Goal: Communication & Community: Ask a question

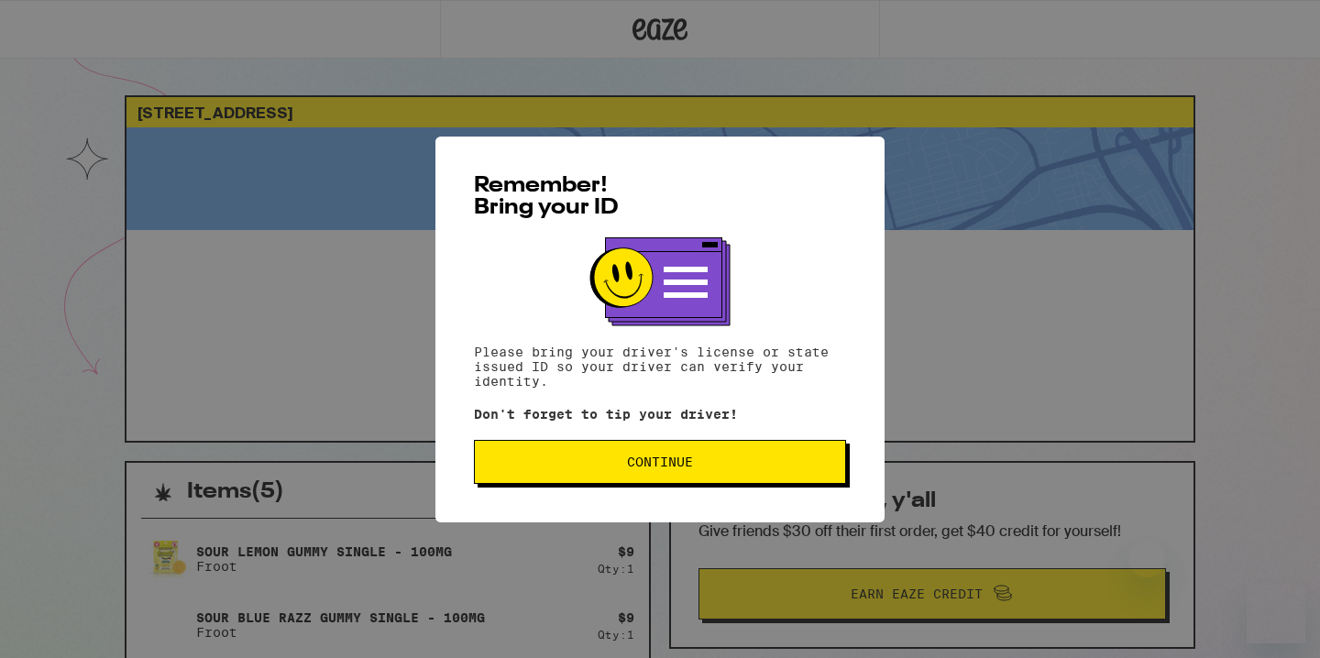
click at [687, 464] on span "Continue" at bounding box center [660, 461] width 66 height 13
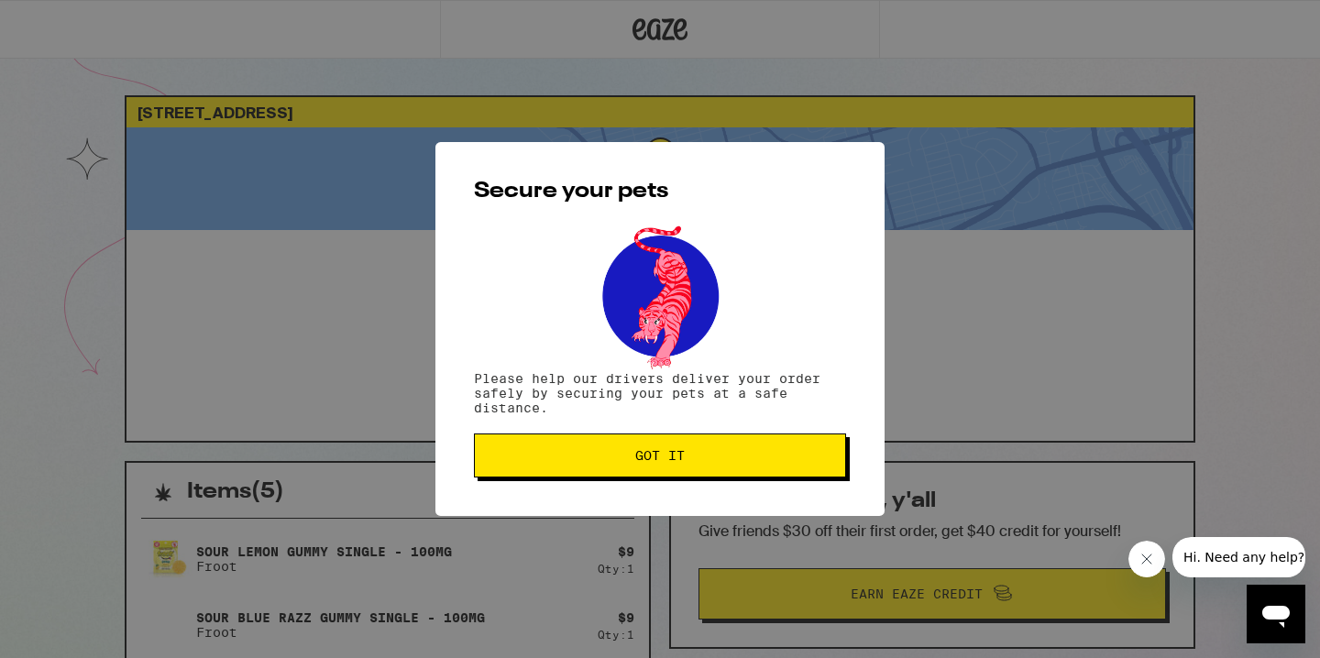
click at [687, 462] on span "Got it" at bounding box center [659, 455] width 341 height 13
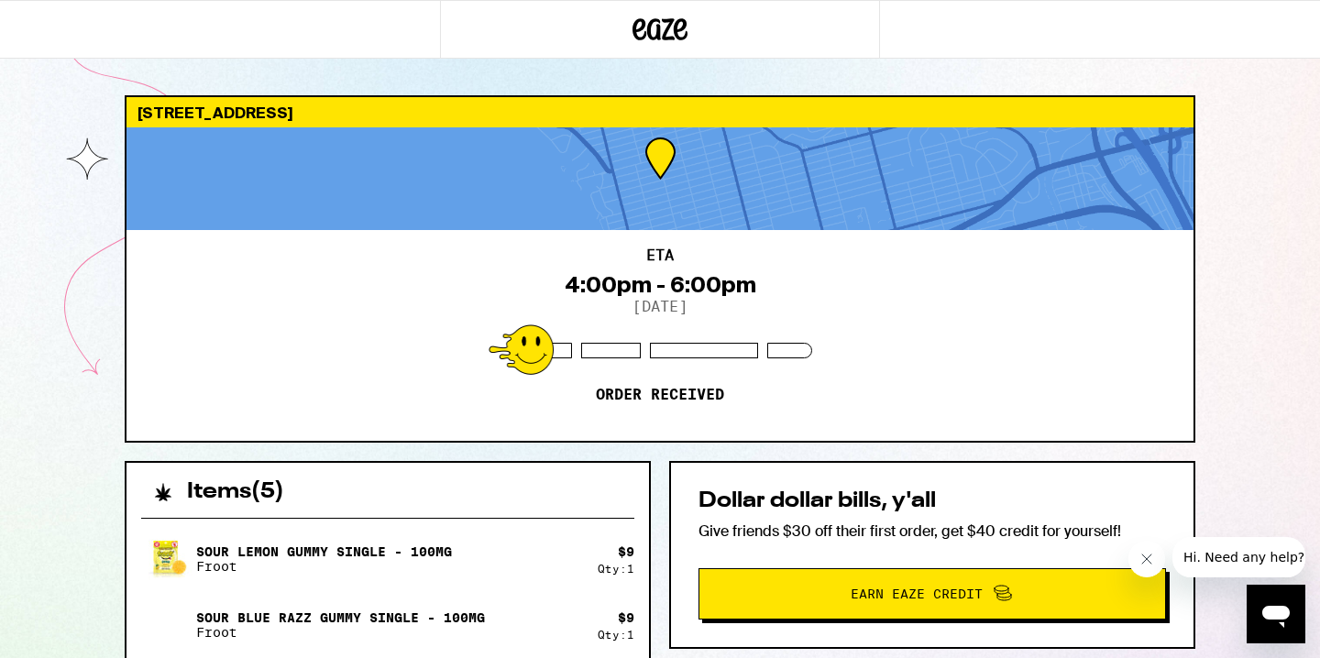
click at [1198, 345] on div "[STREET_ADDRESS] ETA 4:00pm - 6:00pm [DATE] Order received Items ( 5 ) Sour Lem…" at bounding box center [660, 610] width 1100 height 1031
click at [1029, 244] on div "ETA 4:00pm - 6:00pm 9/19/2025 Order received" at bounding box center [659, 335] width 1067 height 211
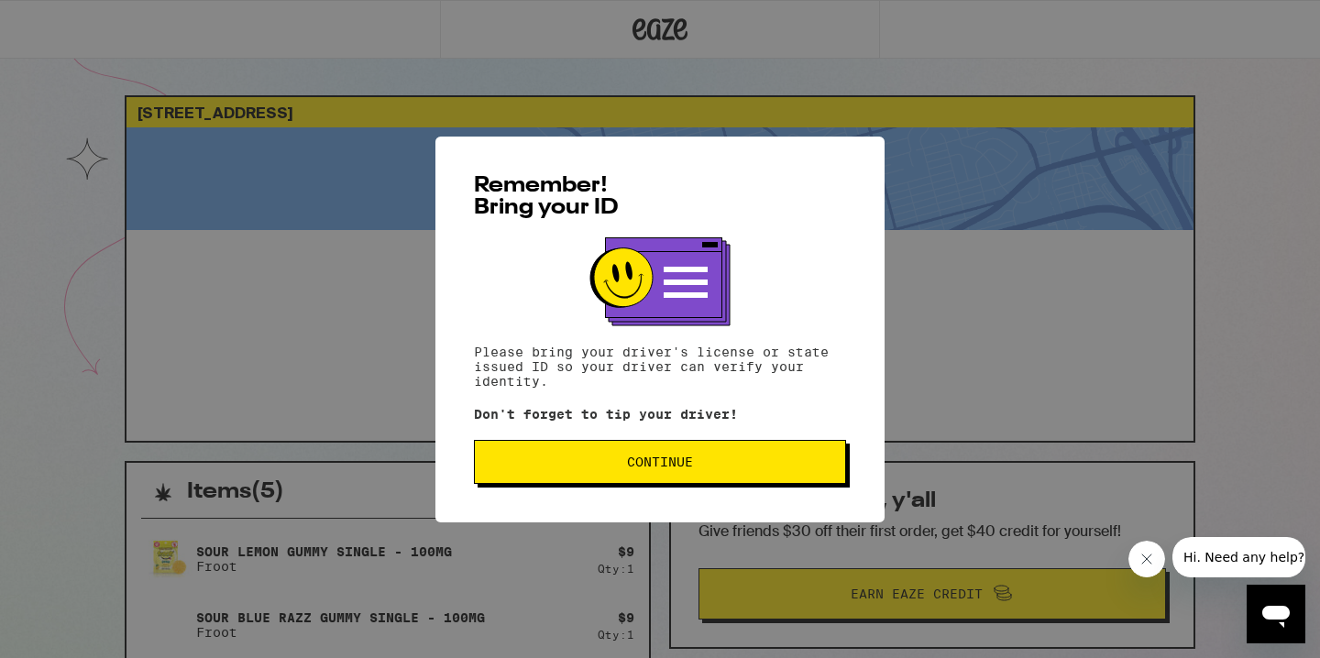
click at [651, 465] on span "Continue" at bounding box center [660, 461] width 66 height 13
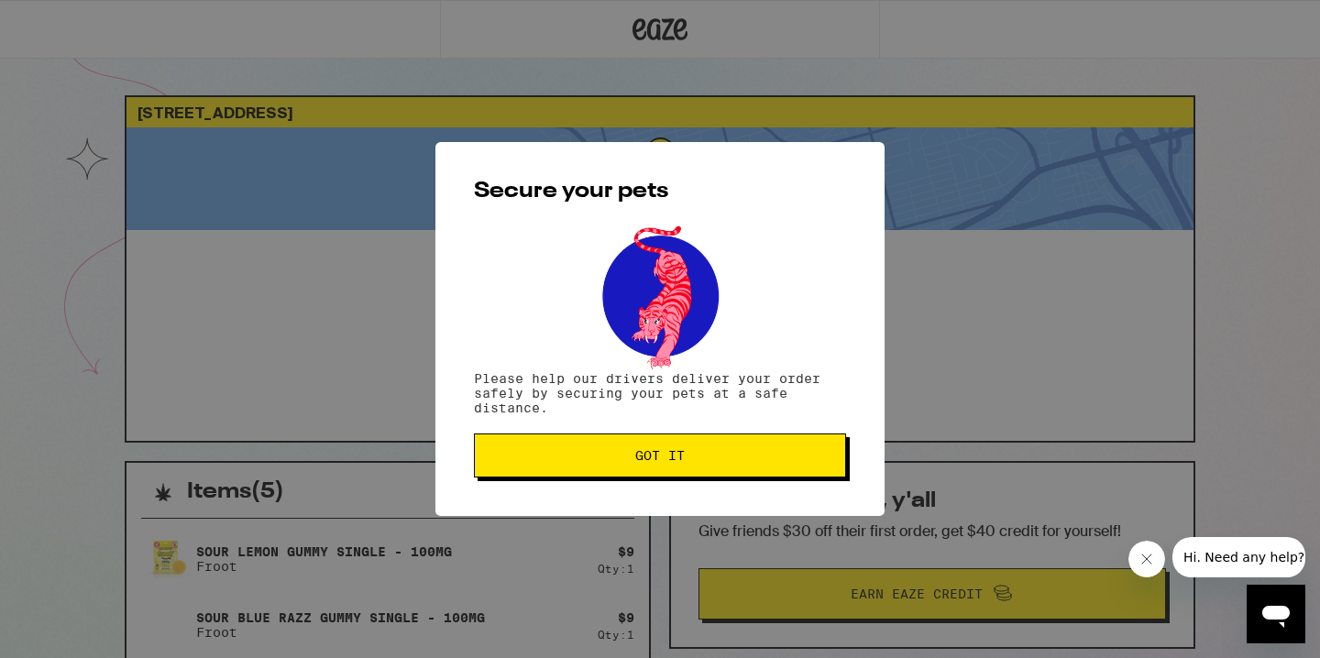
click at [651, 462] on span "Got it" at bounding box center [659, 455] width 49 height 13
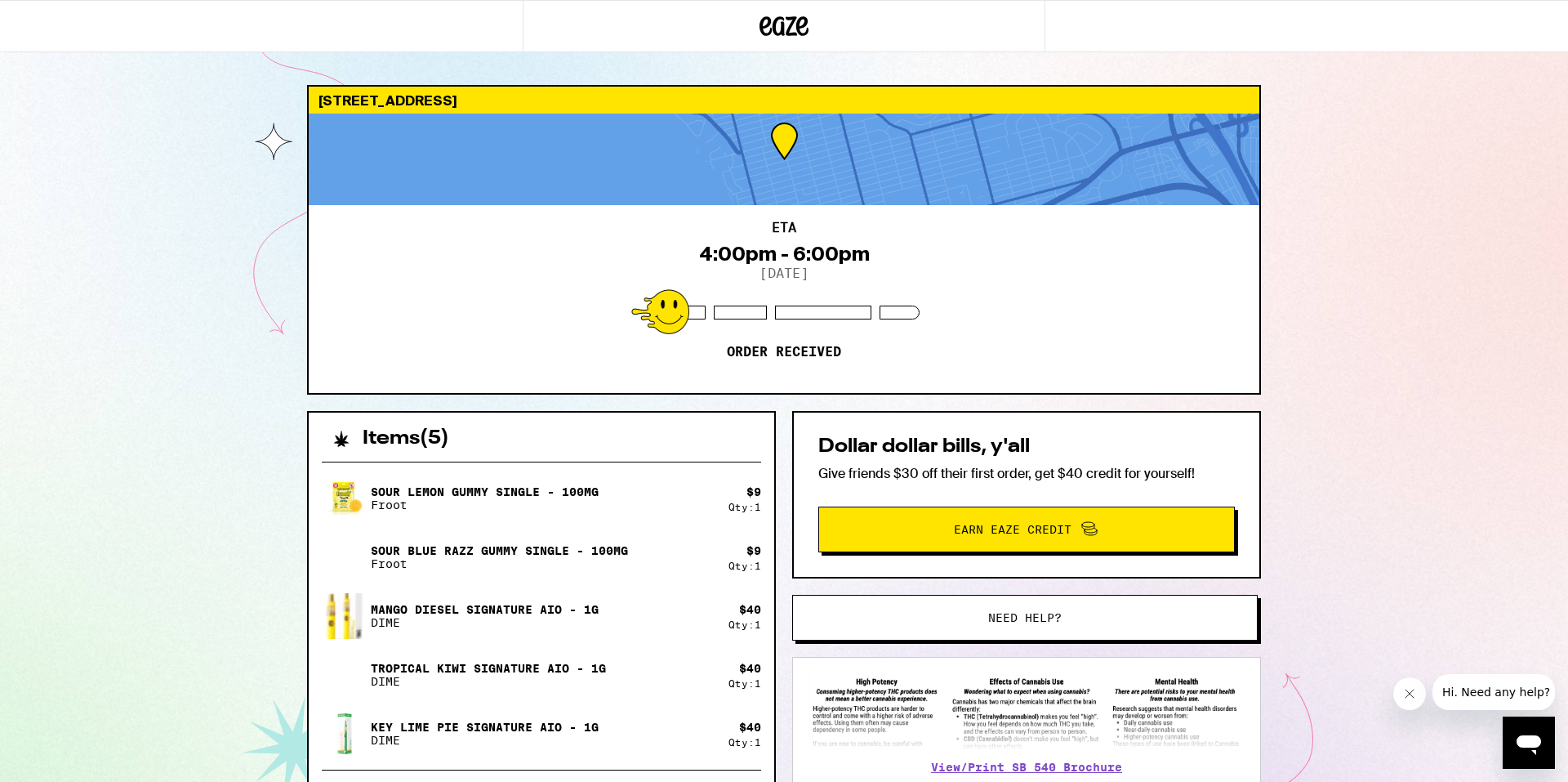
click at [1176, 586] on span "Hi. Need any help?" at bounding box center [1496, 692] width 108 height 13
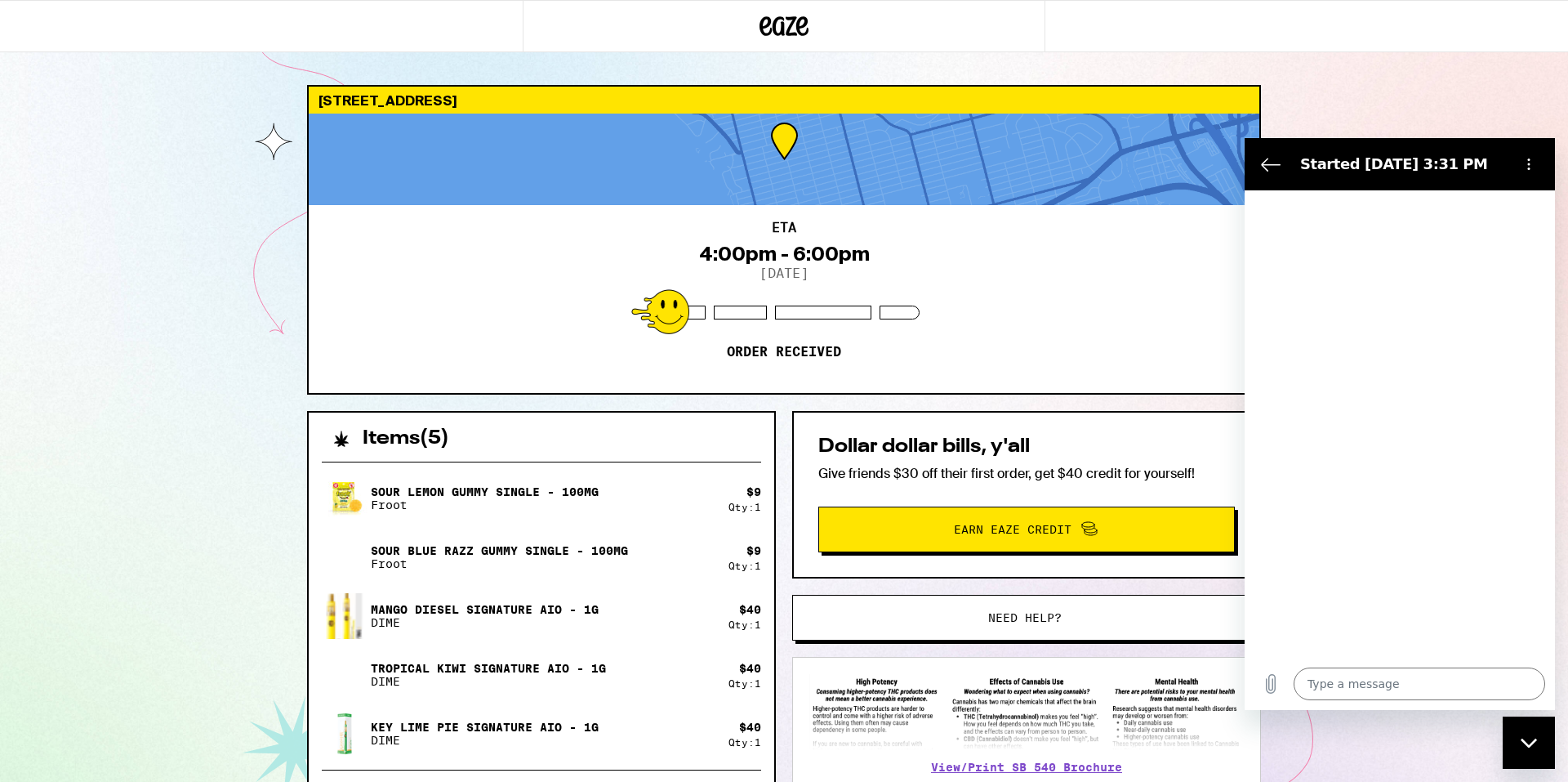
type textarea "x"
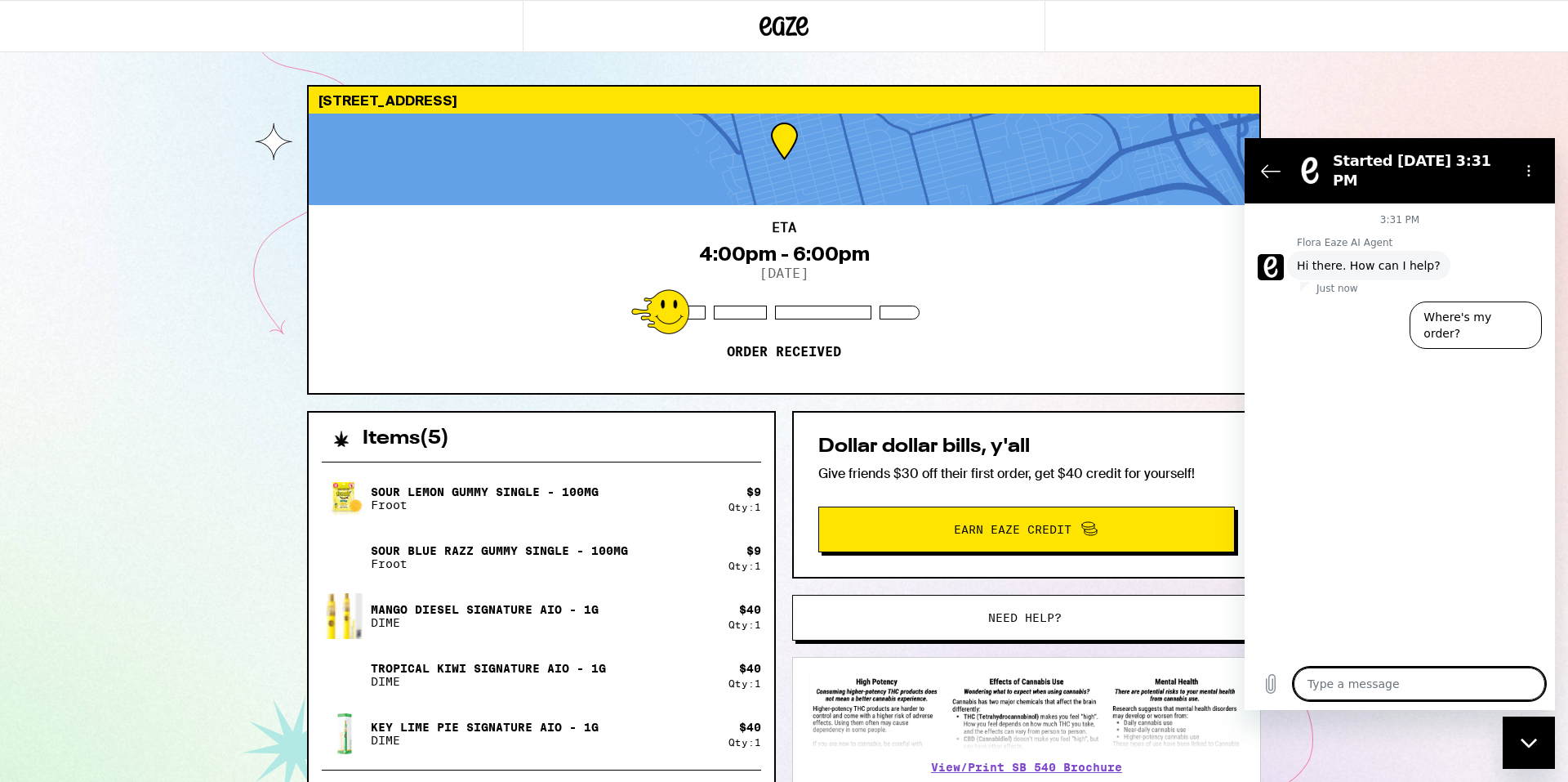
click at [1176, 586] on textarea at bounding box center [1420, 684] width 251 height 33
type textarea "/"
type textarea "x"
type textarea "/h"
type textarea "x"
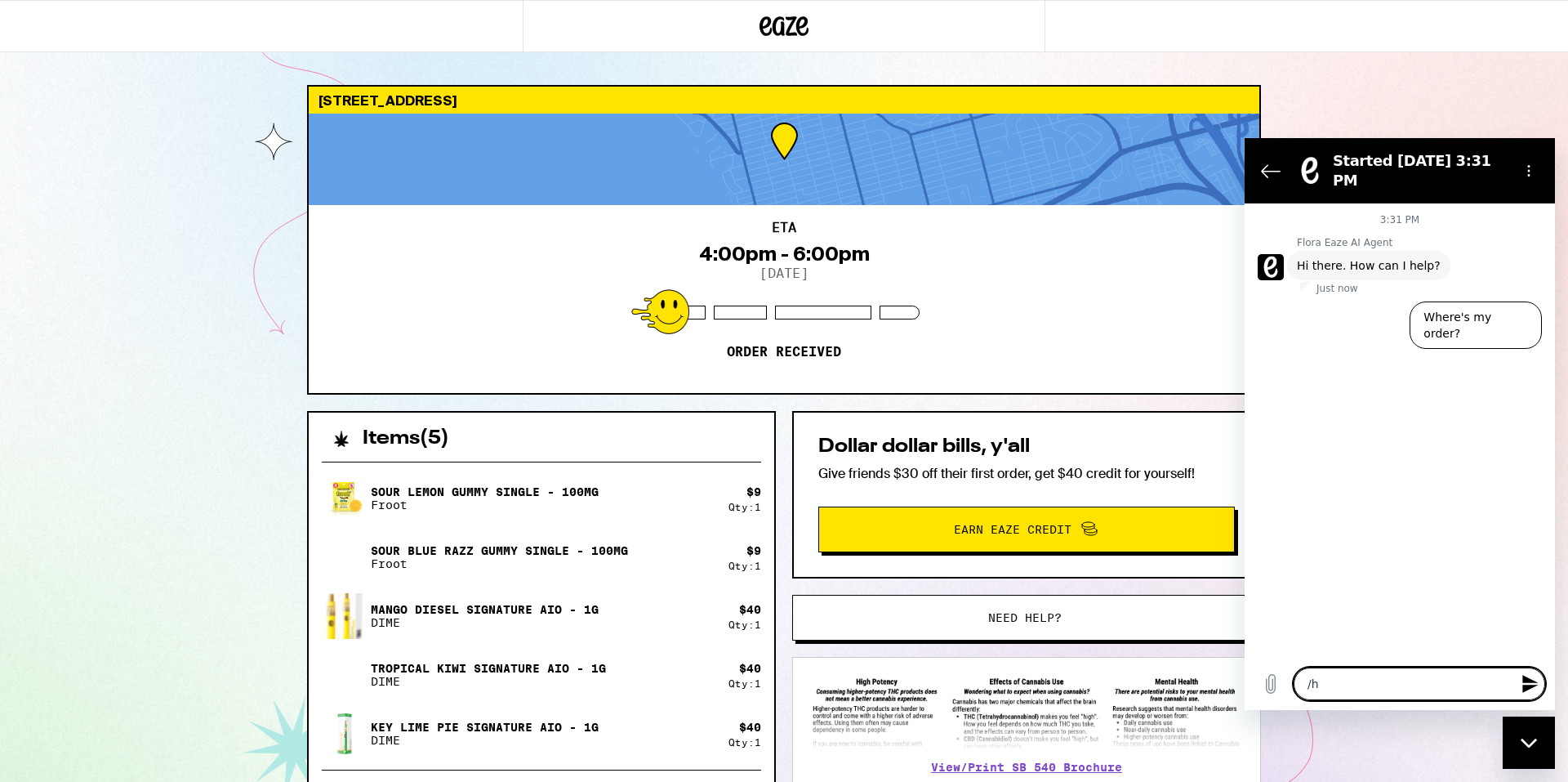
type textarea "/hu"
type textarea "x"
type textarea "/h"
type textarea "x"
type textarea "/"
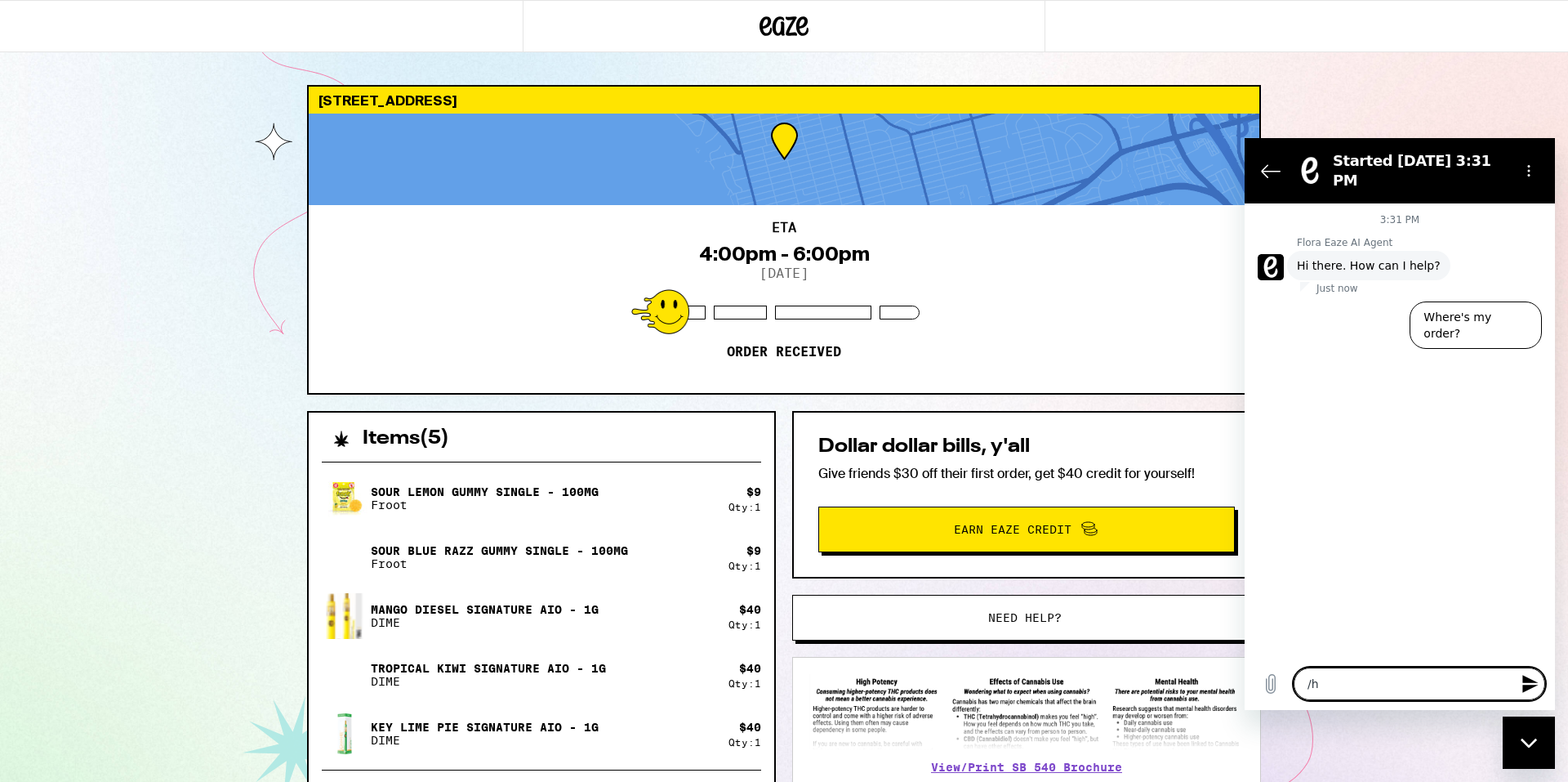
type textarea "x"
type textarea "H"
type textarea "x"
type textarea "Hi"
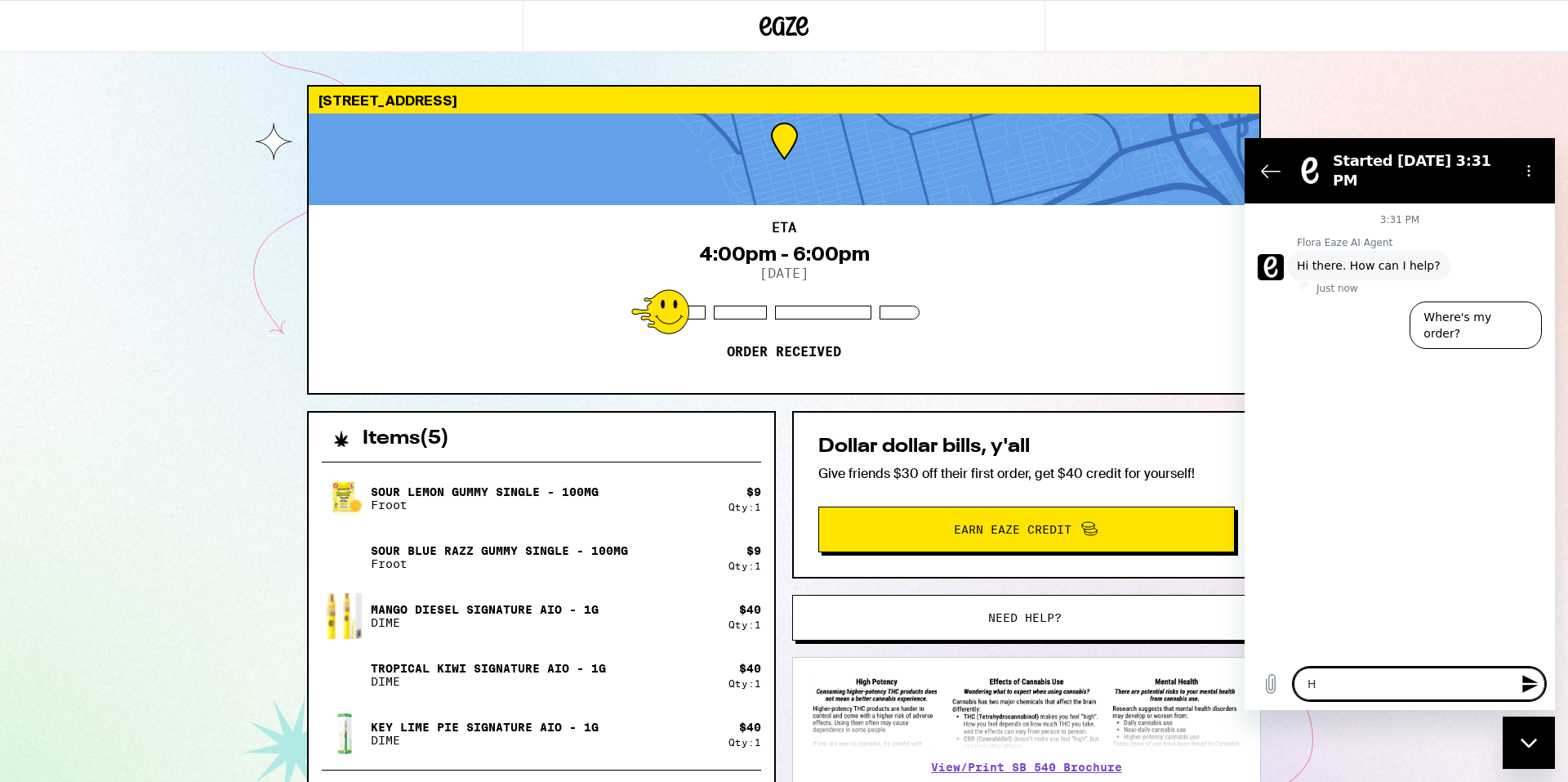
type textarea "x"
type textarea "Hi!"
type textarea "x"
type textarea "Hi!"
type textarea "x"
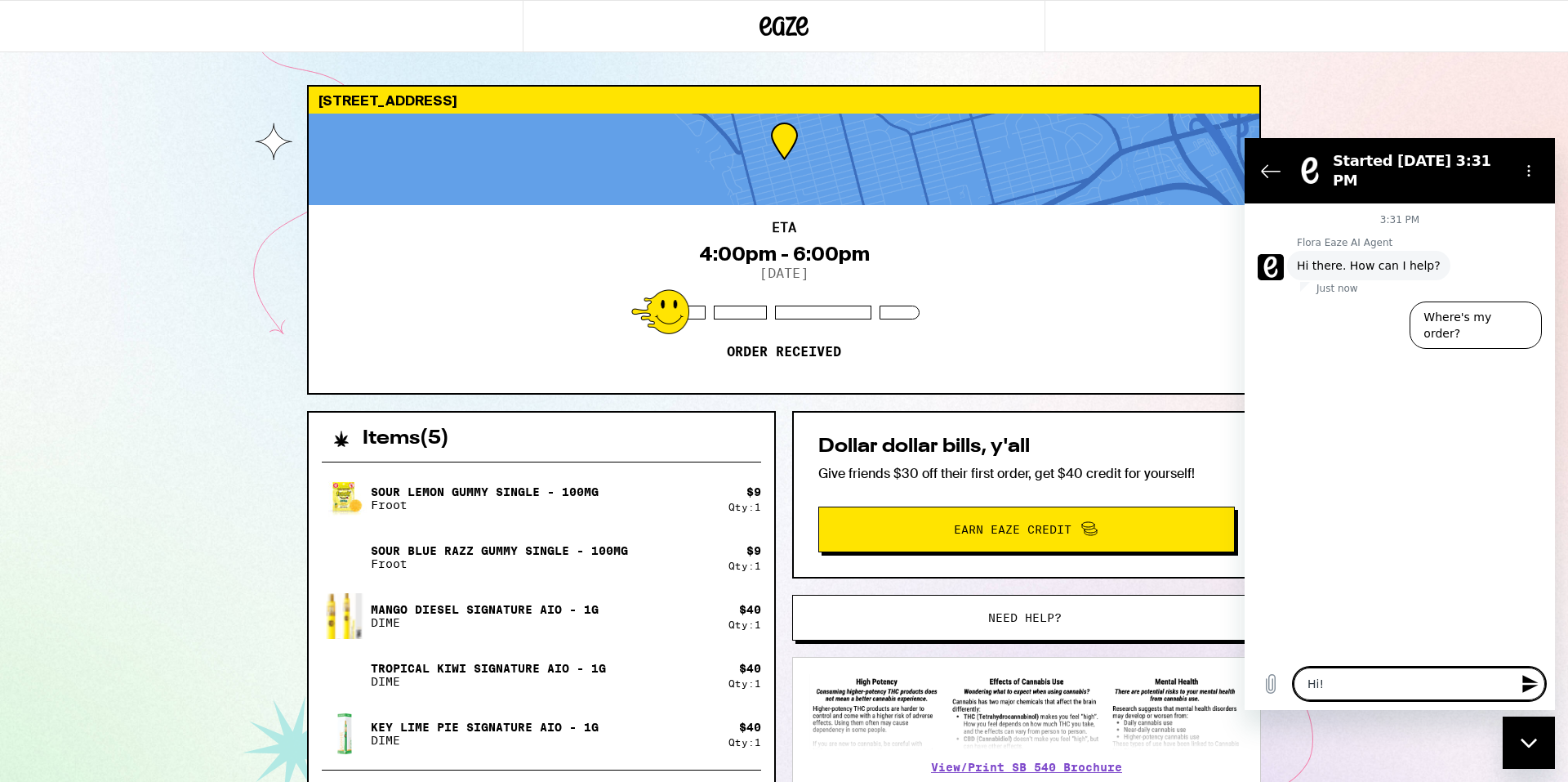
type textarea "Hi! M"
type textarea "x"
type textarea "Hi! My"
type textarea "x"
type textarea "Hi! My"
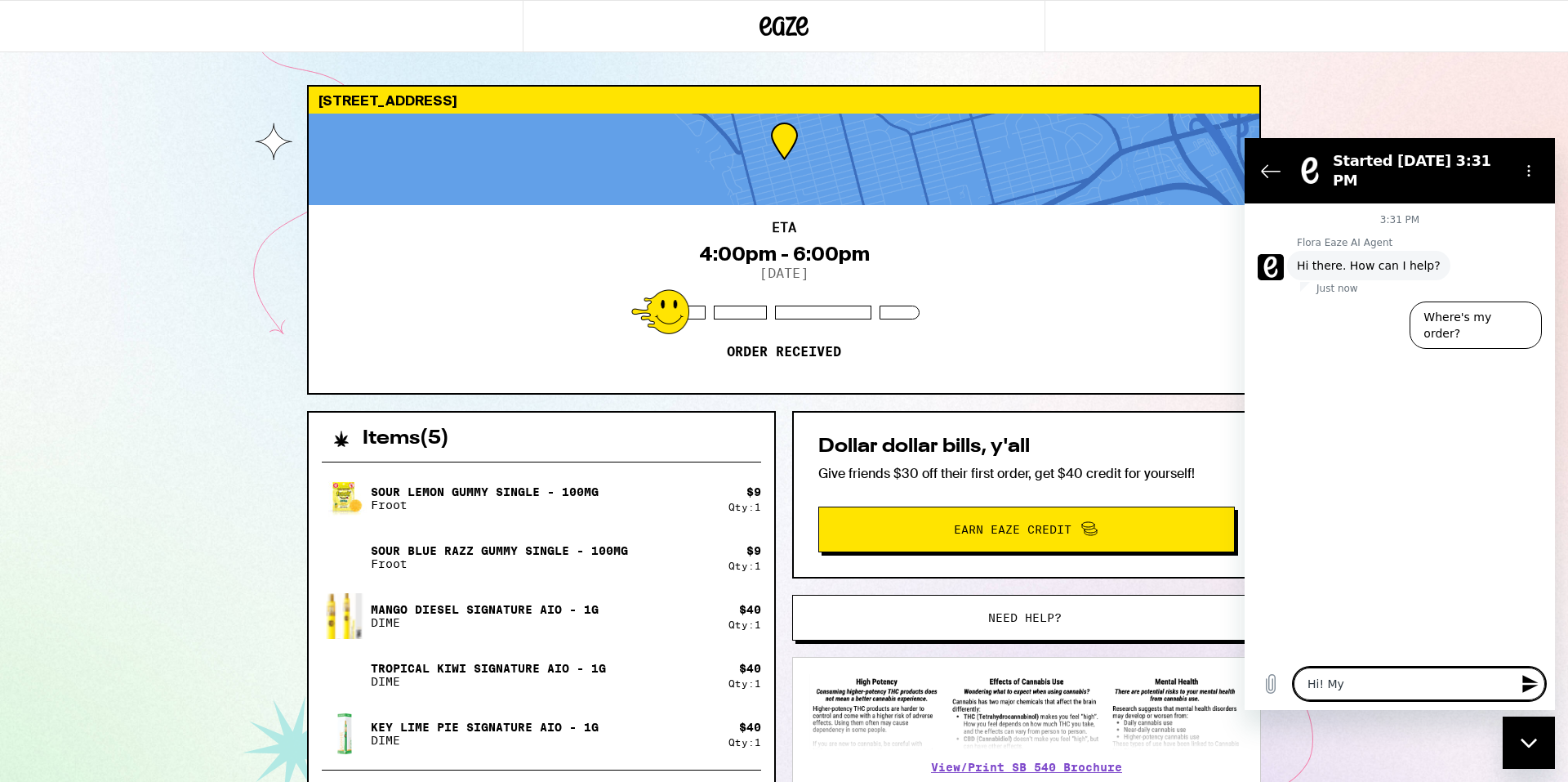
type textarea "x"
type textarea "Hi! My o"
type textarea "x"
type textarea "Hi! My or"
type textarea "x"
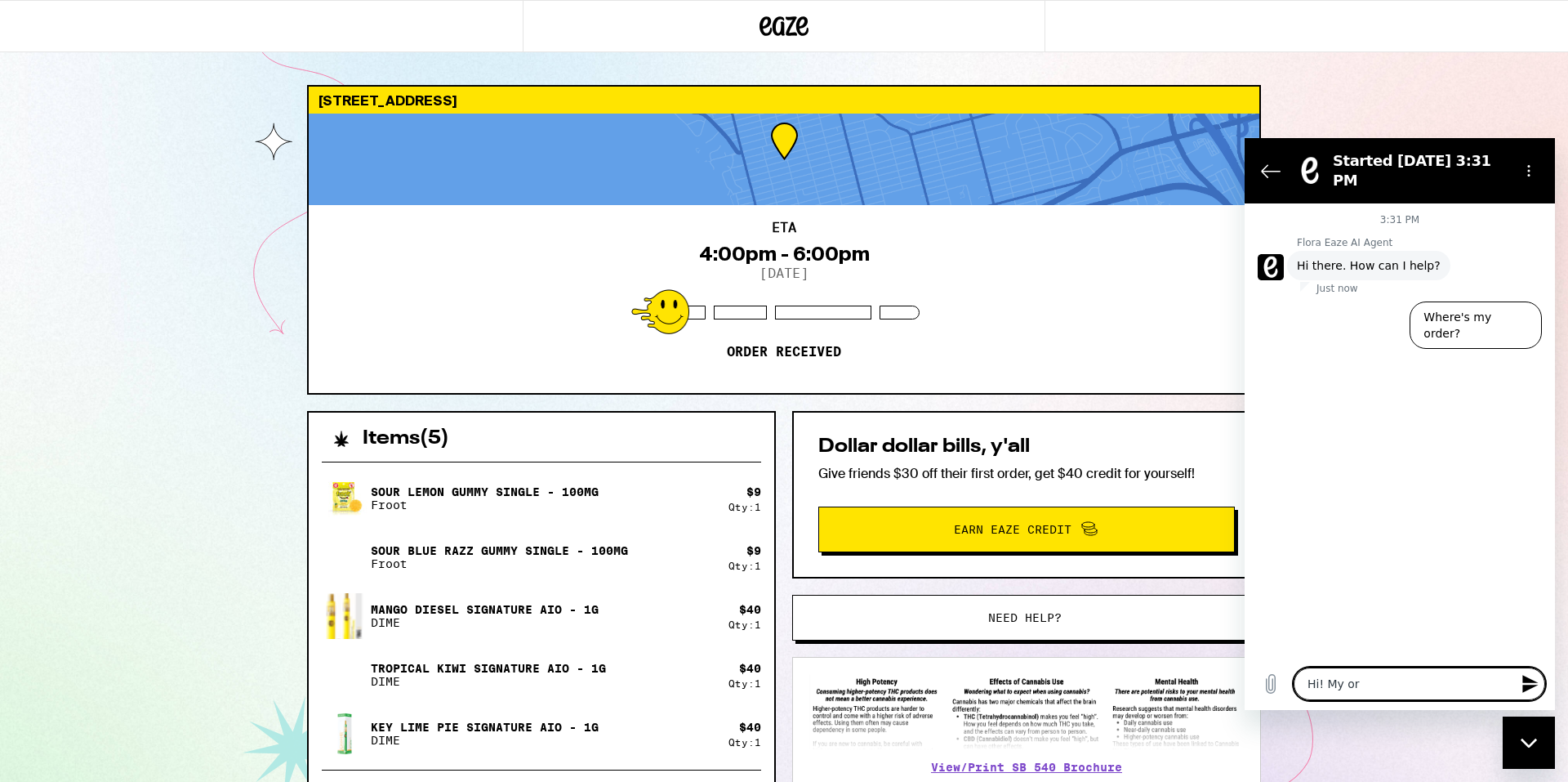
type textarea "Hi! My ord"
type textarea "x"
type textarea "Hi! My orde"
type textarea "x"
type textarea "Hi! My order"
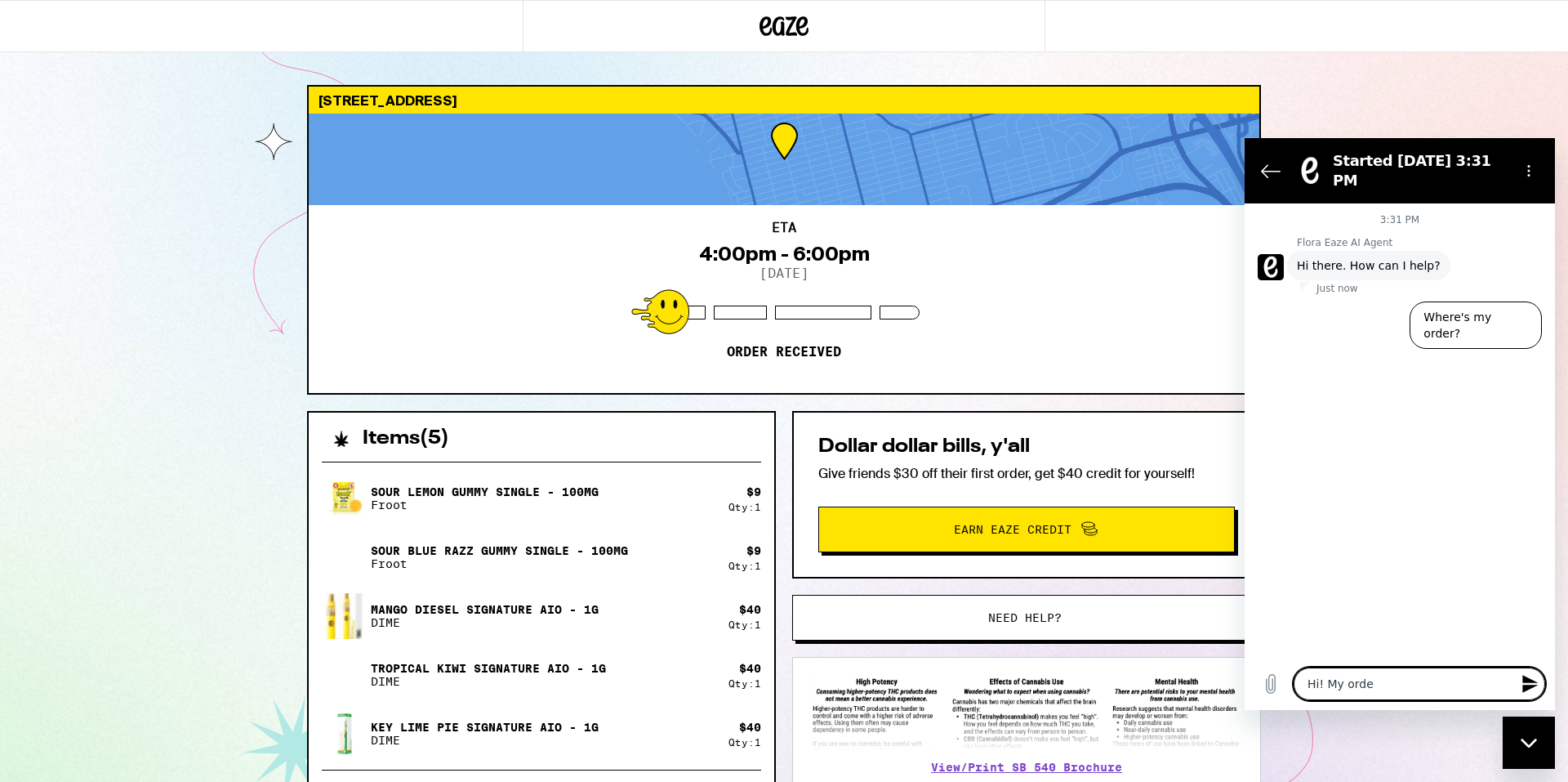
type textarea "x"
type textarea "Hi! My order"
type textarea "x"
type textarea "Hi! My order i"
type textarea "x"
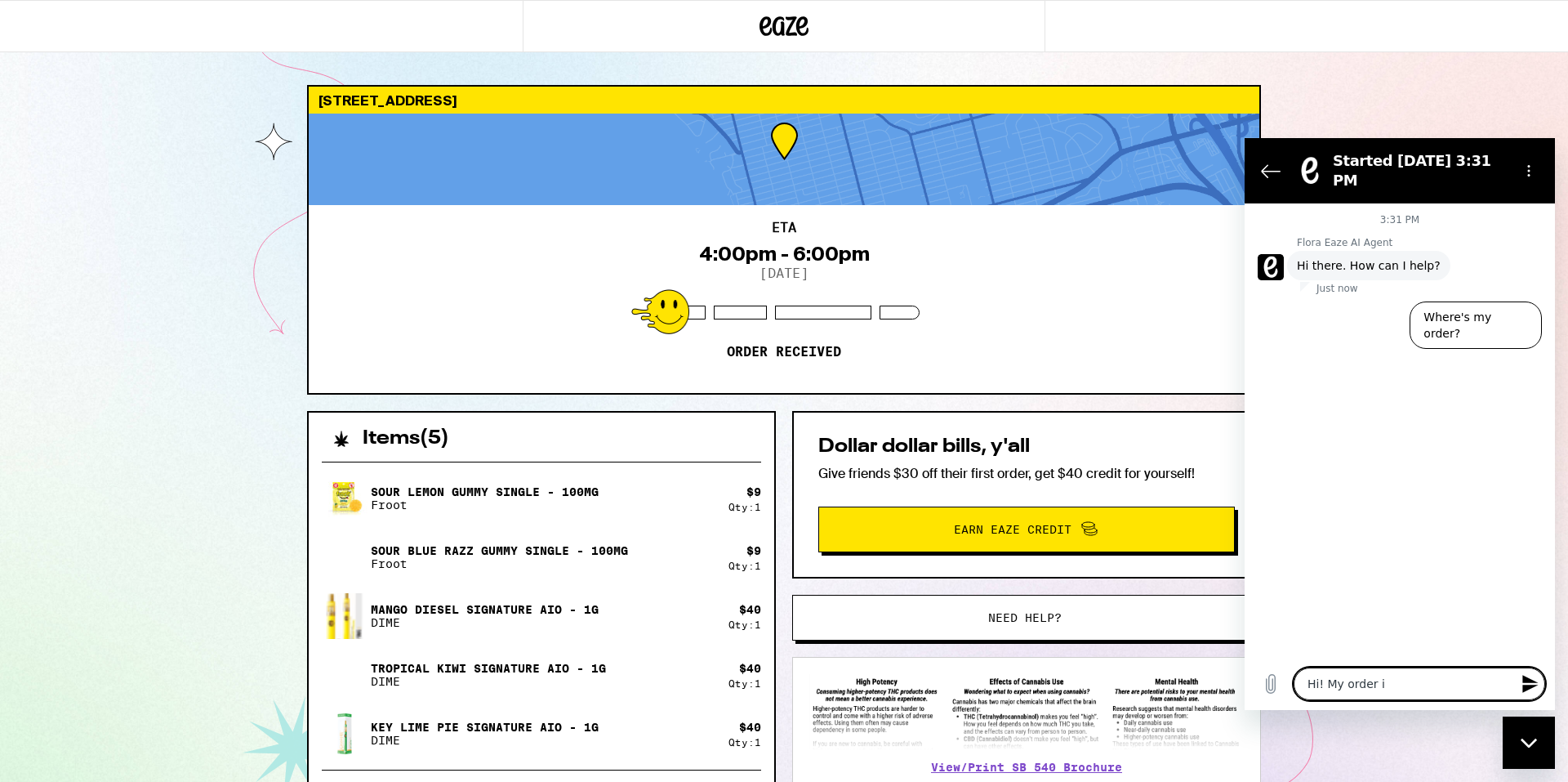
type textarea "Hi! My order is"
type textarea "x"
type textarea "Hi! My order is"
type textarea "x"
type textarea "Hi! My order is s"
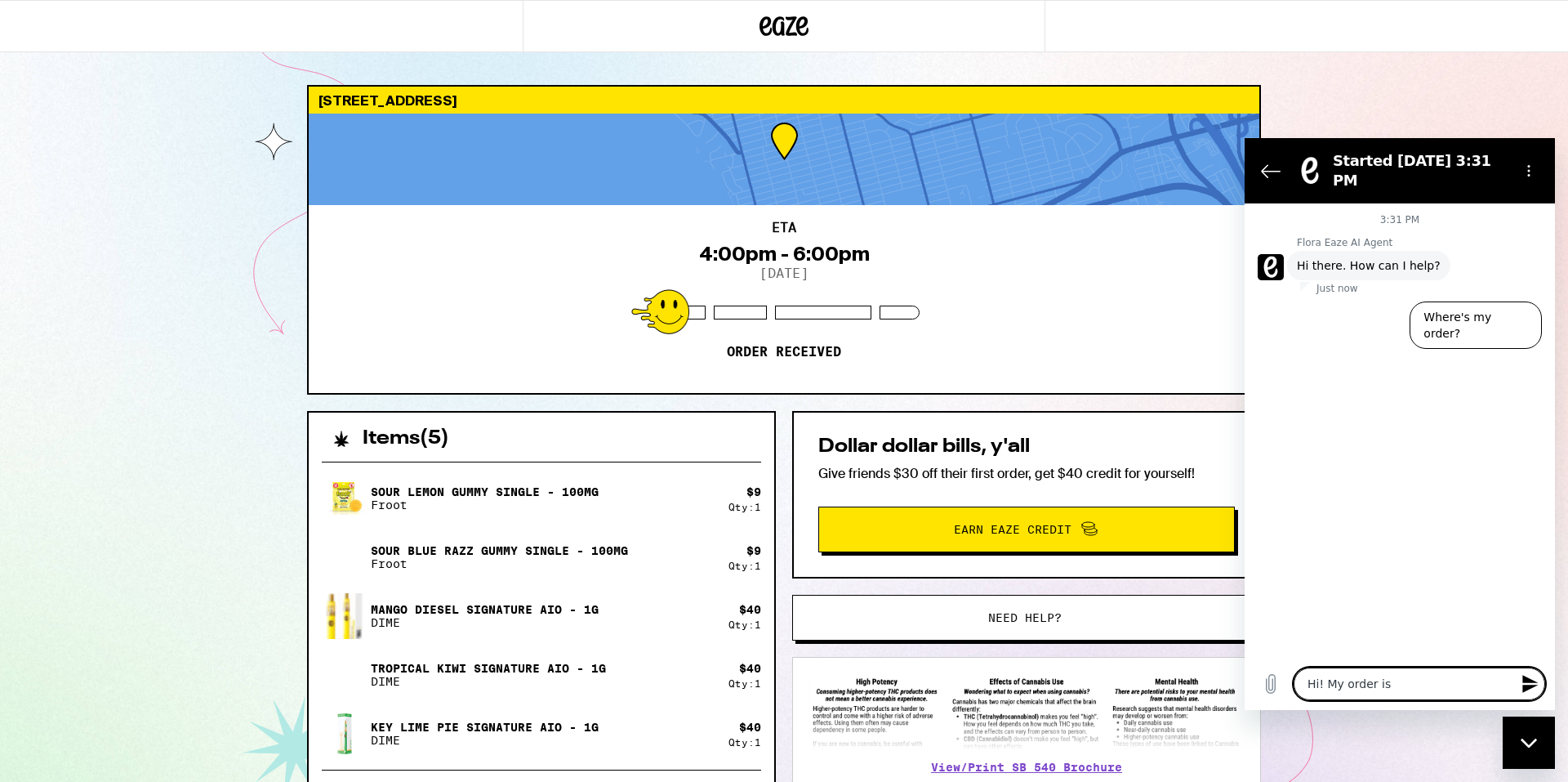
type textarea "x"
type textarea "Hi! My order is sc"
type textarea "x"
type textarea "Hi! My order is sch"
type textarea "x"
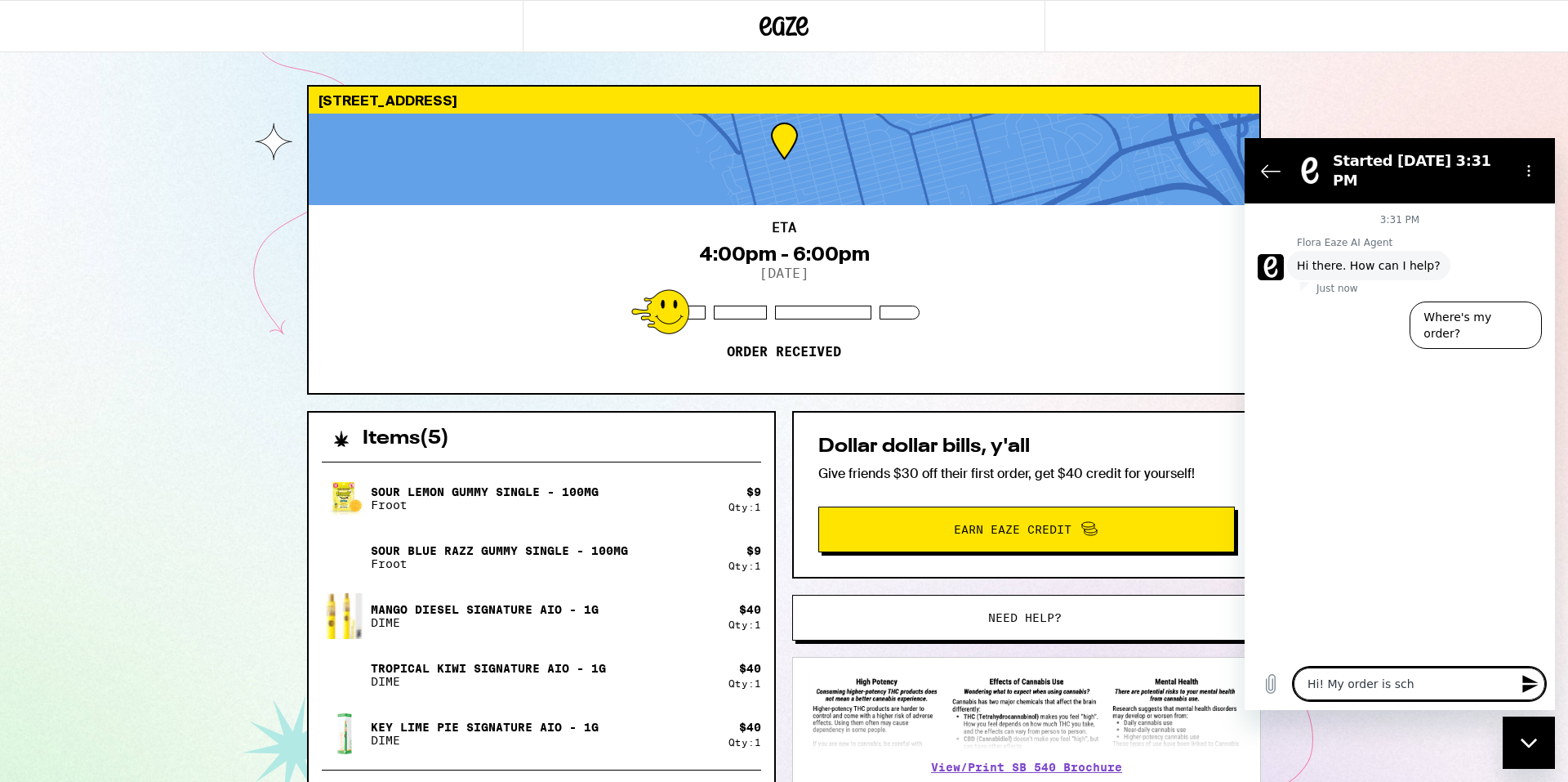
type textarea "Hi! My order is sche"
type textarea "x"
type textarea "Hi! My order is sched"
type textarea "x"
type textarea "Hi! My order is schedu"
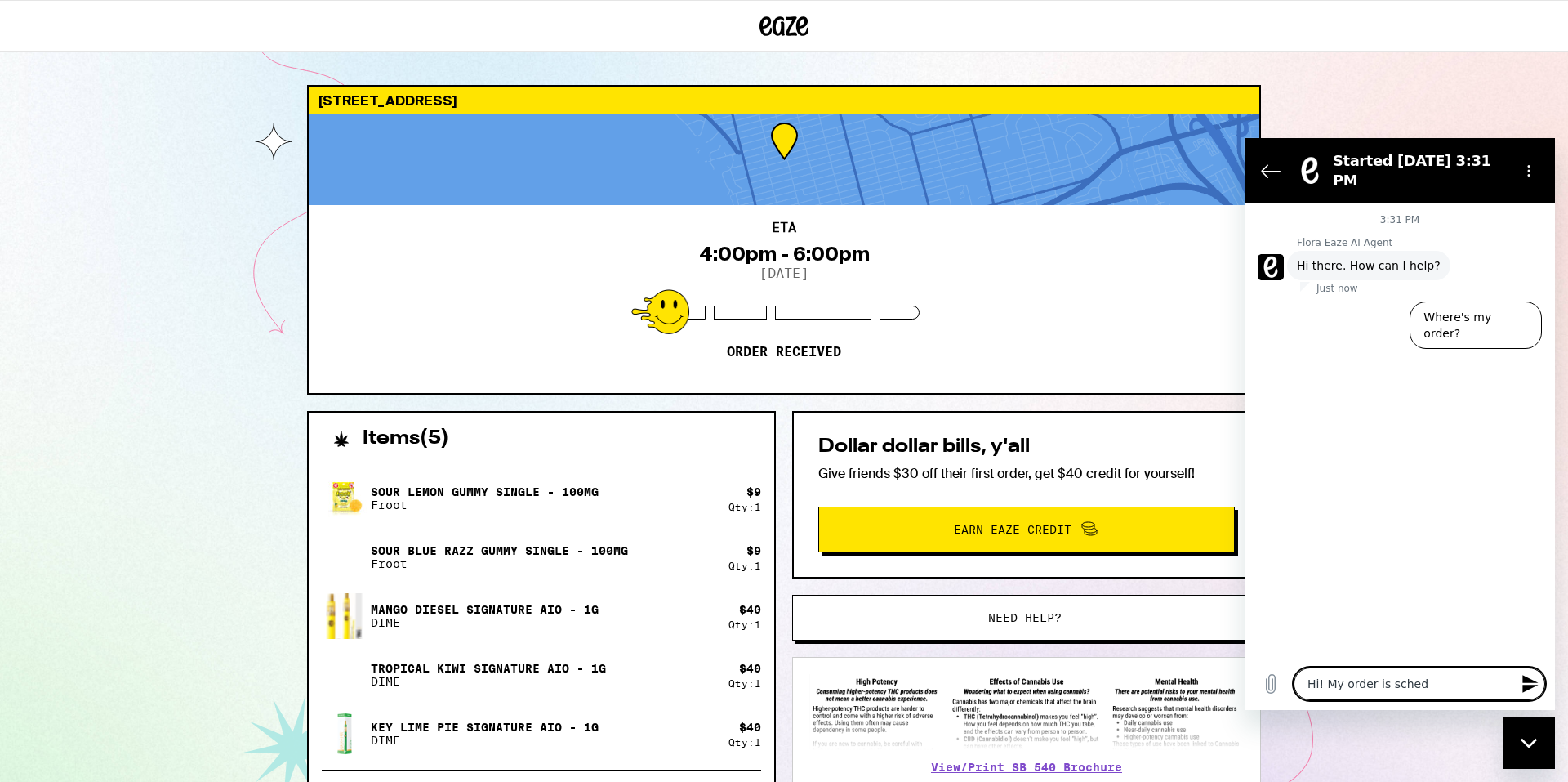
type textarea "x"
type textarea "Hi! My order is schedul"
type textarea "x"
type textarea "Hi! My order is schedule"
type textarea "x"
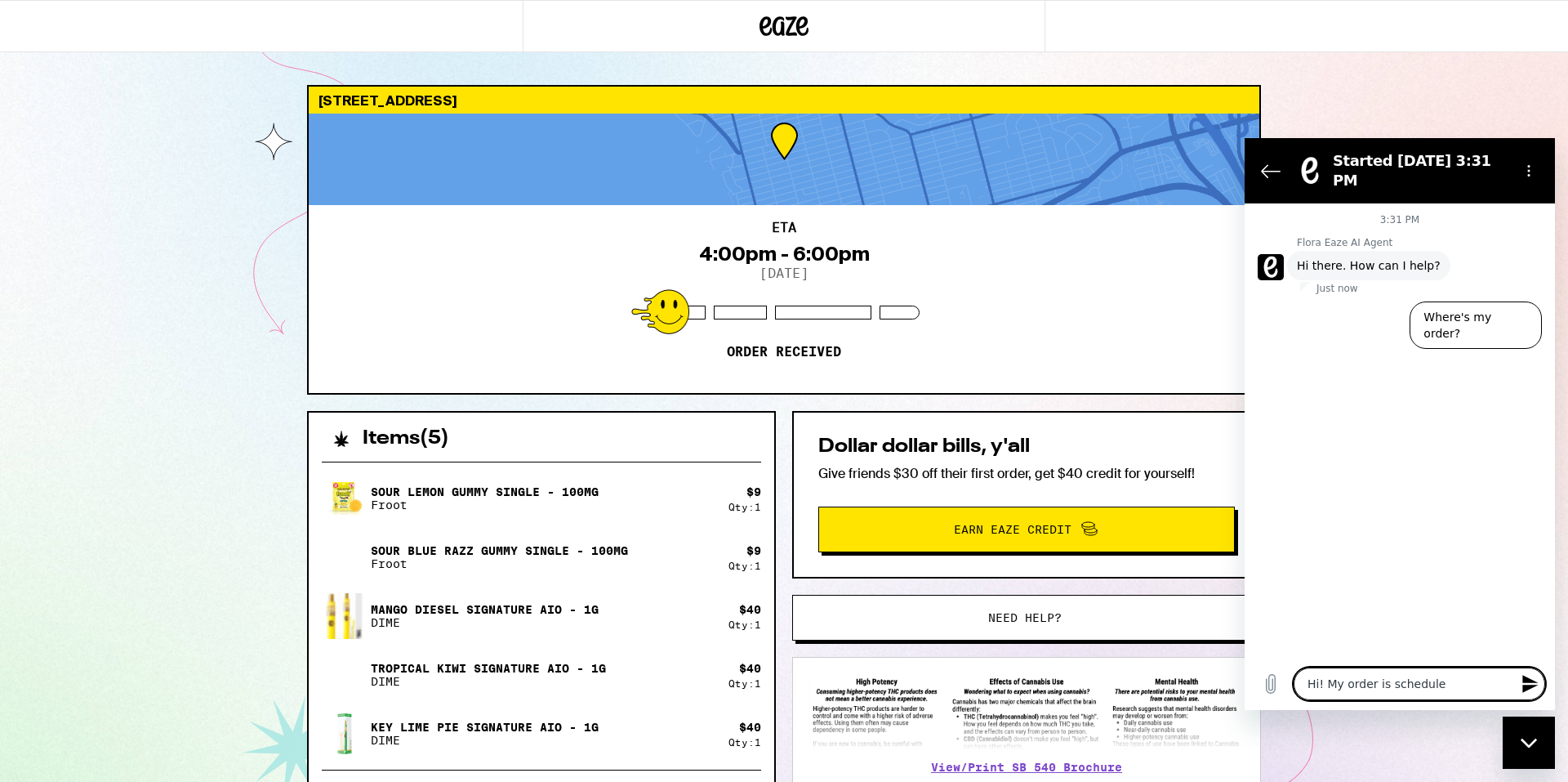
type textarea "Hi! My order is scheduled"
type textarea "x"
type textarea "Hi! My order is scheduled"
type textarea "x"
type textarea "Hi! My order is scheduled f"
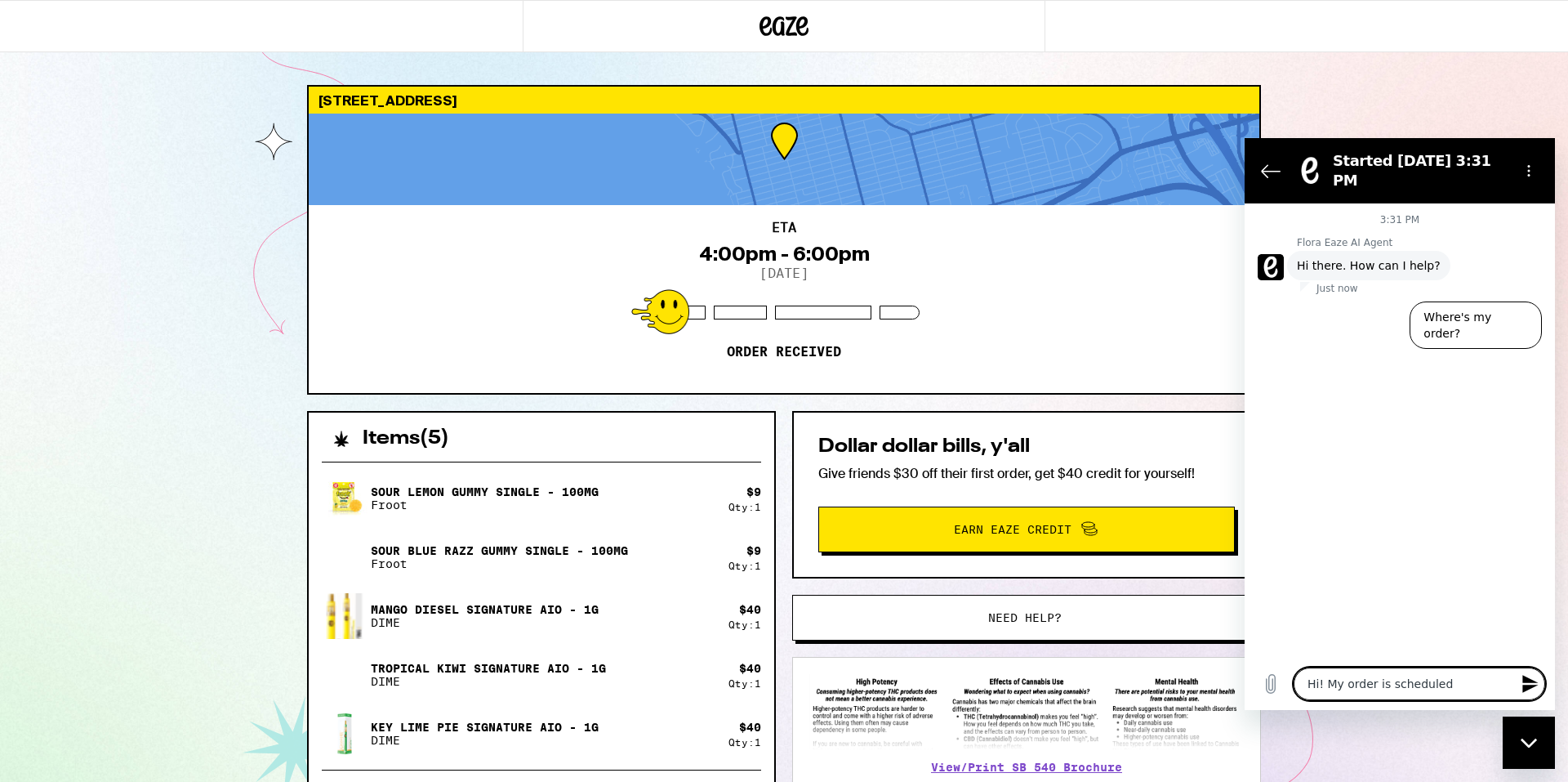
type textarea "x"
type textarea "Hi! My order is scheduled fo"
type textarea "x"
type textarea "Hi! My order is scheduled for"
type textarea "x"
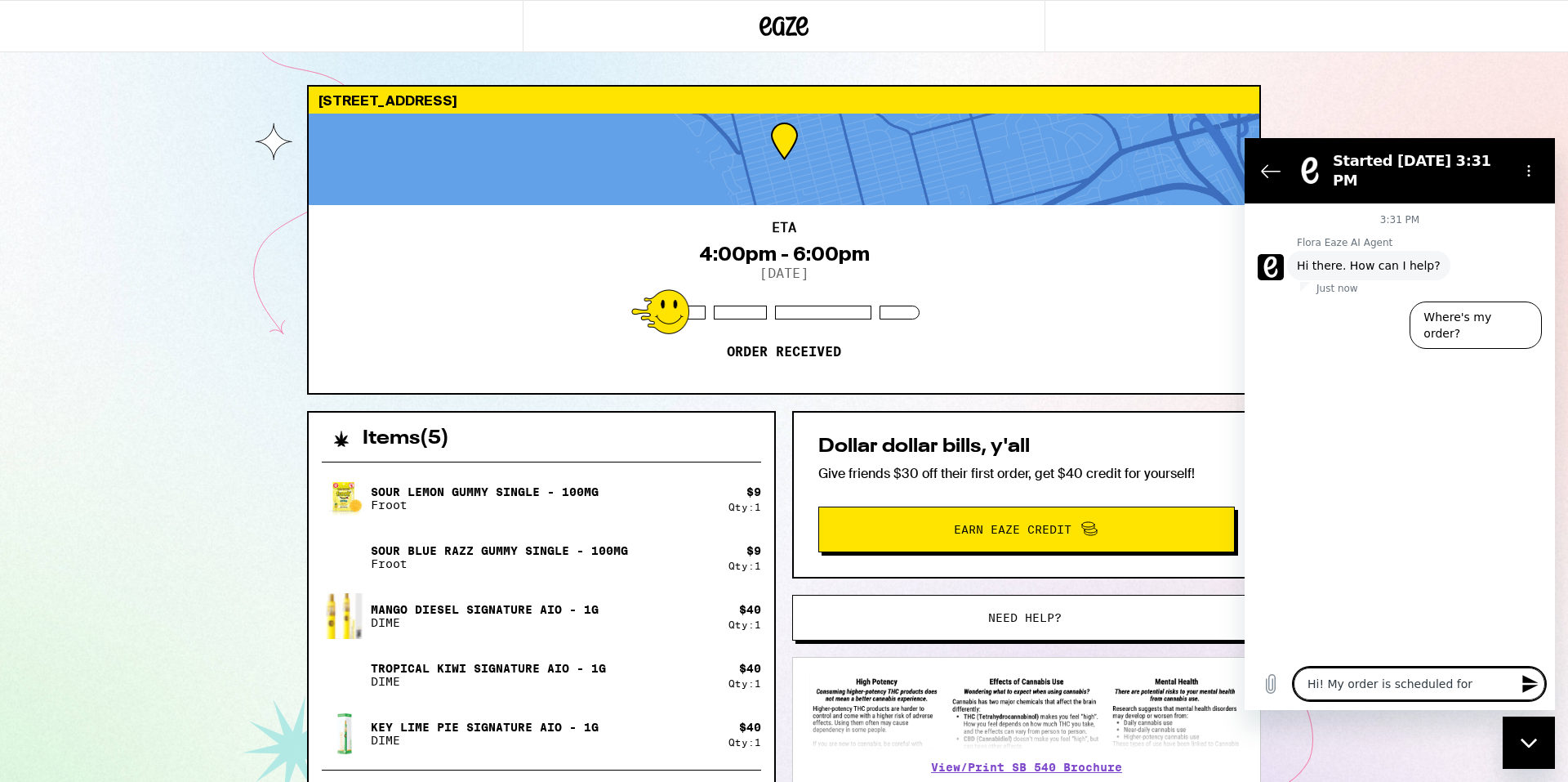
type textarea "Hi! My order is scheduled for"
type textarea "x"
type textarea "Hi! My order is scheduled for 4"
type textarea "x"
type textarea "Hi! My order is scheduled for 4:"
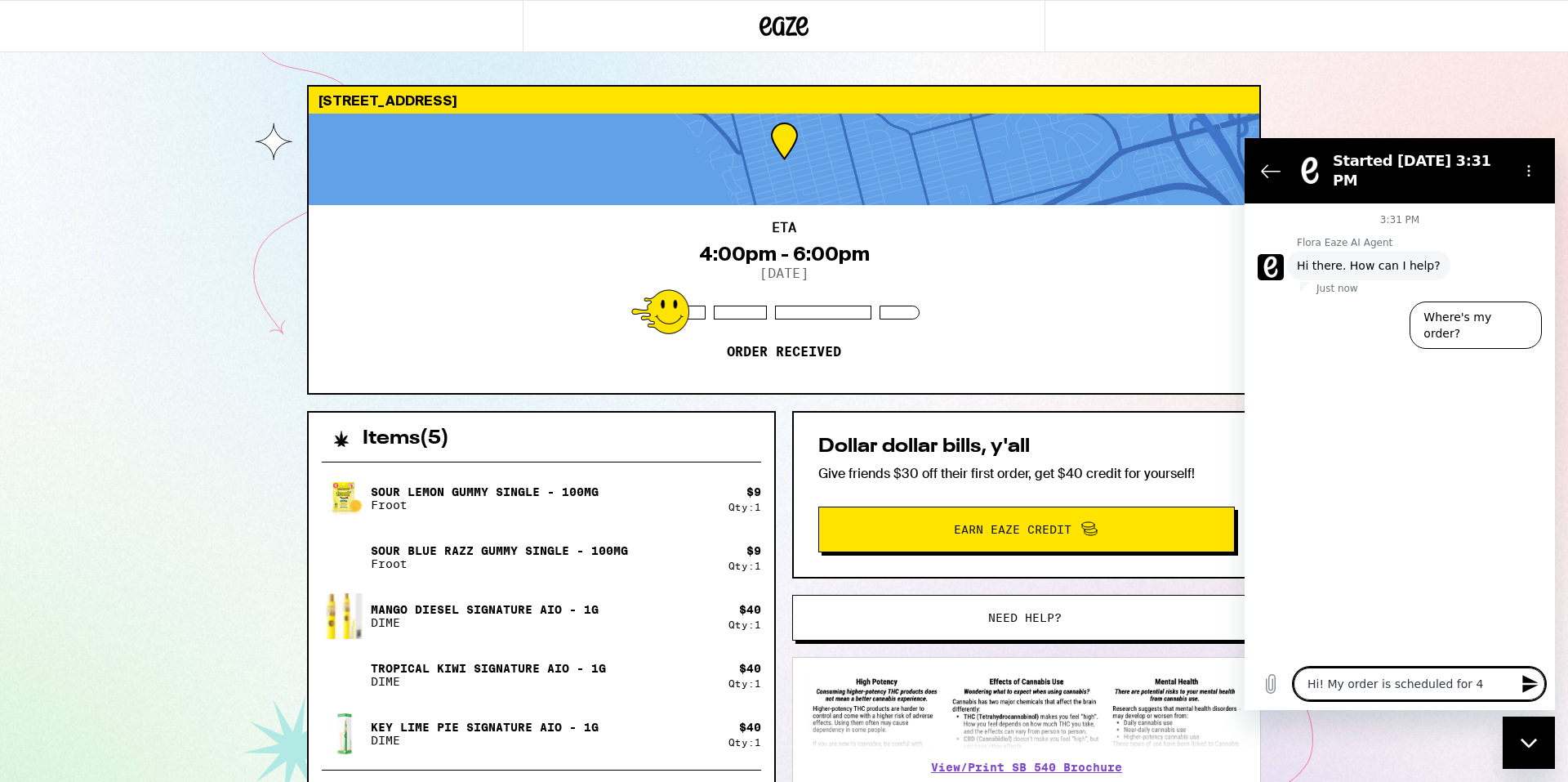
type textarea "x"
type textarea "Hi! My order is scheduled for 4:0"
type textarea "x"
type textarea "Hi! My order is scheduled for 4:00"
type textarea "x"
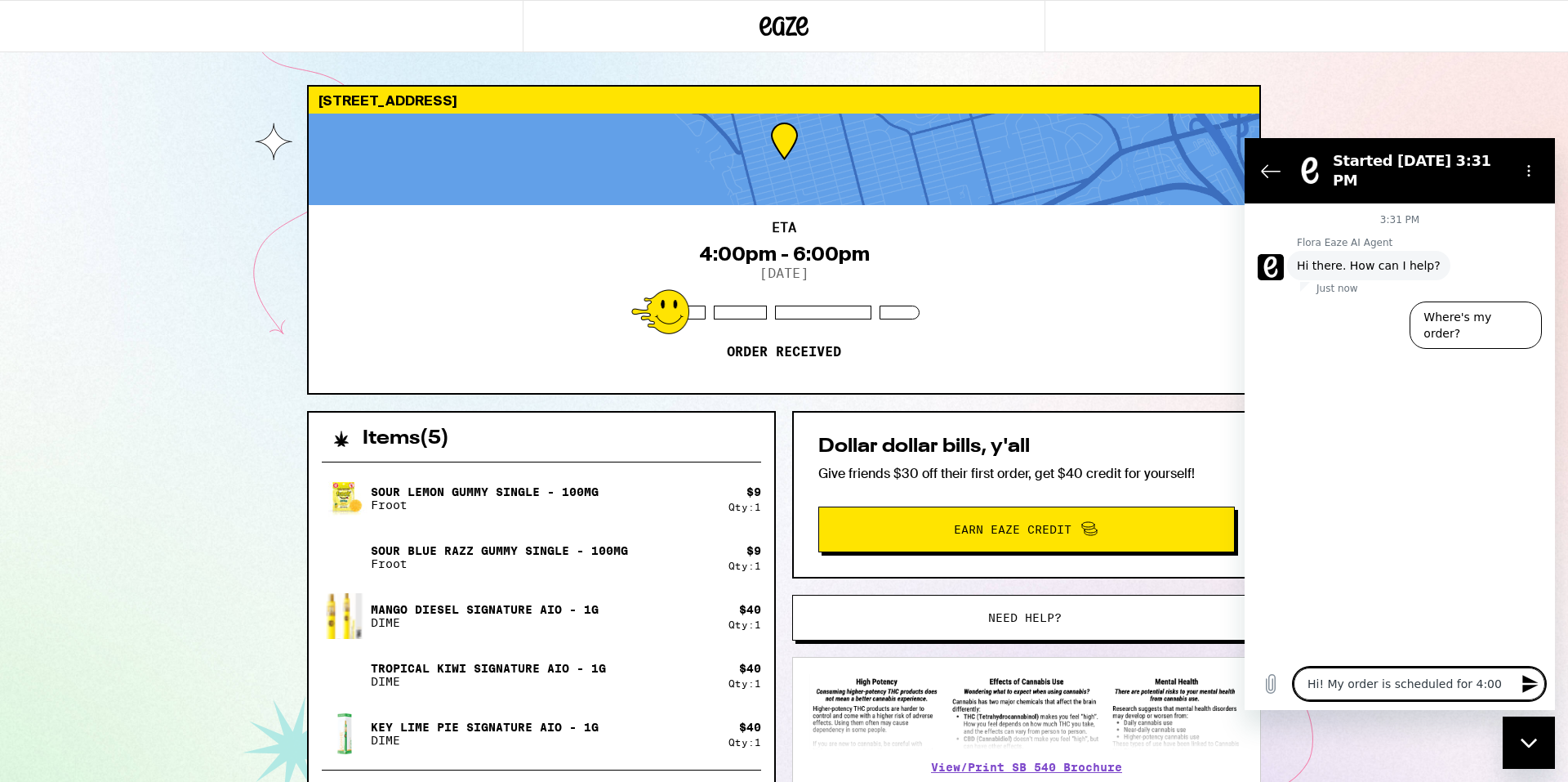
type textarea "Hi! My order is scheduled for 4:00-"
type textarea "x"
type textarea "Hi! My order is scheduled for 4:00-6"
type textarea "x"
type textarea "Hi! My order is scheduled for 4:00-6:"
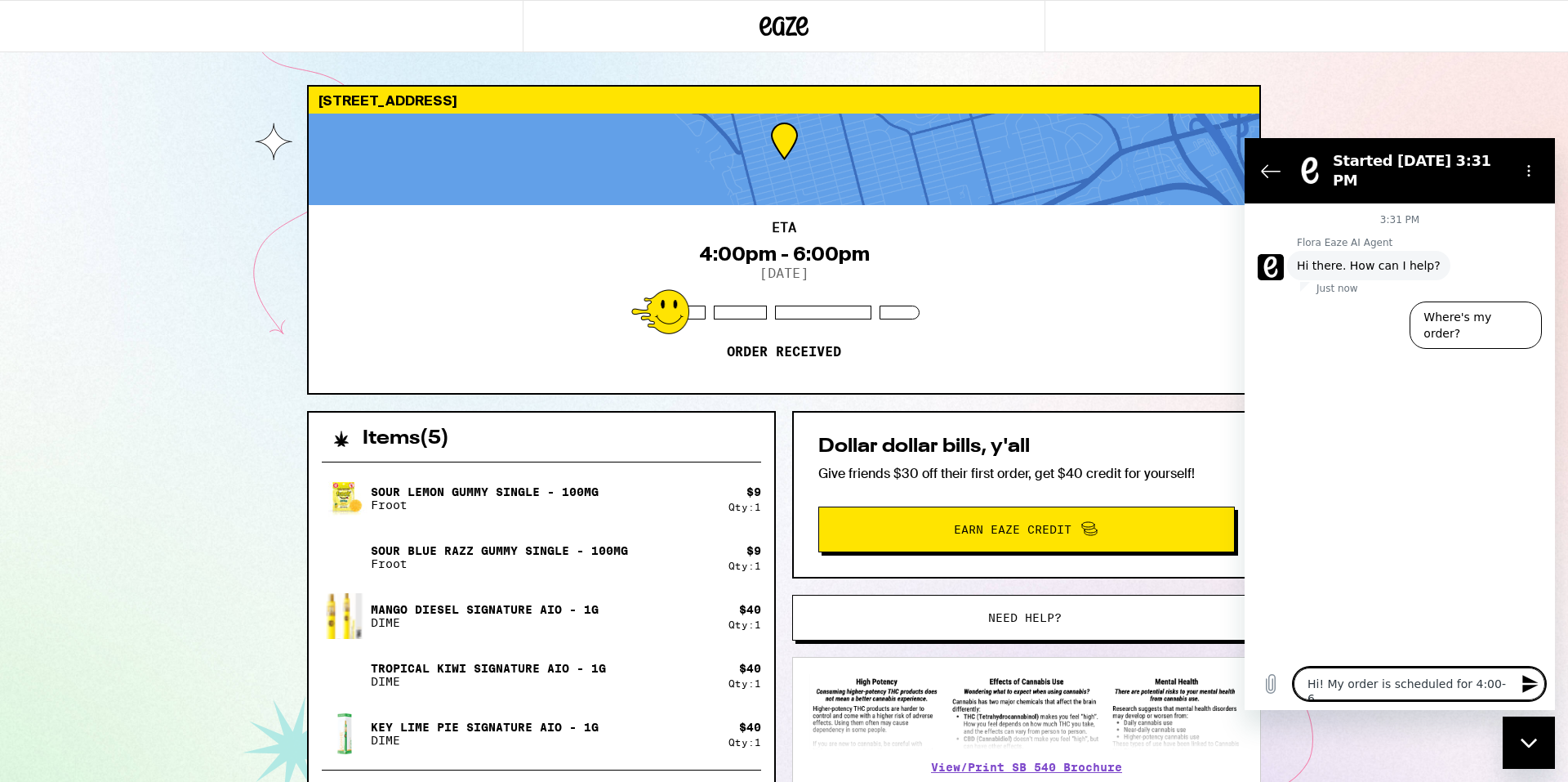
type textarea "x"
type textarea "Hi! My order is scheduled for 4:00-6:0"
type textarea "x"
type textarea "Hi! My order is scheduled for 4:00-6:00"
type textarea "x"
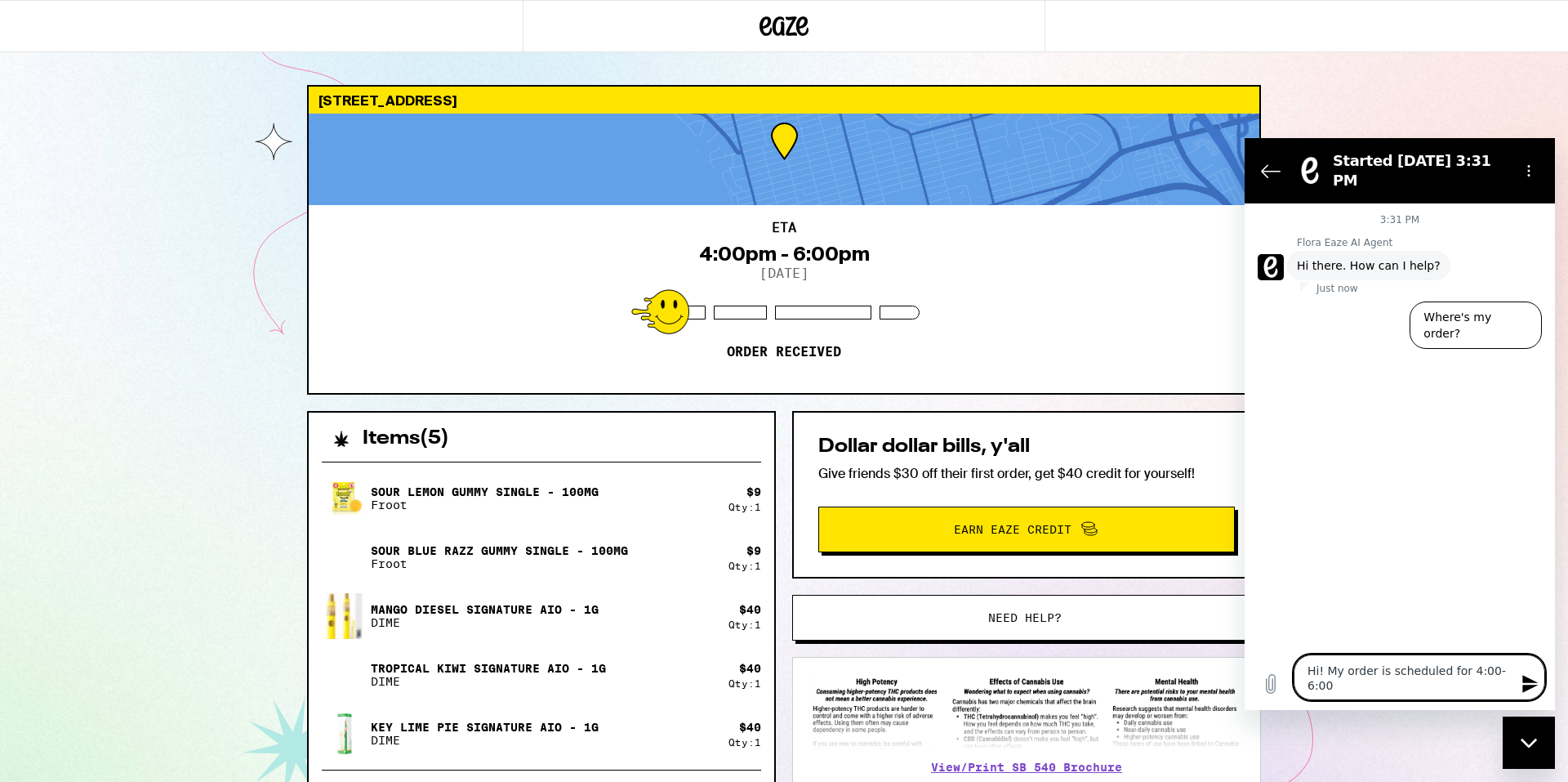
type textarea "Hi! My order is scheduled for 4:00-6:00P"
type textarea "x"
type textarea "Hi! My order is scheduled for 4:00-6:00PN"
type textarea "x"
type textarea "Hi! My order is scheduled for 4:00-6:00PN,"
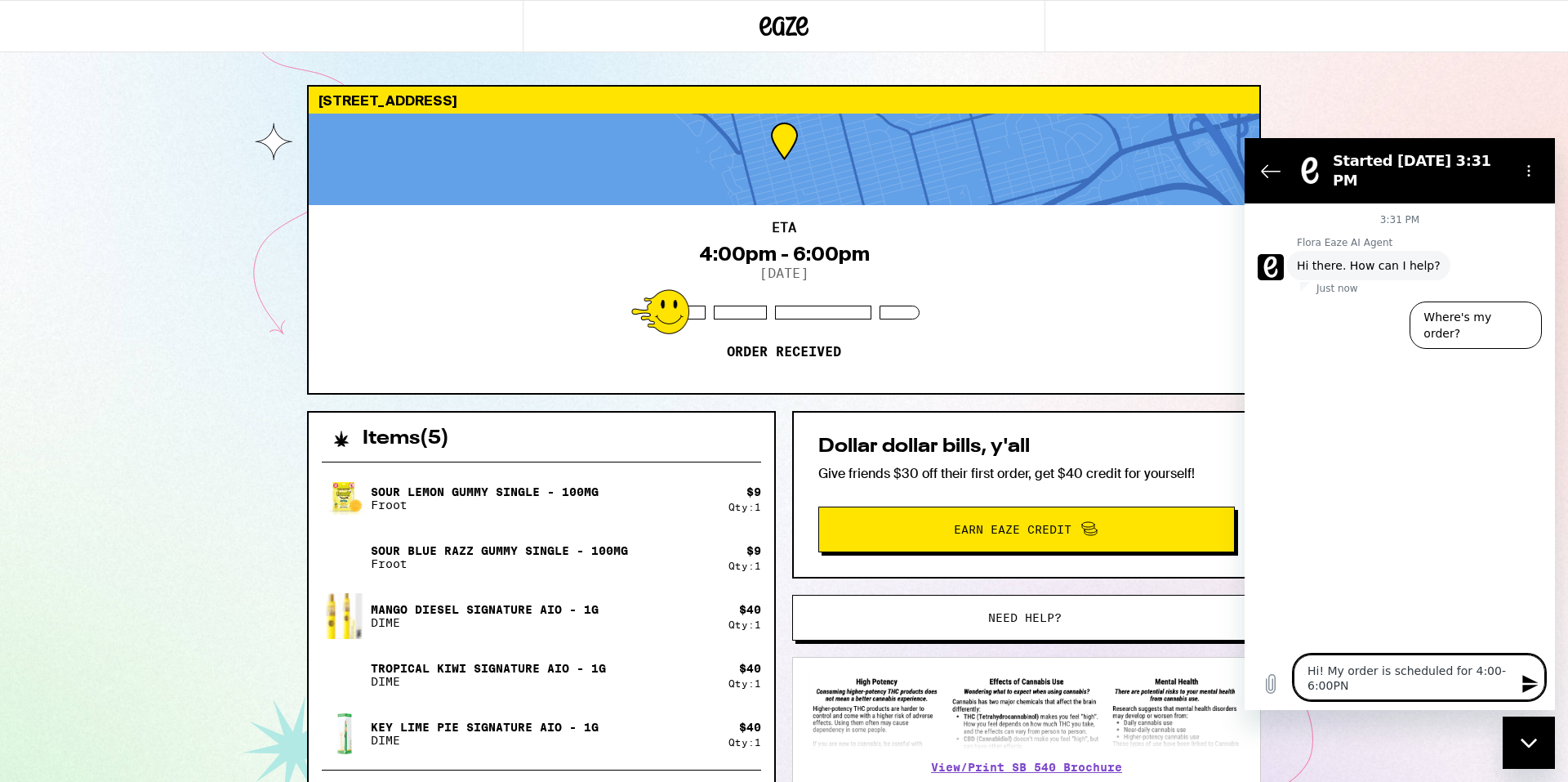
type textarea "x"
type textarea "Hi! My order is scheduled for 4:00-6:00PN,"
type textarea "x"
type textarea "Hi! My order is scheduled for 4:00-6:00PN, c"
type textarea "x"
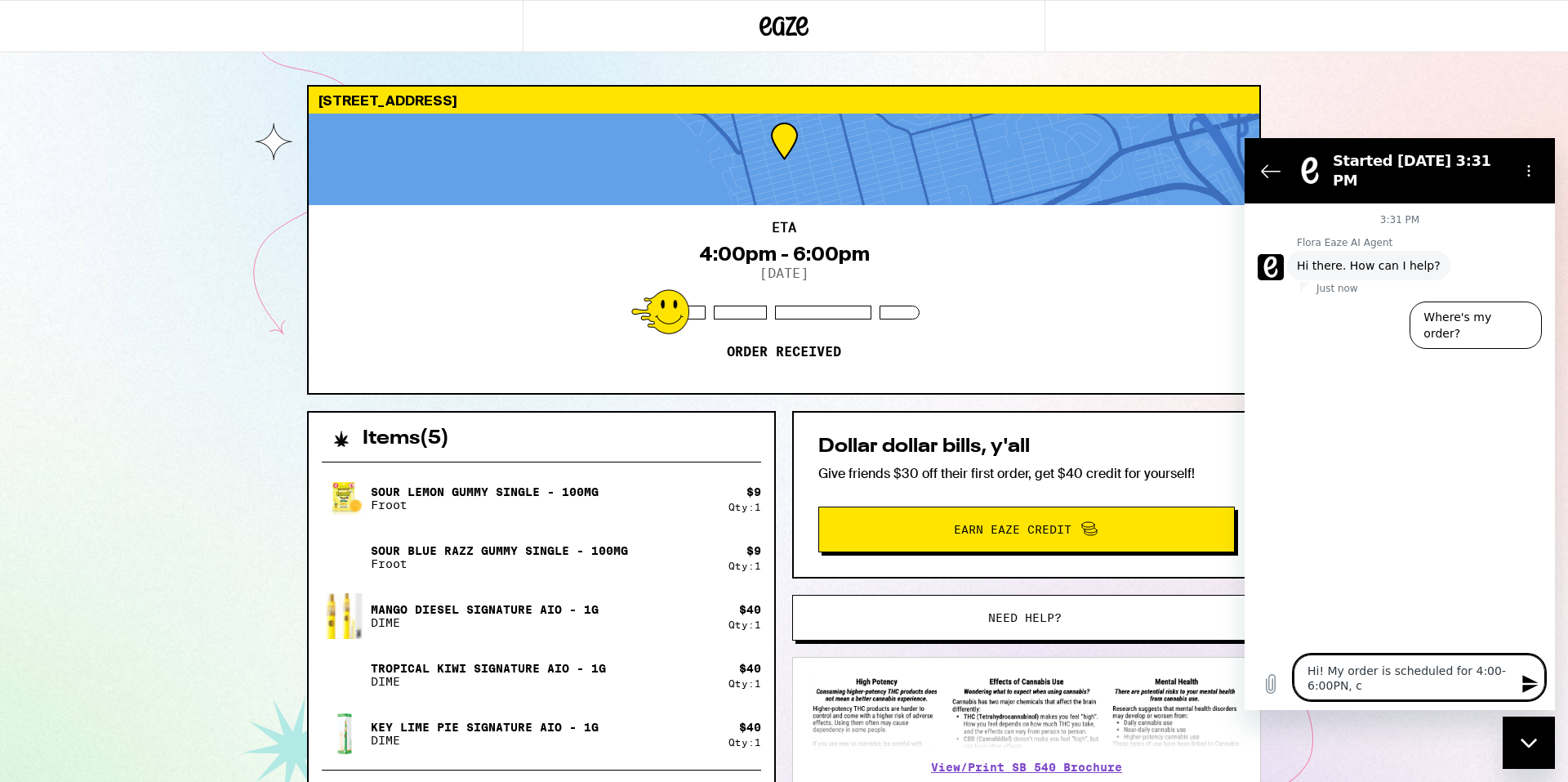
type textarea "Hi! My order is scheduled for 4:00-6:00PN, ca"
type textarea "x"
type textarea "Hi! My order is scheduled for 4:00-6:00PN, can"
type textarea "x"
type textarea "Hi! My order is scheduled for 4:00-6:00PN, can"
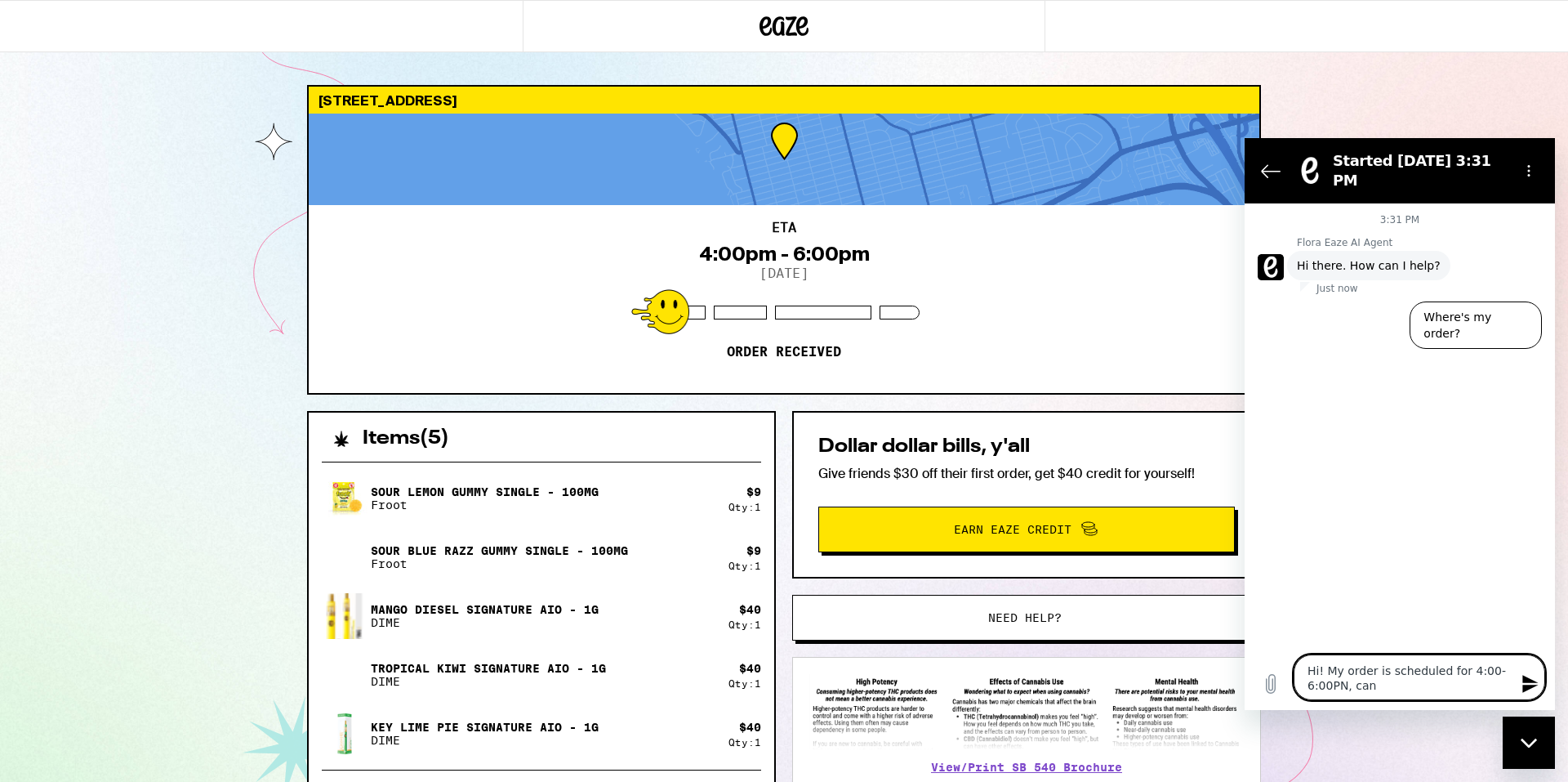
type textarea "x"
type textarea "Hi! My order is scheduled for 4:00-6:00PN, can I"
type textarea "x"
type textarea "Hi! My order is scheduled for 4:00-6:00PN, can I"
type textarea "x"
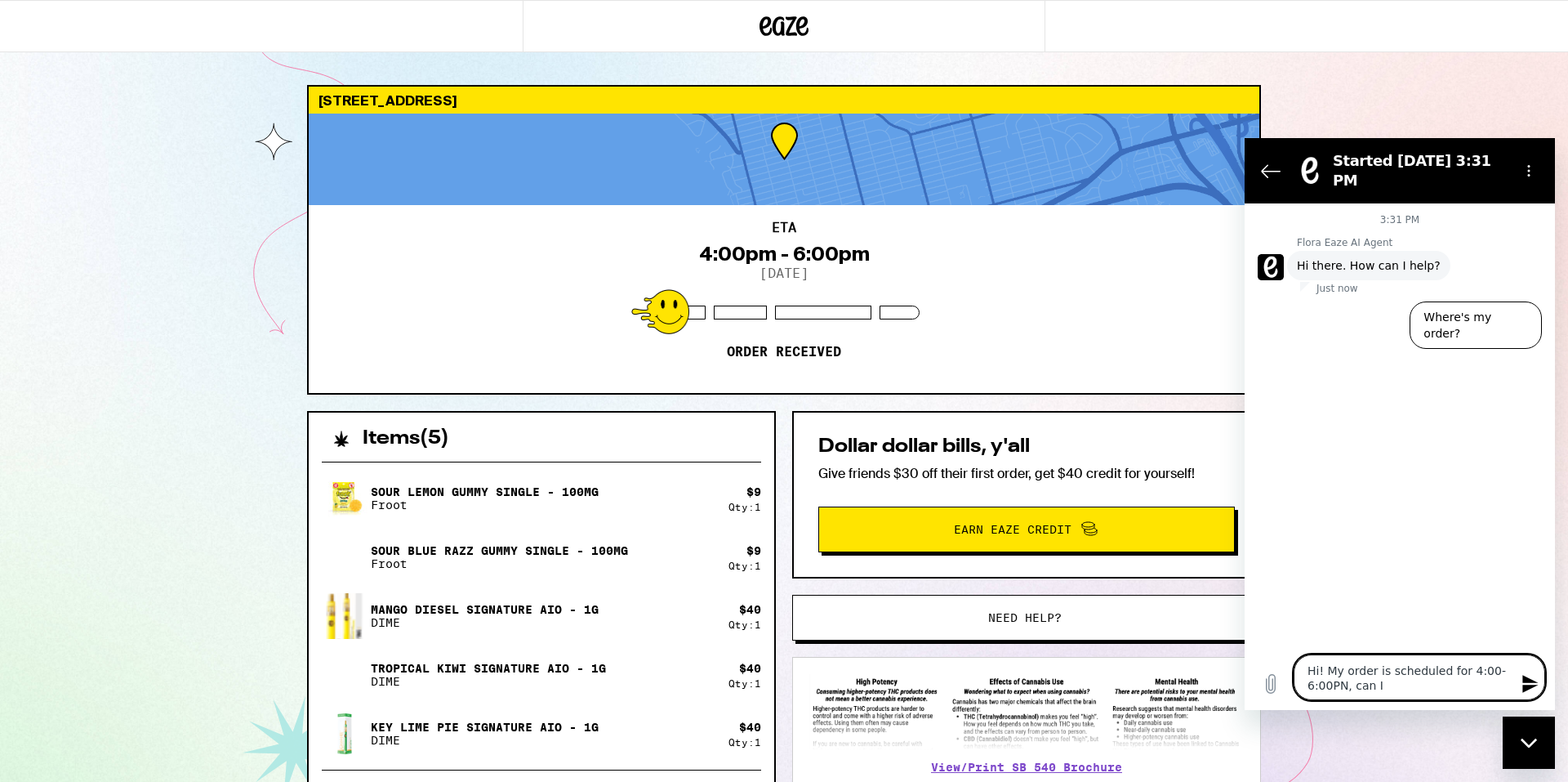
type textarea "Hi! My order is scheduled for 4:00-6:00PN, can I m"
type textarea "x"
type textarea "Hi! My order is scheduled for 4:00-6:00PN, can I mo"
type textarea "x"
type textarea "Hi! My order is scheduled for 4:00-6:00PN, can I mov"
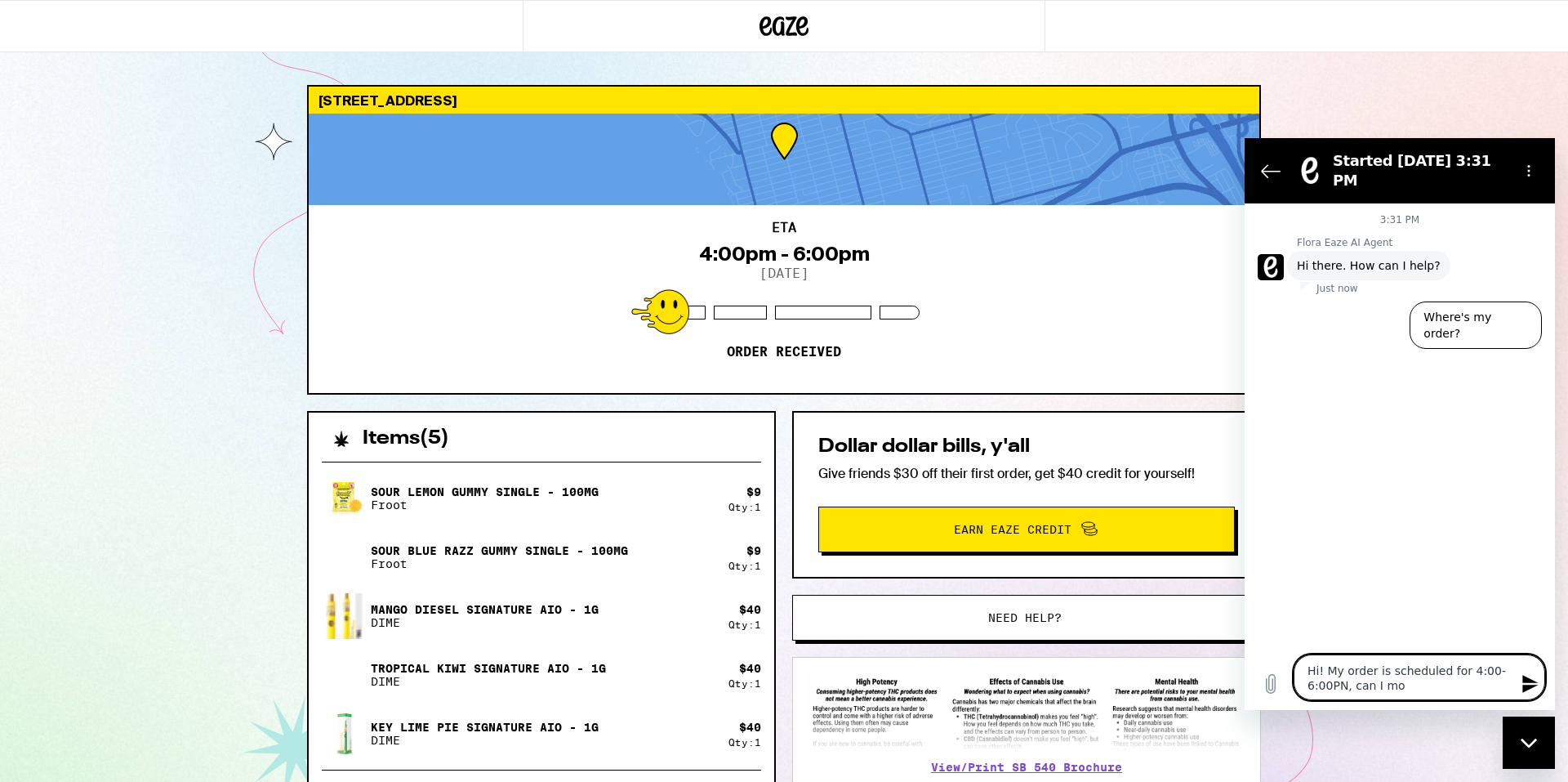
type textarea "x"
type textarea "Hi! My order is scheduled for 4:00-6:00PN, can I move"
type textarea "x"
type textarea "Hi! My order is scheduled for 4:00-6:00PN, can I move"
type textarea "x"
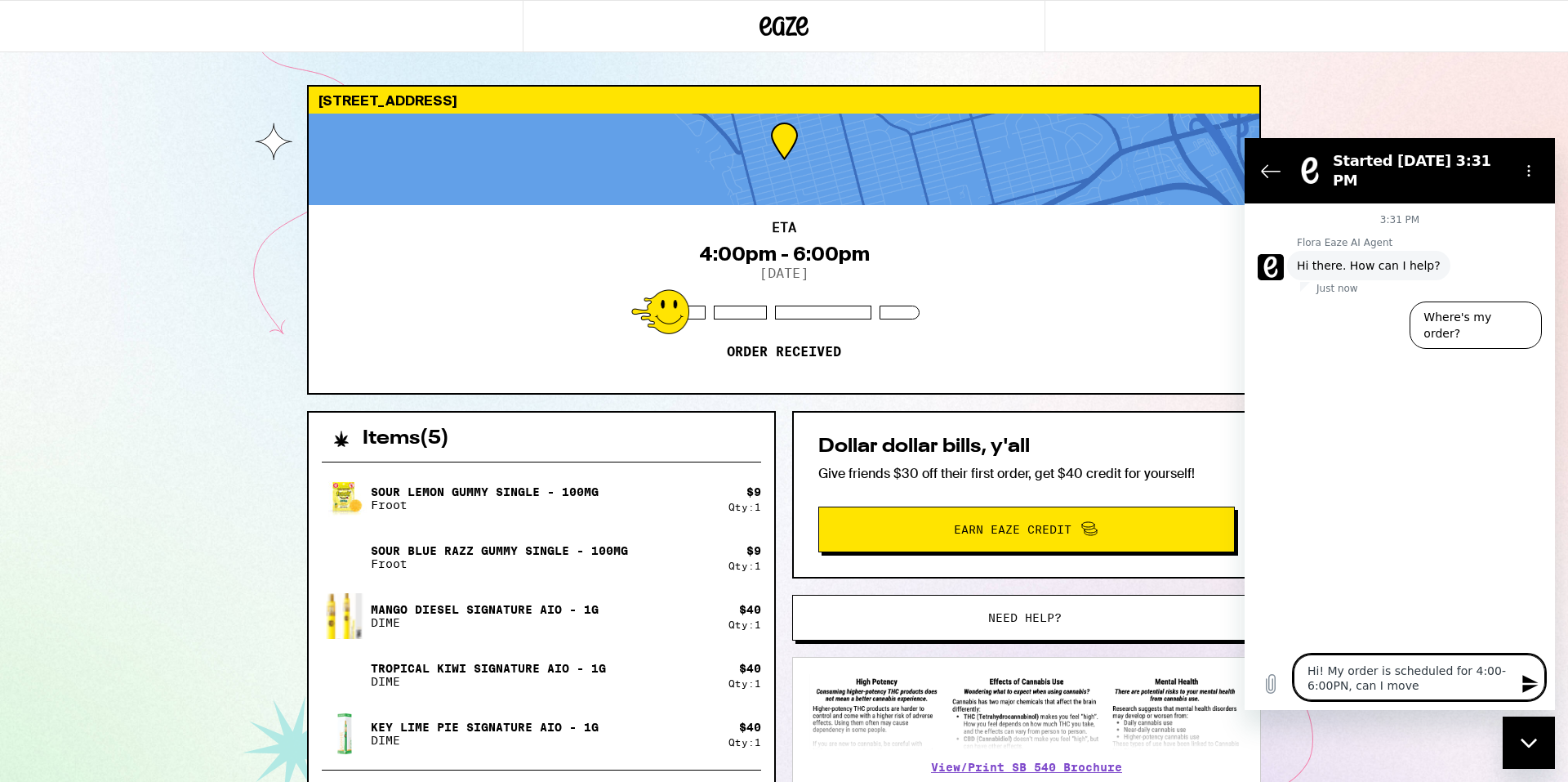
type textarea "Hi! My order is scheduled for 4:00-6:00PN, can I move i"
type textarea "x"
type textarea "Hi! My order is scheduled for 4:00-6:00PN, can I move it"
type textarea "x"
type textarea "Hi! My order is scheduled for 4:00-6:00PN, can I move it"
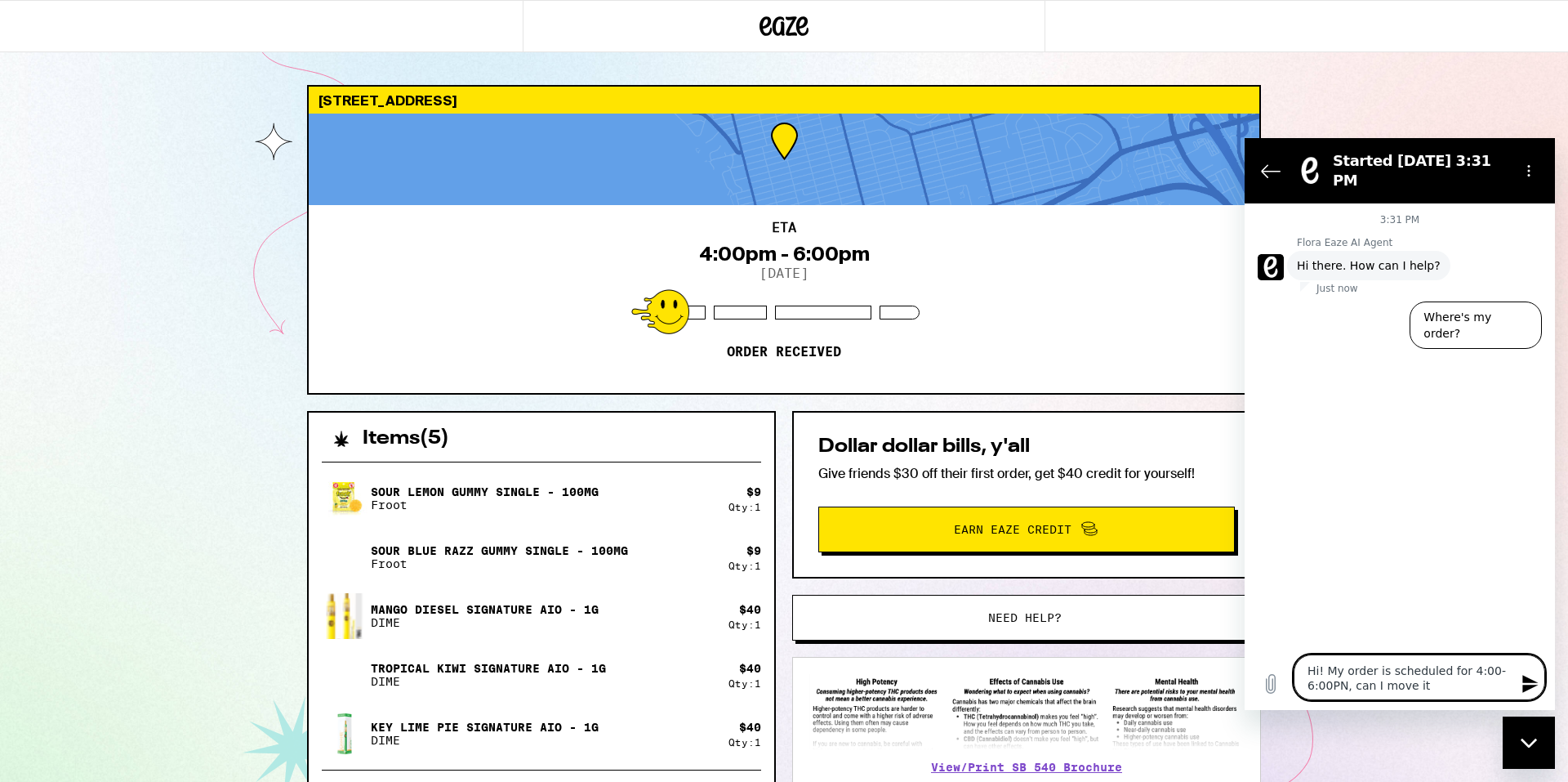
type textarea "x"
type textarea "Hi! My order is scheduled for 4:00-6:00PN, can I move it u"
type textarea "x"
type textarea "Hi! My order is scheduled for 4:00-6:00PN, can I move it up"
type textarea "x"
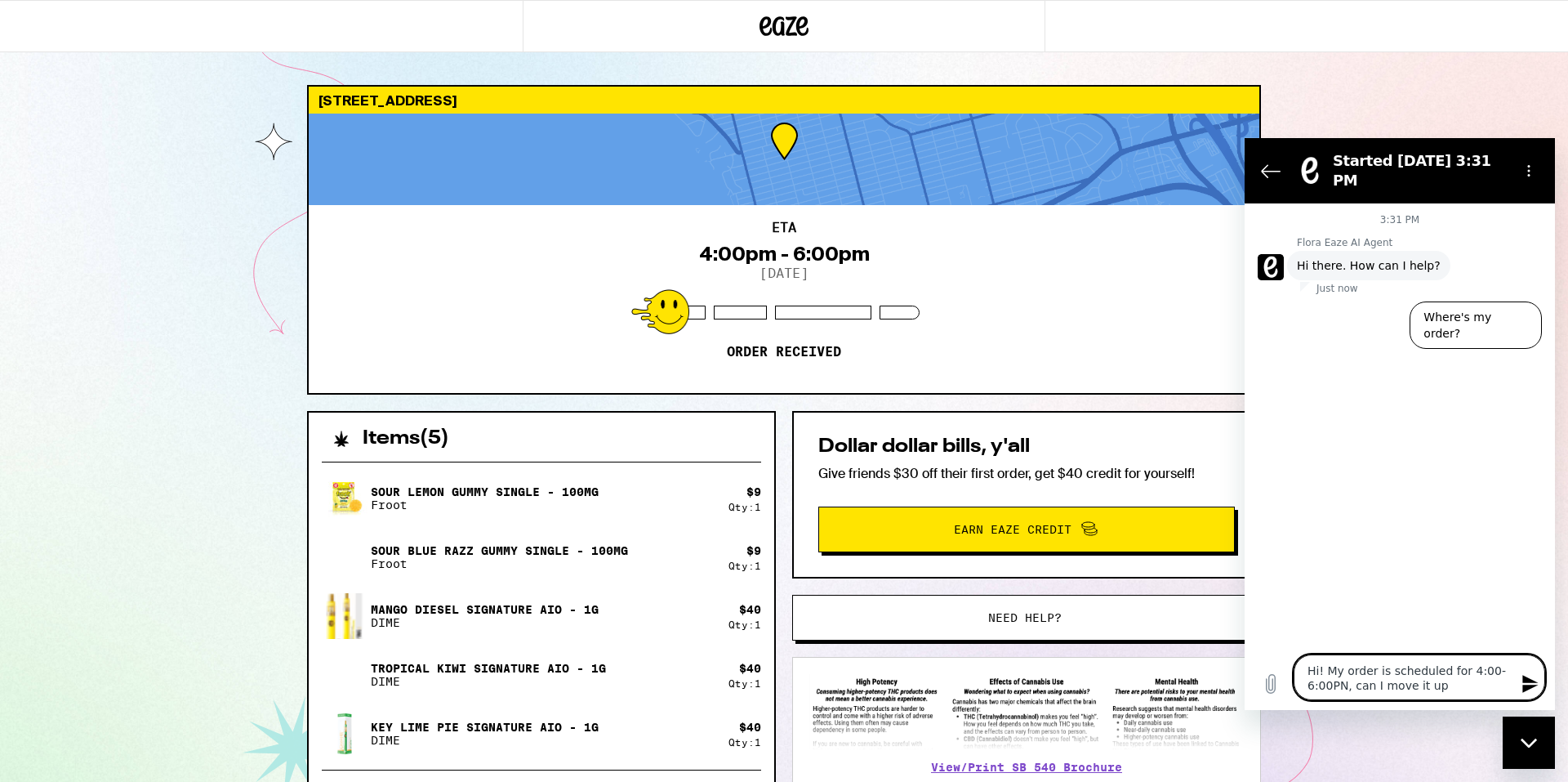
type textarea "Hi! My order is scheduled for 4:00-6:00PN, can I move it up"
type textarea "x"
type textarea "Hi! My order is scheduled for 4:00-6:00PN, can I move it up t"
type textarea "x"
type textarea "Hi! My order is scheduled for 4:00-6:00PN, can I move it up to"
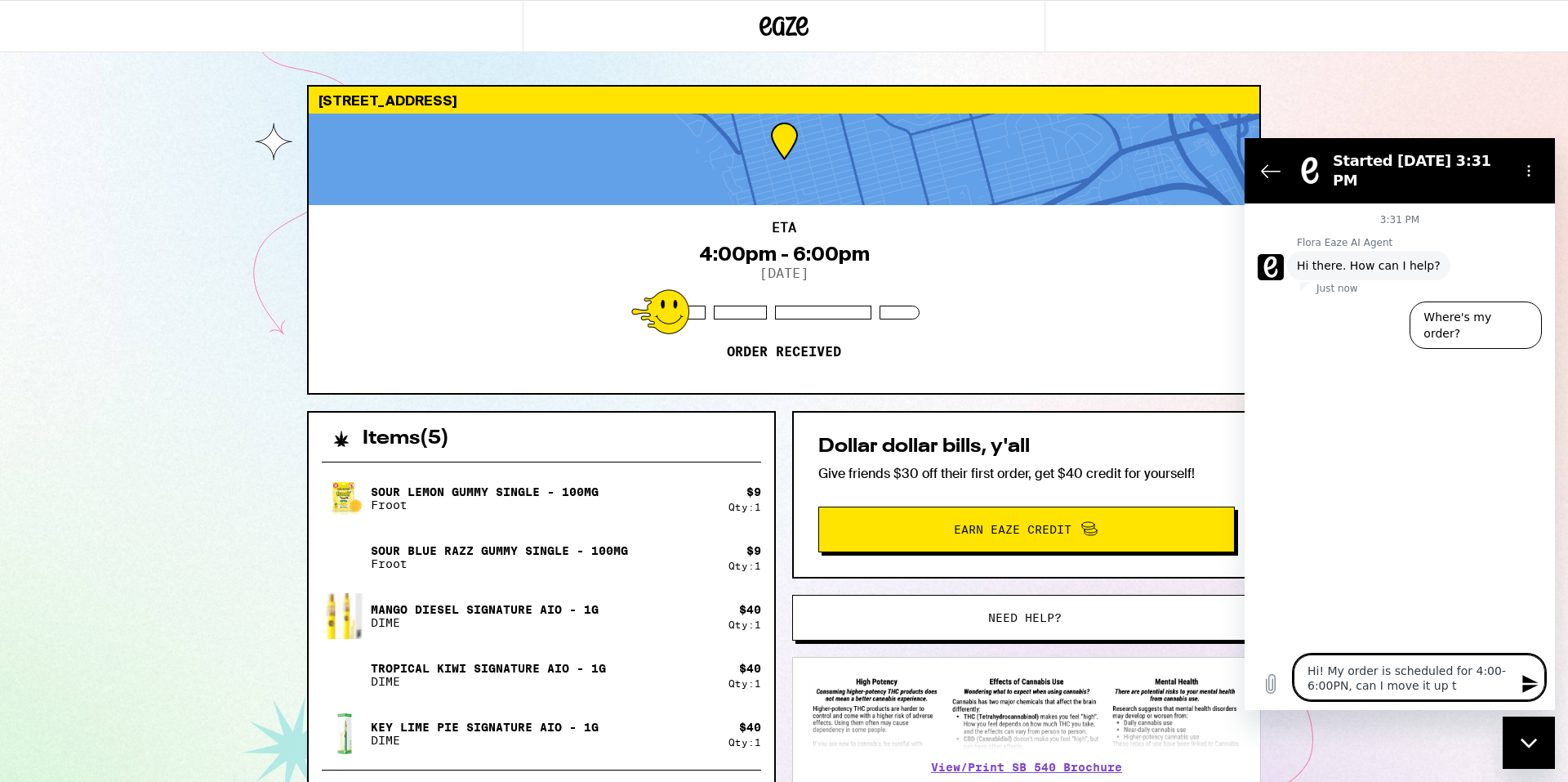
type textarea "x"
type textarea "Hi! My order is scheduled for 4:00-6:00PN, can I move it up to"
type textarea "x"
type textarea "Hi! My order is scheduled for 4:00-6:00PN, can I move it up to d"
type textarea "x"
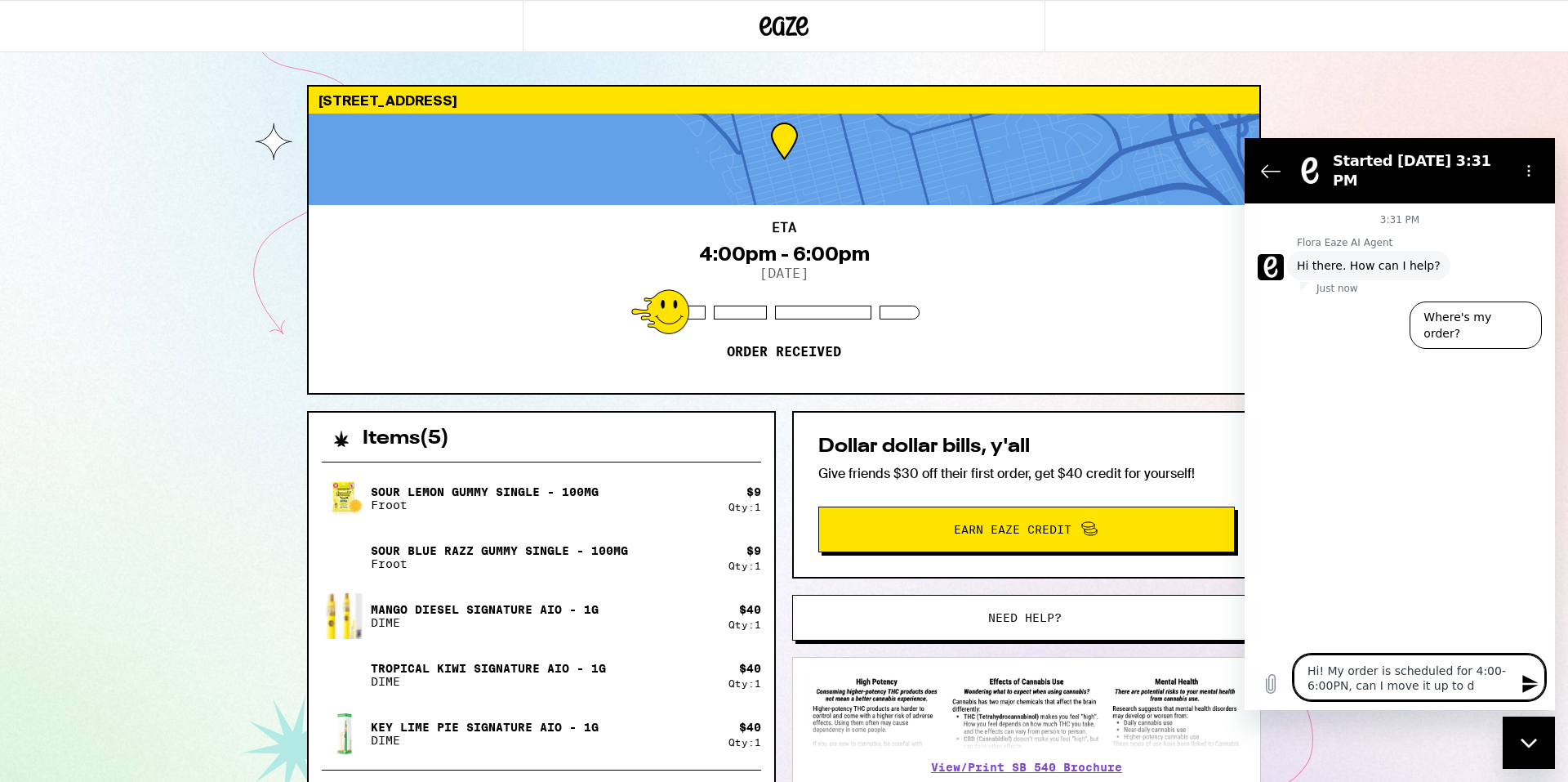
type textarea "Hi! My order is scheduled for 4:00-6:00PN, can I move it up to de"
type textarea "x"
type textarea "Hi! My order is scheduled for 4:00-6:00PN, can I move it up to del"
type textarea "x"
type textarea "Hi! My order is scheduled for 4:00-6:00PN, can I move it up to deli"
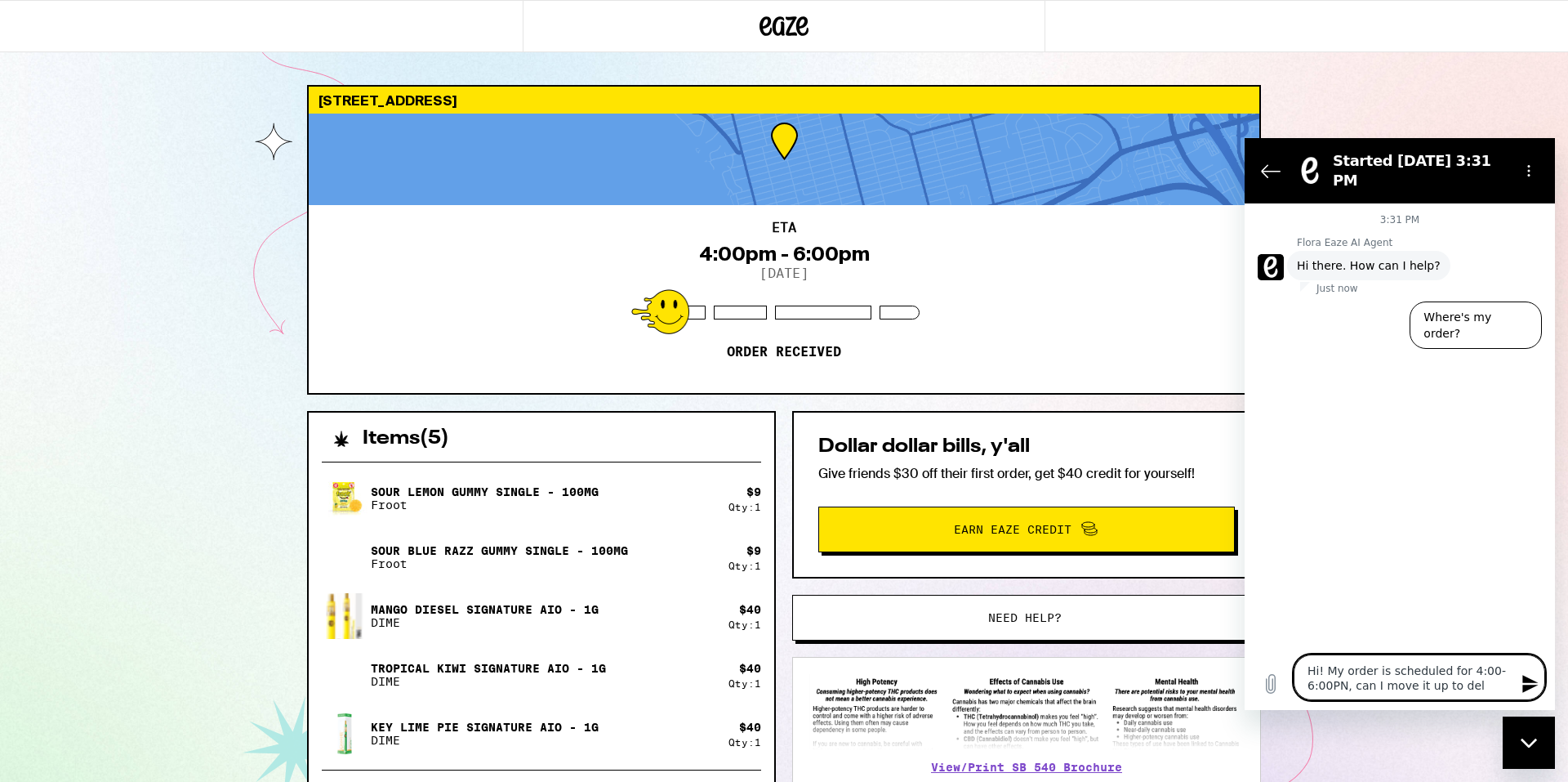
type textarea "x"
type textarea "Hi! My order is scheduled for 4:00-6:00PN, can I move it up to deliv"
type textarea "x"
type textarea "Hi! My order is scheduled for 4:00-6:00PN, can I move it up to delive"
type textarea "x"
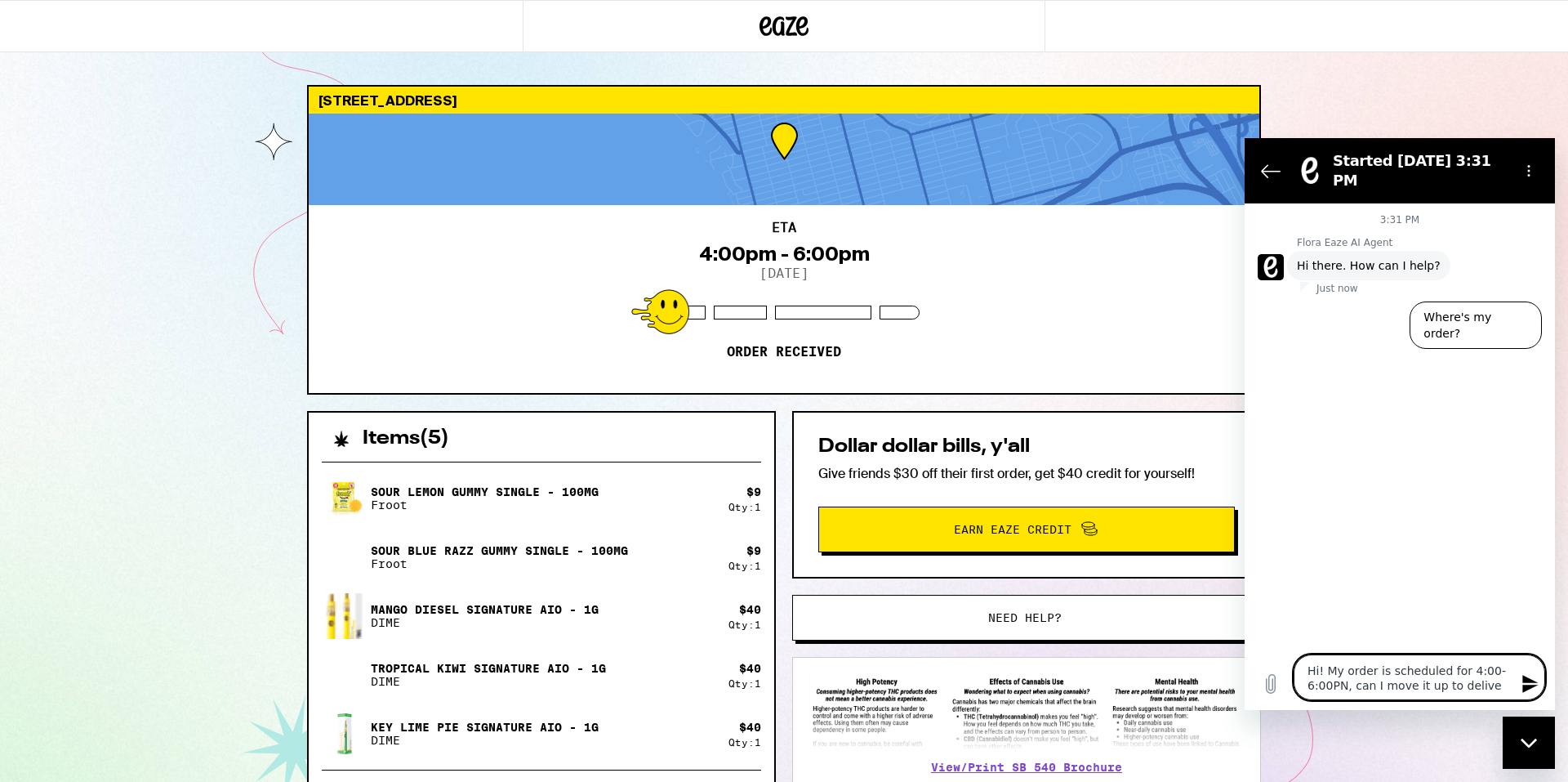
type textarea "Hi! My order is scheduled for 4:00-6:00PN, can I move it up to deliver"
type textarea "x"
type textarea "Hi! My order is scheduled for 4:00-6:00PN, can I move it up to deliver"
type textarea "x"
type textarea "Hi! My order is scheduled for 4:00-6:00PN, can I move it up to deliver A"
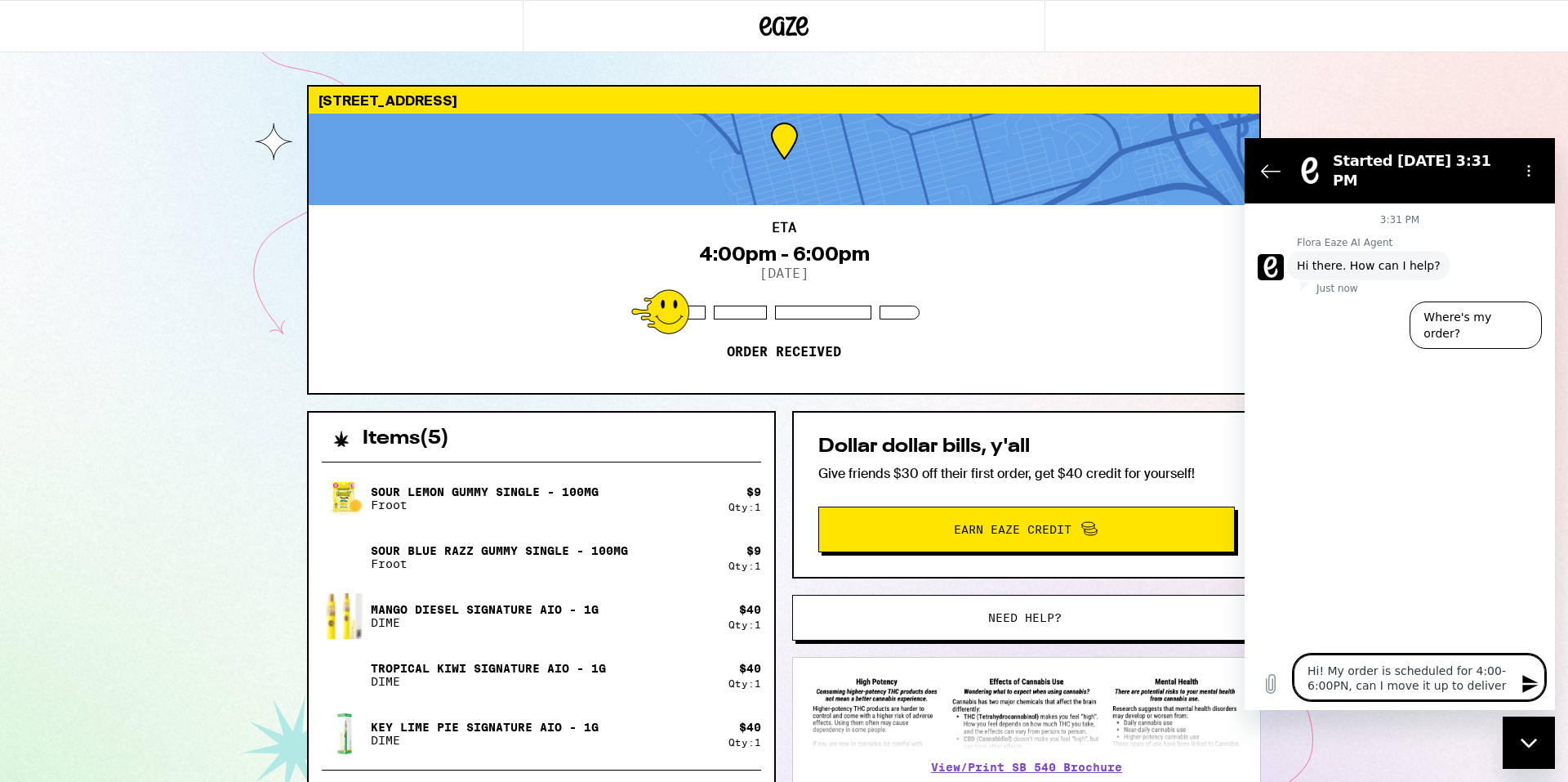
type textarea "x"
type textarea "Hi! My order is scheduled for 4:00-6:00PN, can I move it up to deliver AS"
type textarea "x"
type textarea "Hi! My order is scheduled for 4:00-6:00PN, can I move it up to deliver ASA"
type textarea "x"
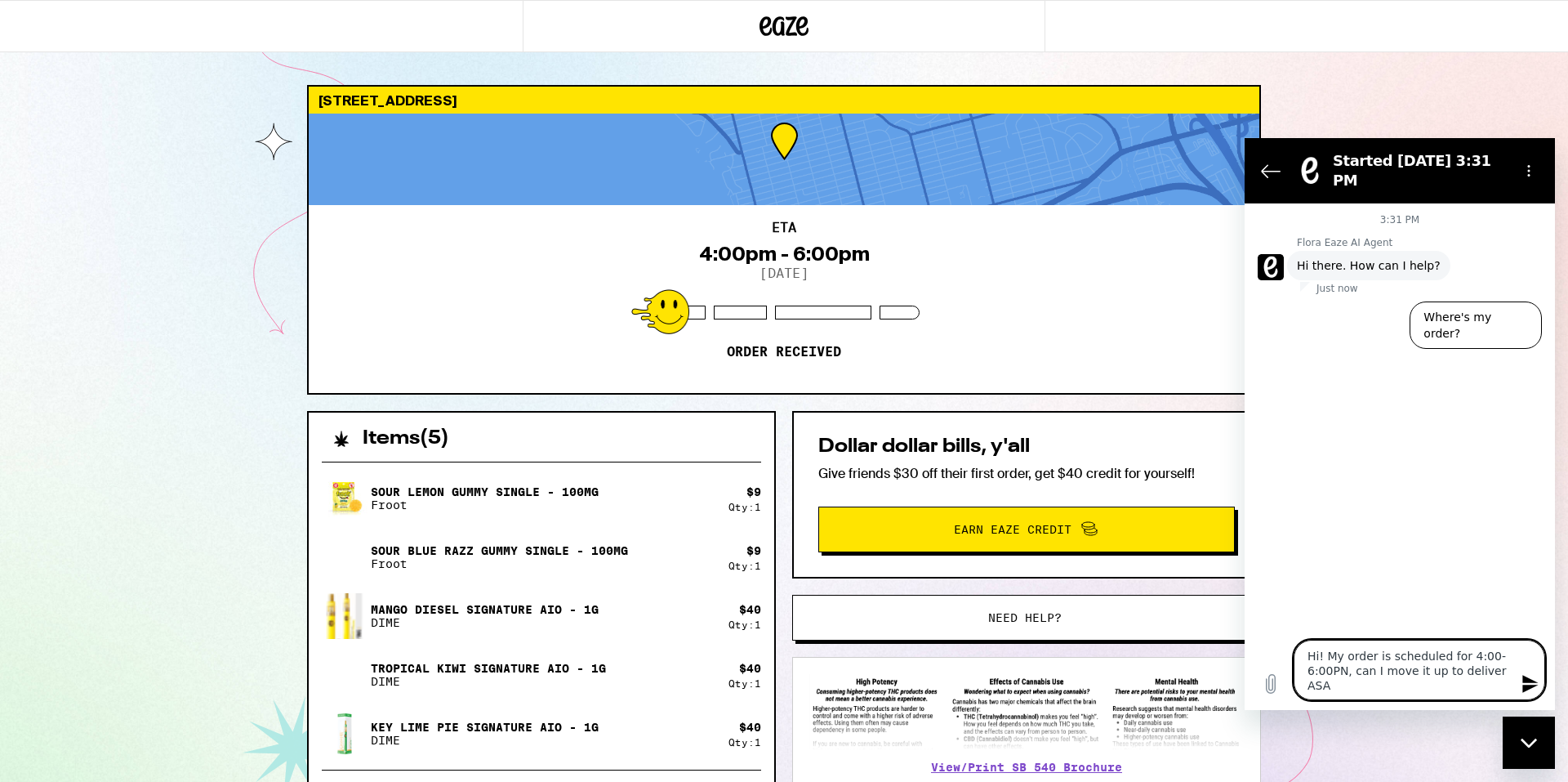
type textarea "Hi! My order is scheduled for 4:00-6:00PN, can I move it up to deliver ASAP"
type textarea "x"
type textarea "Hi! My order is scheduled for 4:00-6:00PN, can I move it up to deliver ASAP?"
type textarea "x"
type textarea "Hi! My order is scheduled for 4:00-6:00PN, can I move it up to deliver ASAP?"
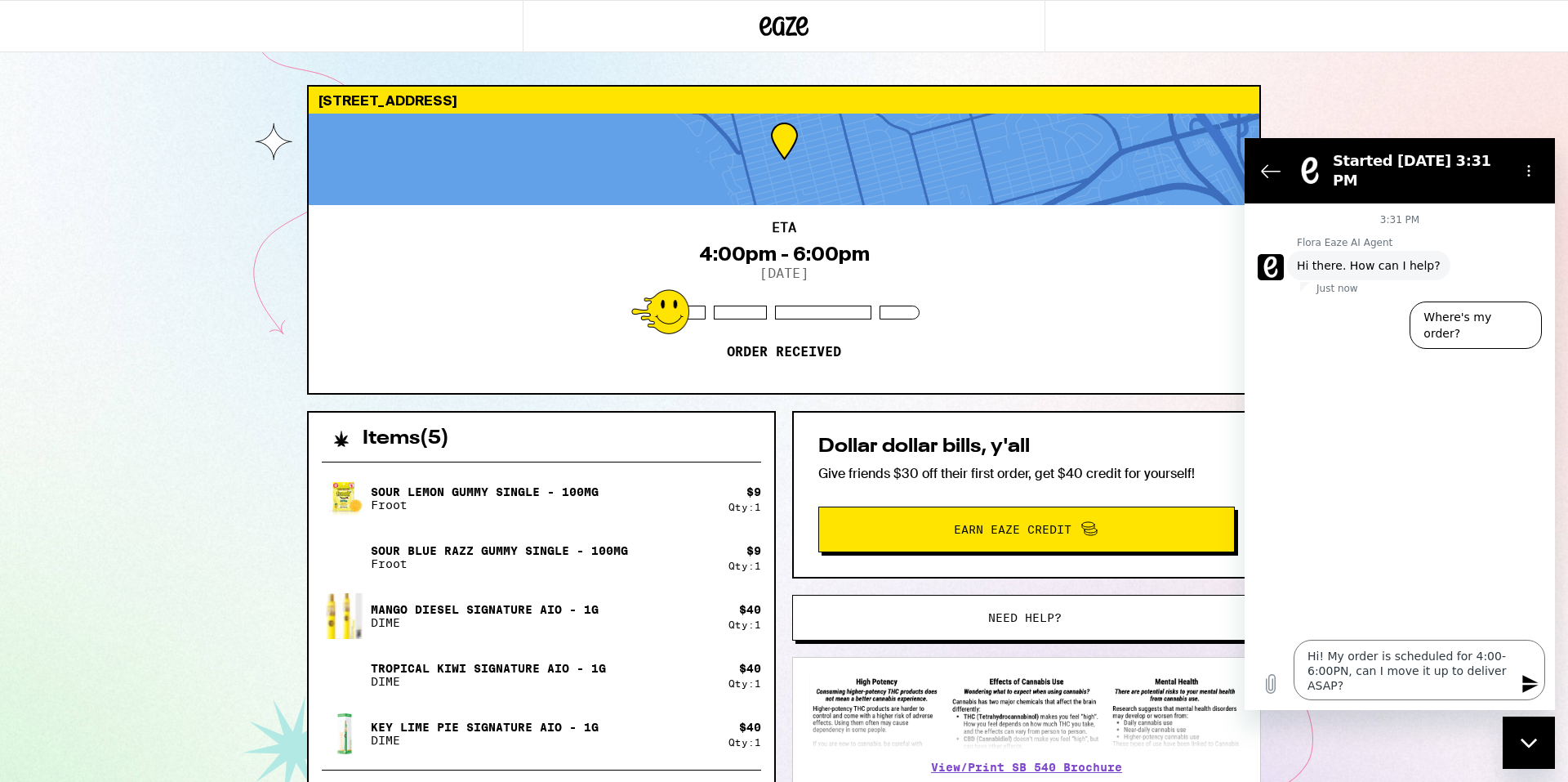
click at [1176, 586] on icon "Send message" at bounding box center [1531, 684] width 20 height 20
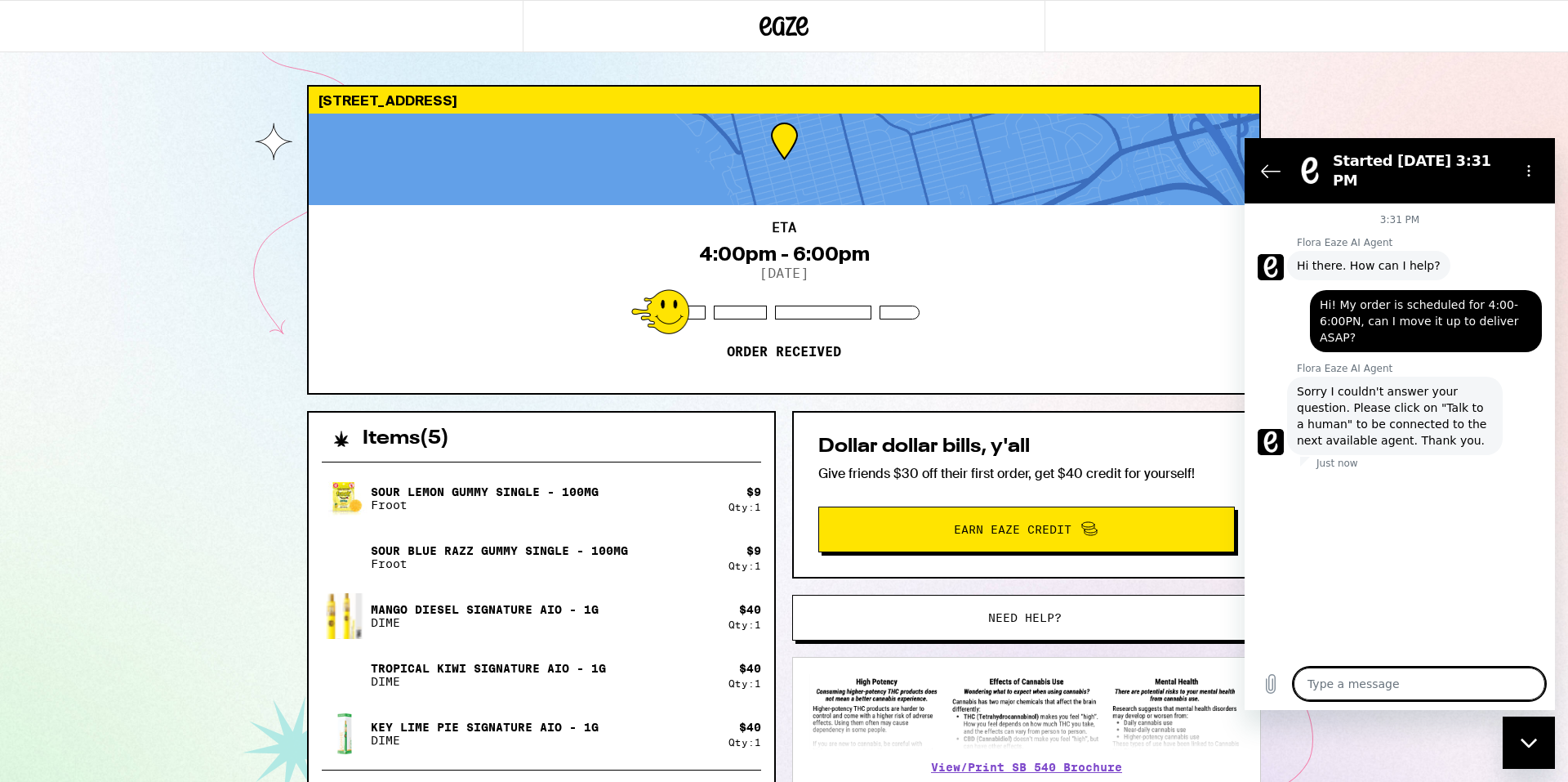
type textarea "x"
click at [1176, 169] on icon "Options menu" at bounding box center [1529, 170] width 13 height 13
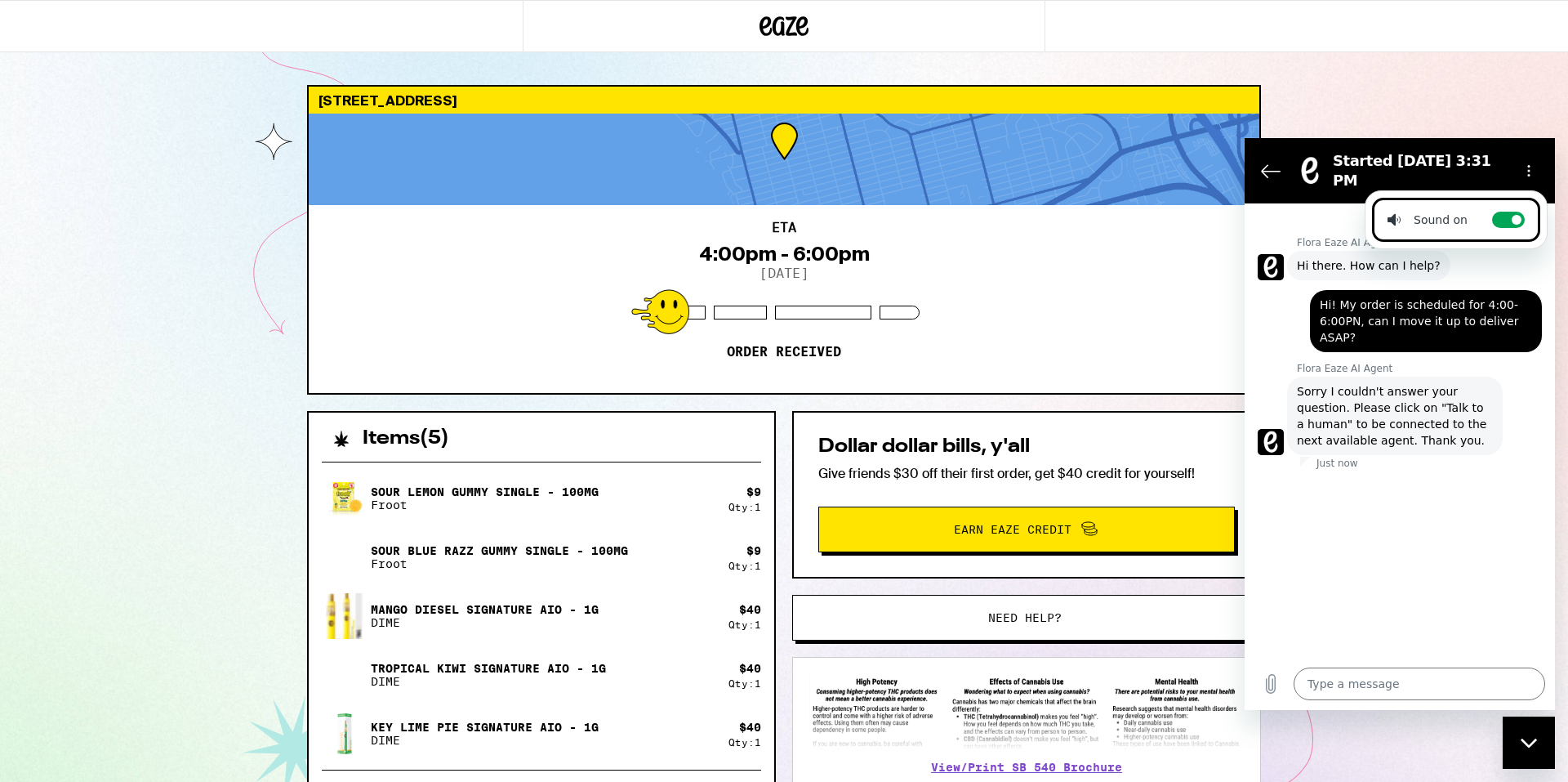
click at [1176, 463] on div "Just now" at bounding box center [1428, 463] width 255 height 13
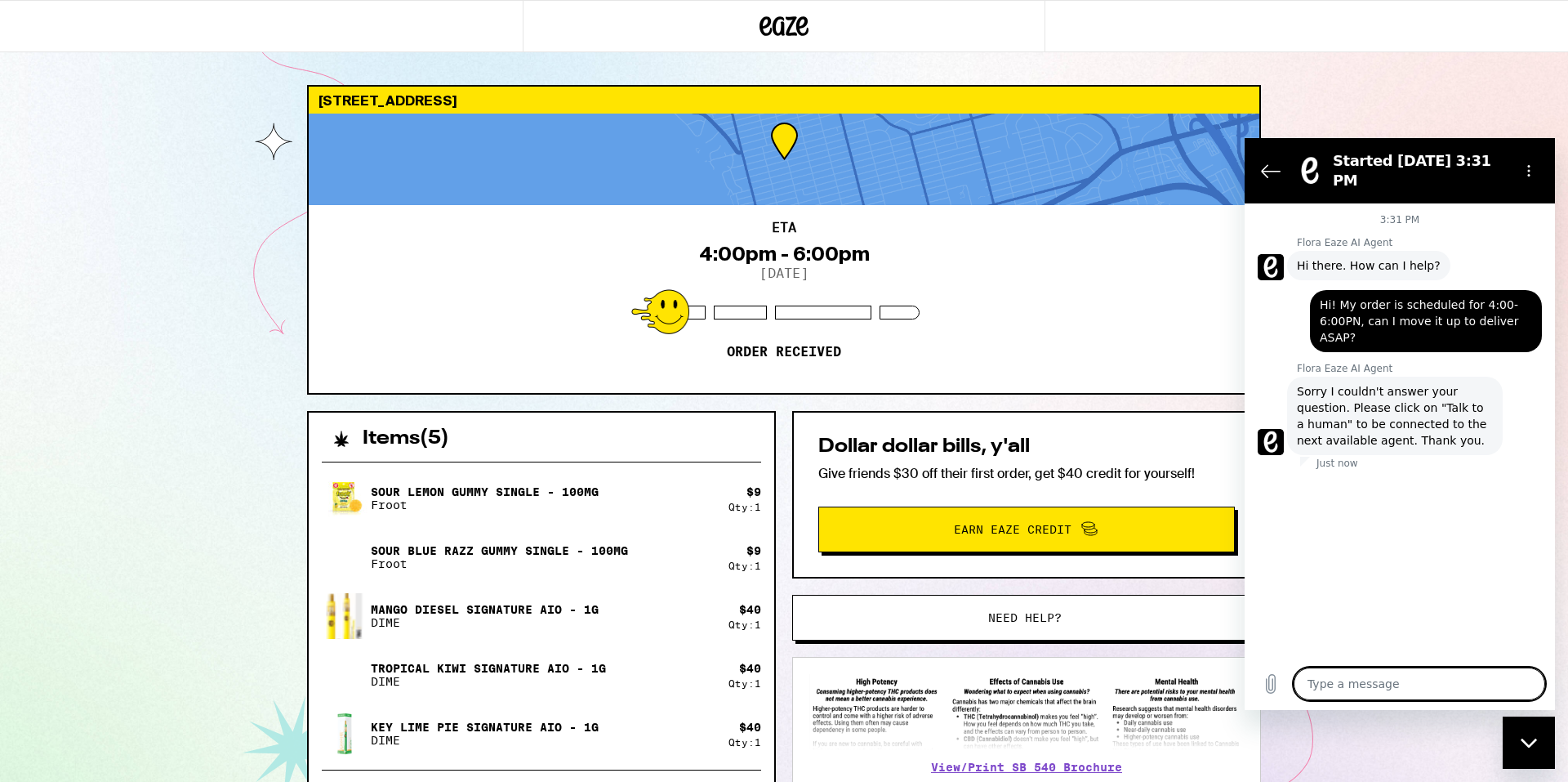
click at [1176, 586] on textarea at bounding box center [1420, 684] width 251 height 33
type textarea "t"
type textarea "x"
type textarea "ta"
type textarea "x"
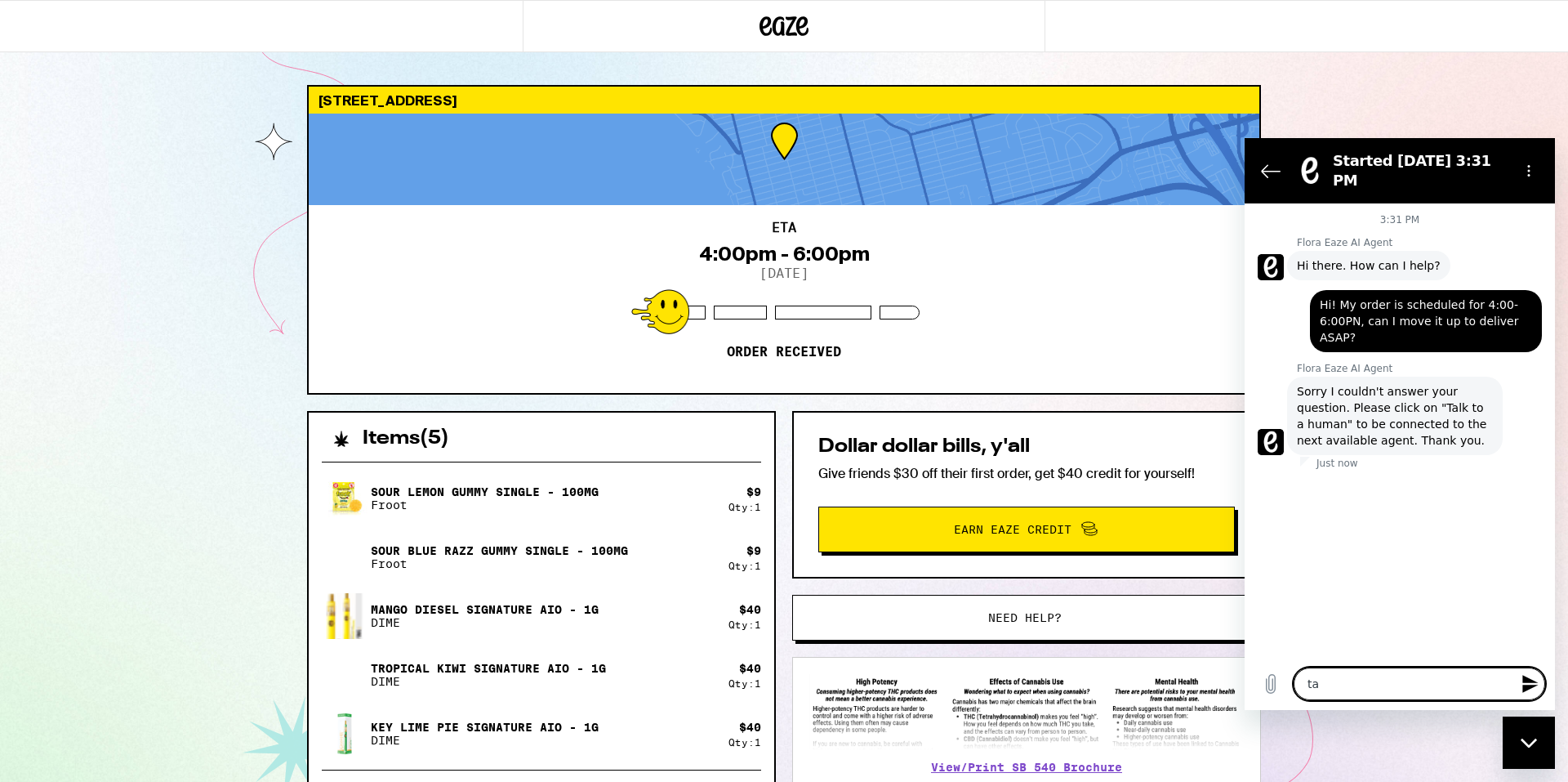
type textarea "tal"
type textarea "x"
type textarea "talk"
type textarea "x"
type textarea "talk"
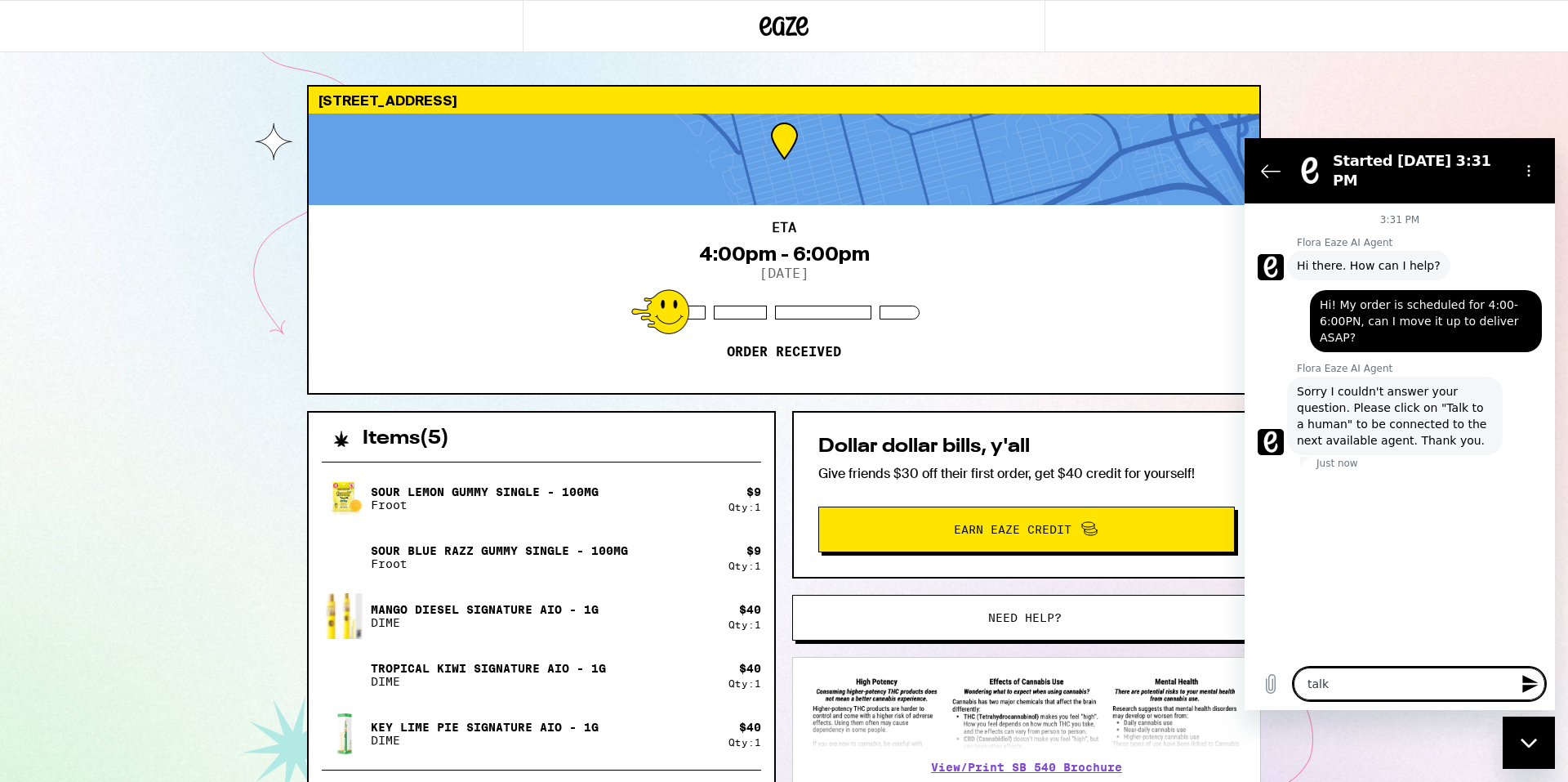
type textarea "x"
type textarea "talk t"
type textarea "x"
type textarea "talk to"
type textarea "x"
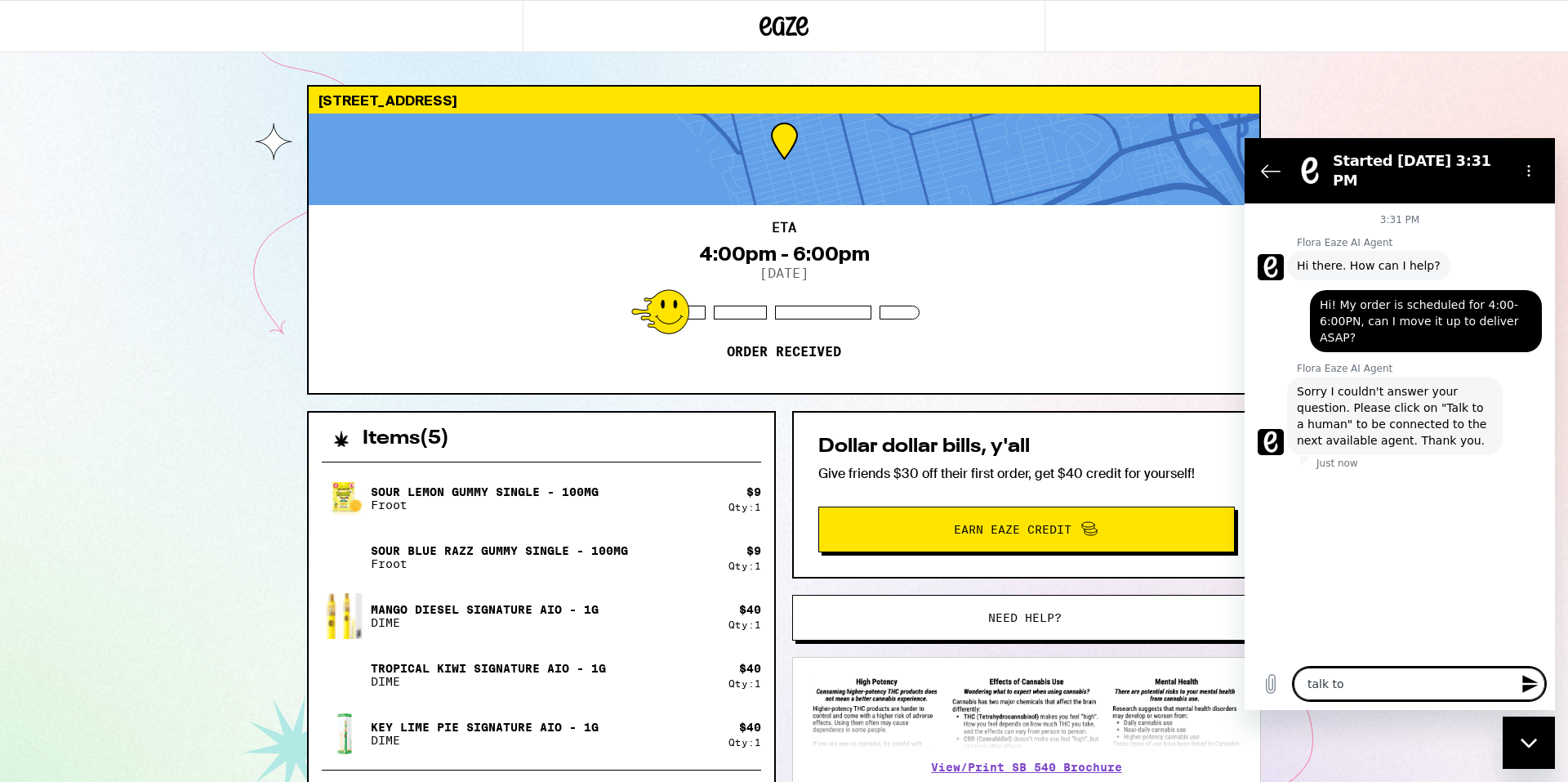
type textarea "talk to"
type textarea "x"
type textarea "talk to a"
type textarea "x"
type textarea "talk to a"
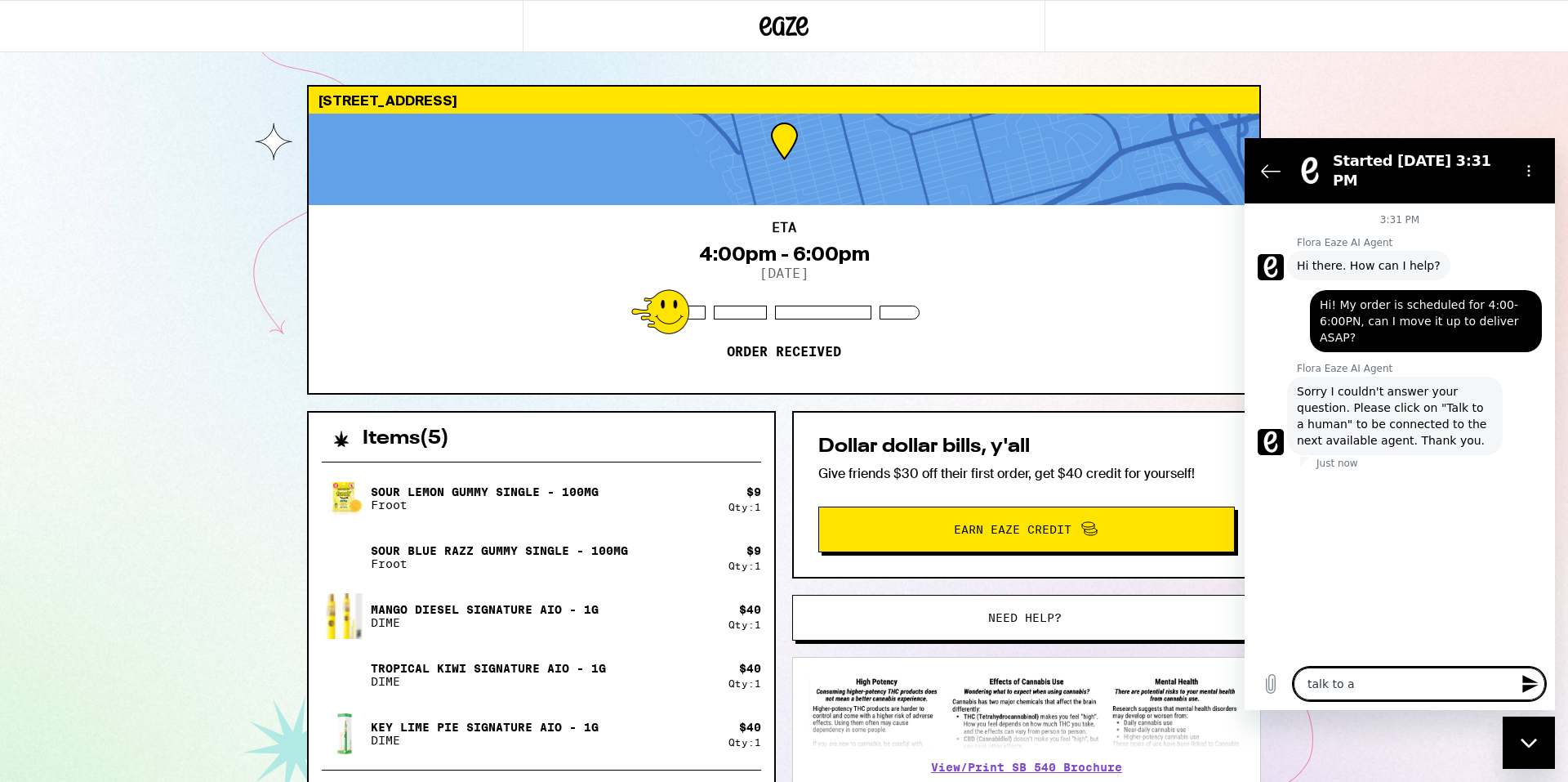
type textarea "x"
type textarea "talk to a h"
type textarea "x"
type textarea "talk to a hu"
type textarea "x"
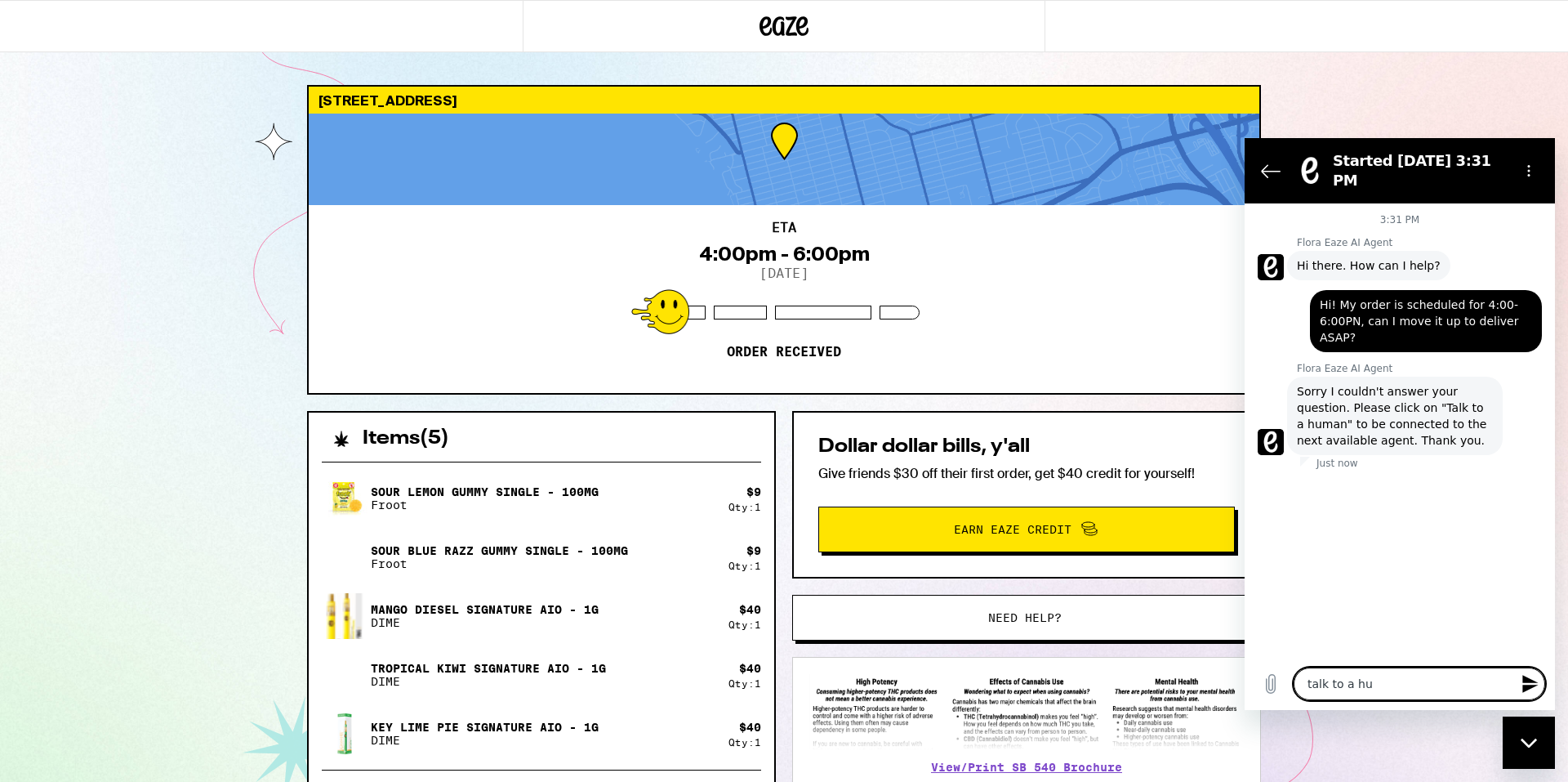
type textarea "talk to a hum"
type textarea "x"
type textarea "talk to a huma"
type textarea "x"
type textarea "talk to a human"
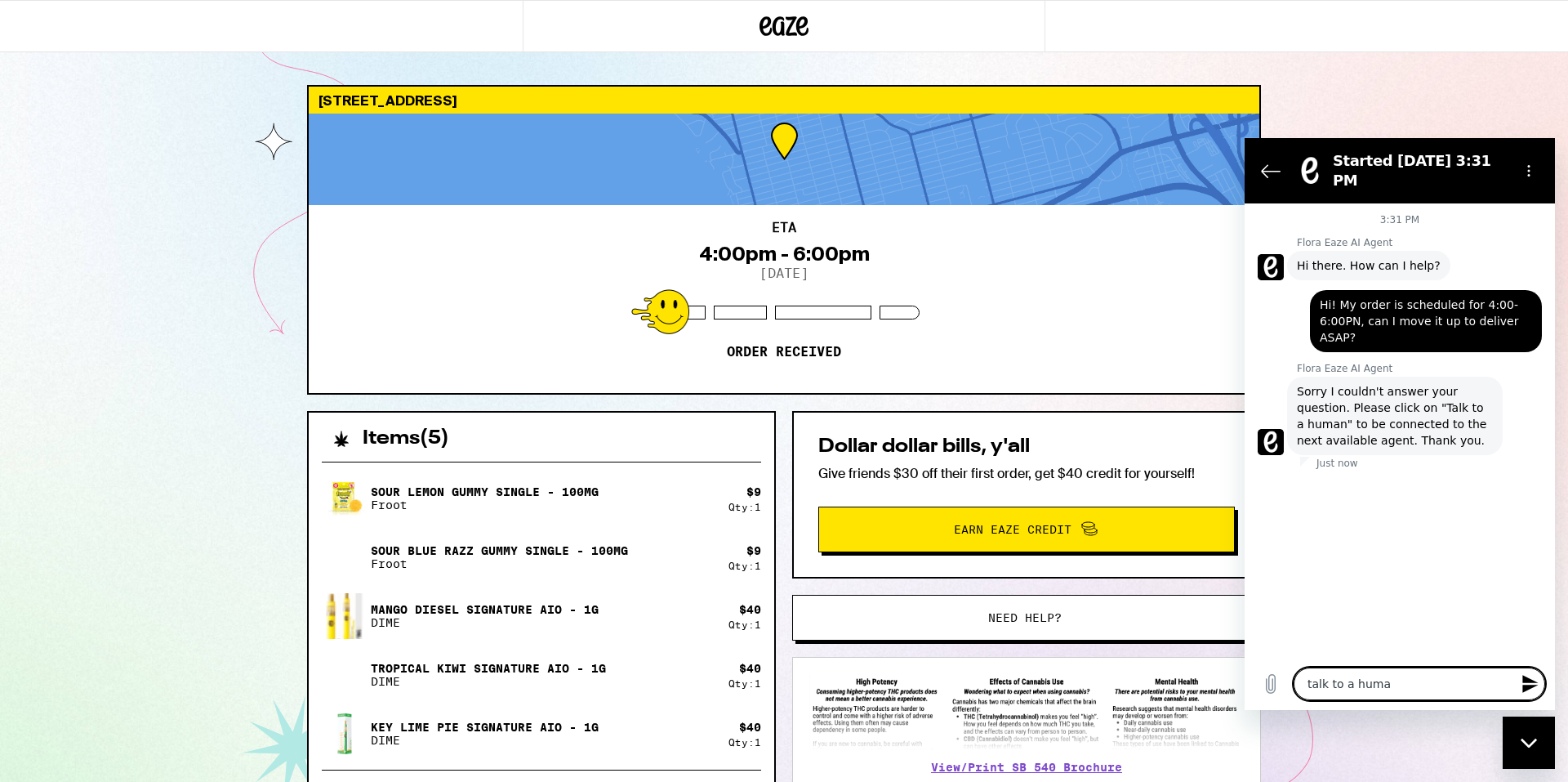
type textarea "x"
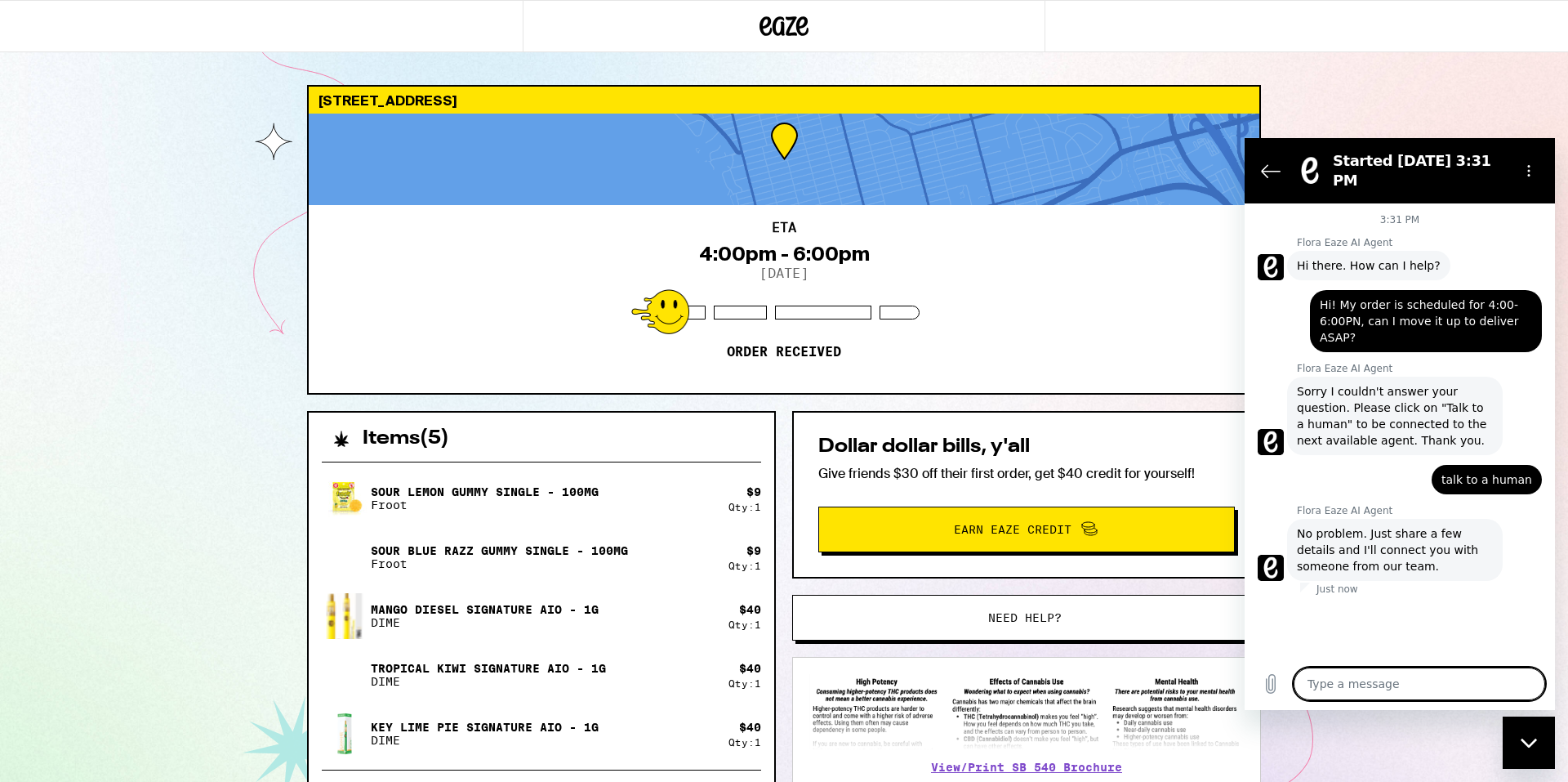
type textarea "x"
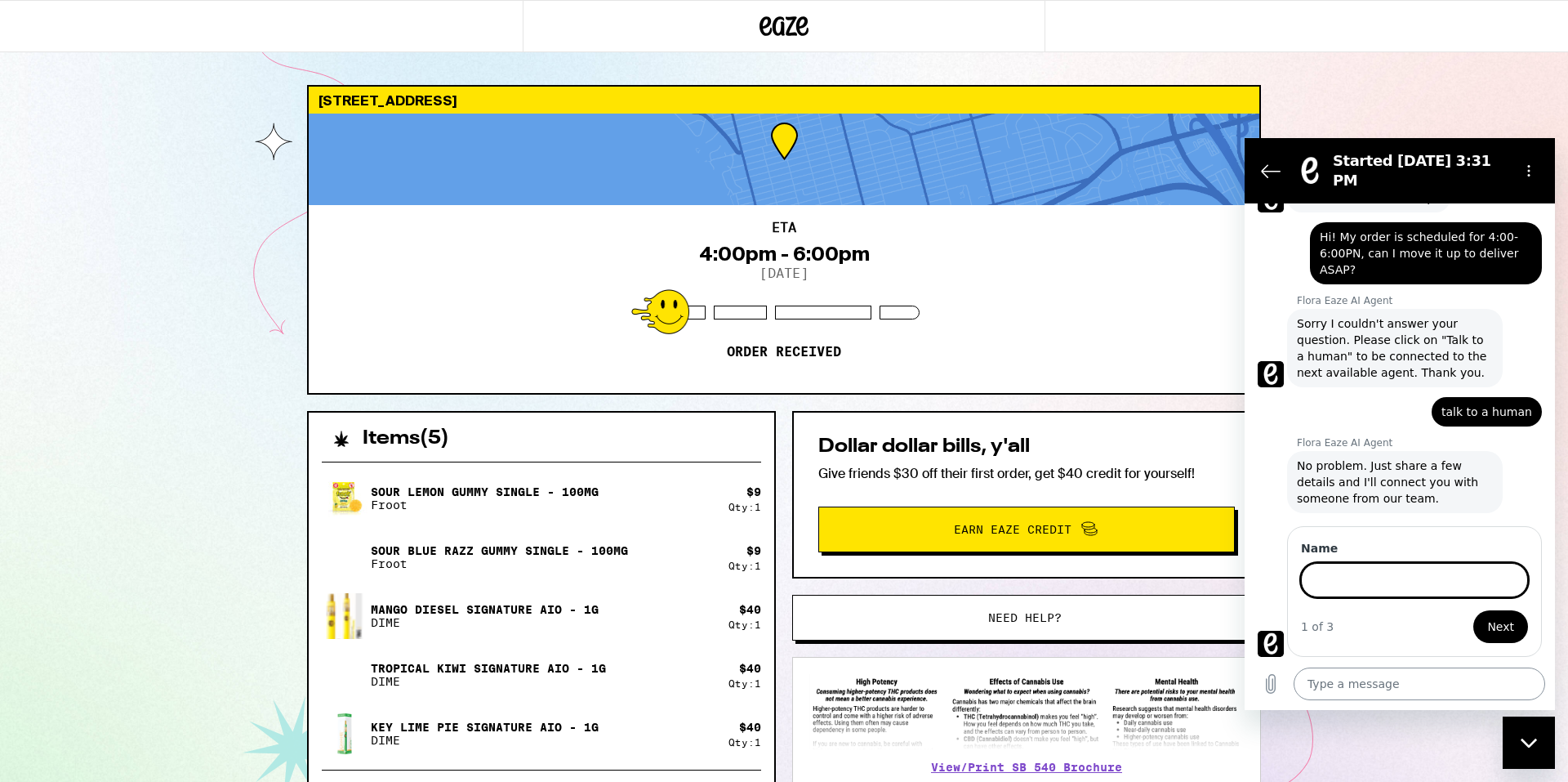
scroll to position [69, 0]
click at [1176, 586] on button "Next" at bounding box center [1500, 627] width 54 height 33
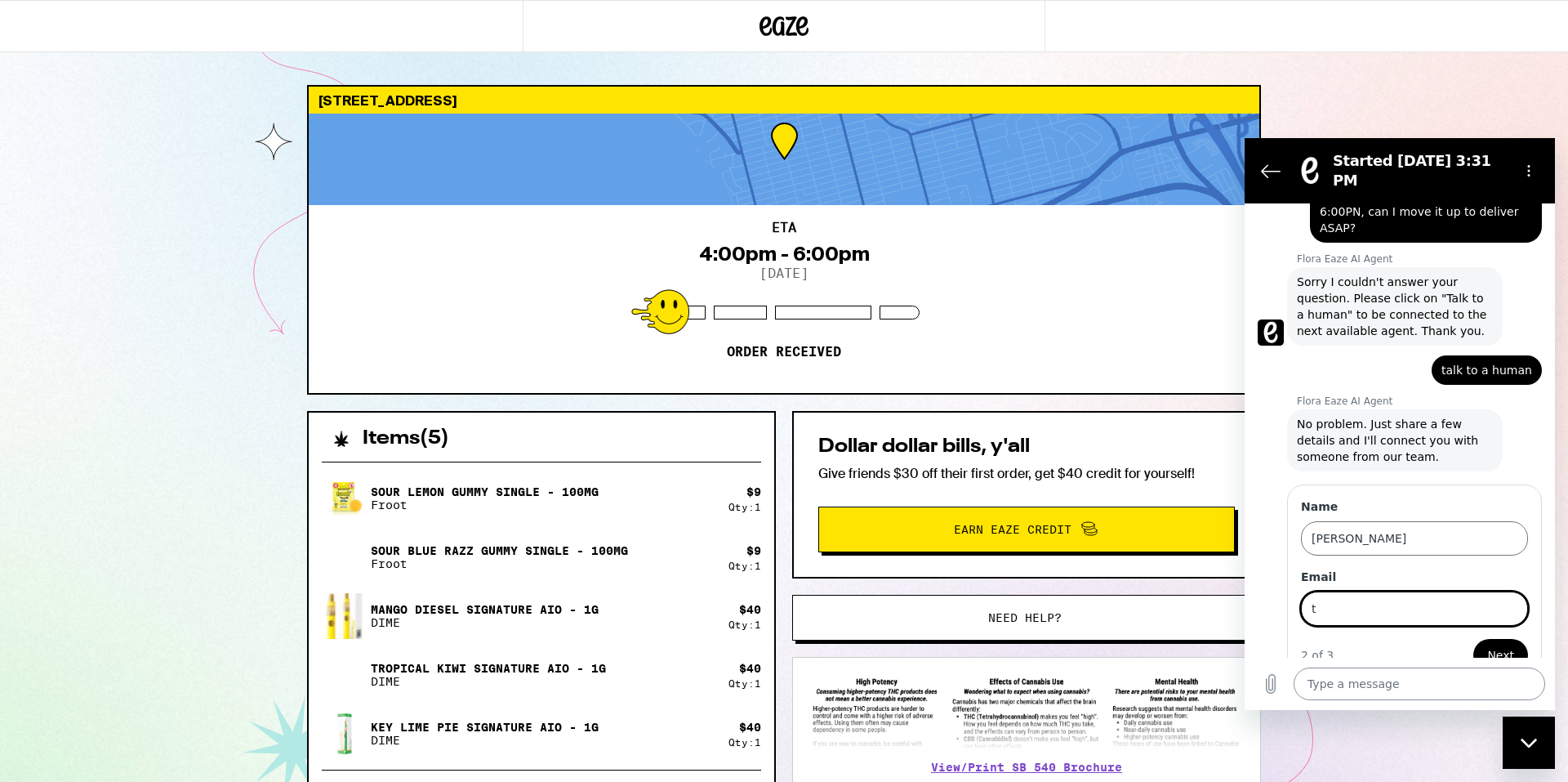
scroll to position [139, 0]
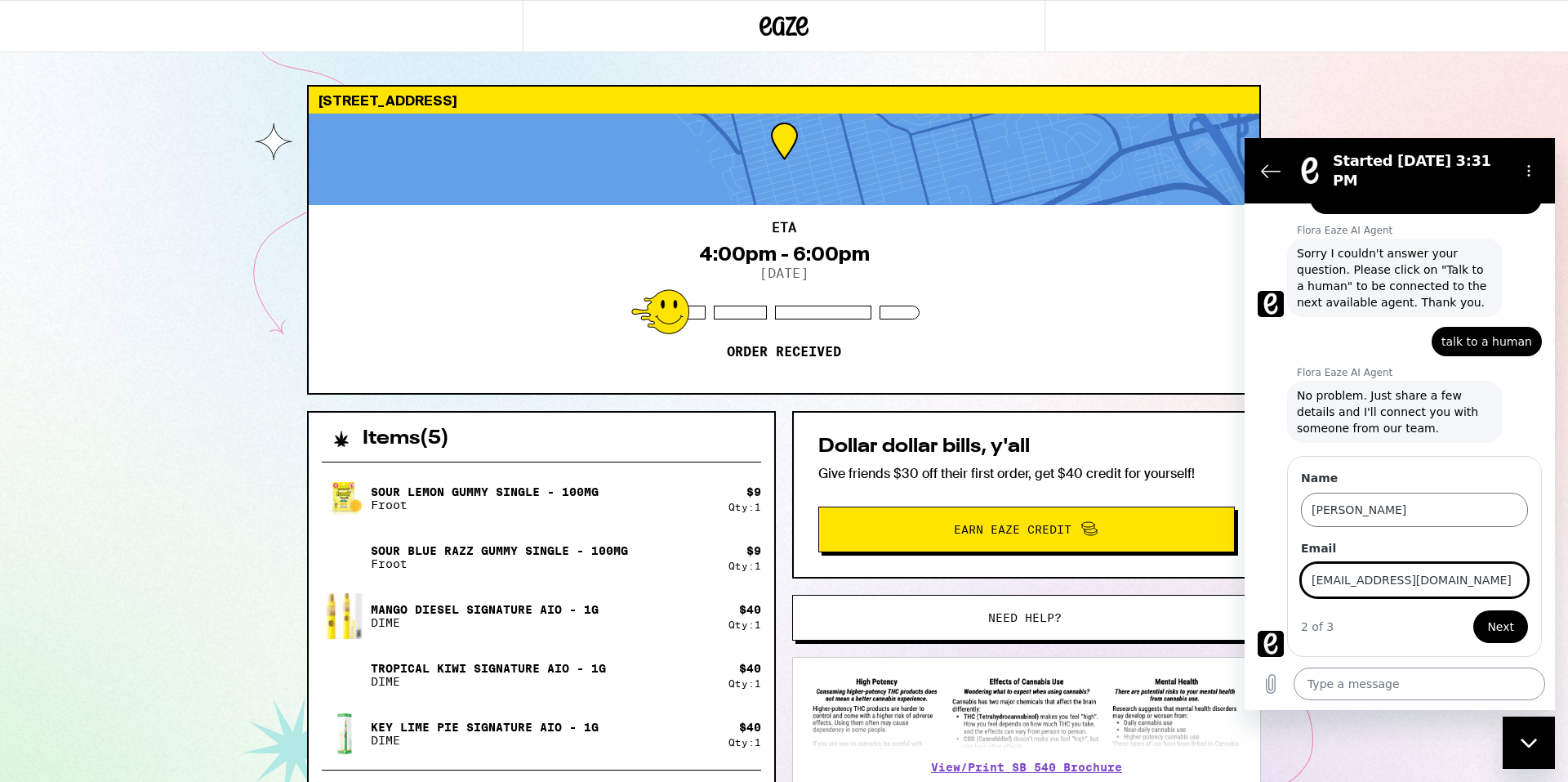
click at [1176, 586] on button "Next" at bounding box center [1500, 627] width 54 height 33
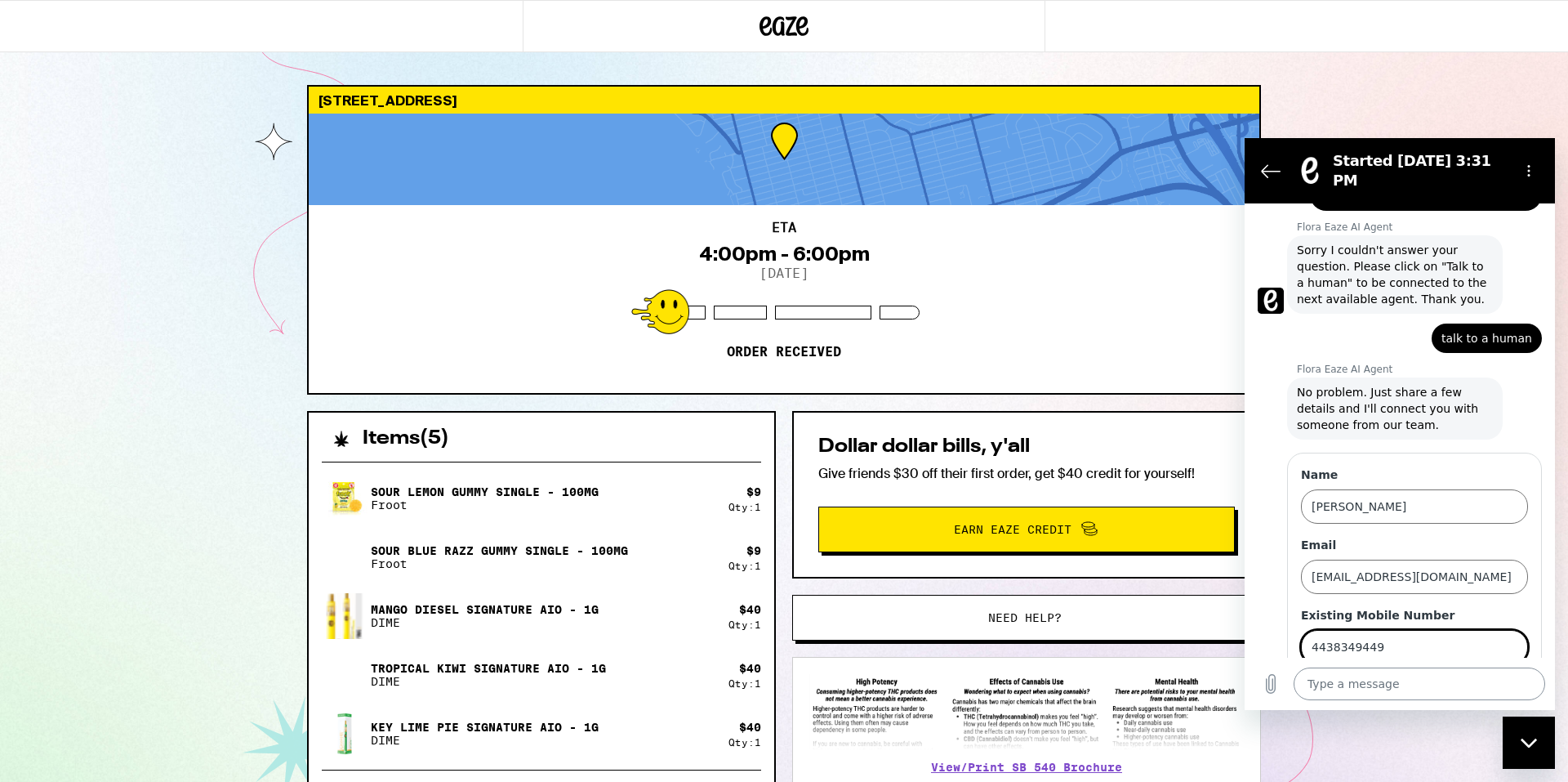
click at [1176, 586] on button "Send" at bounding box center [1499, 694] width 56 height 33
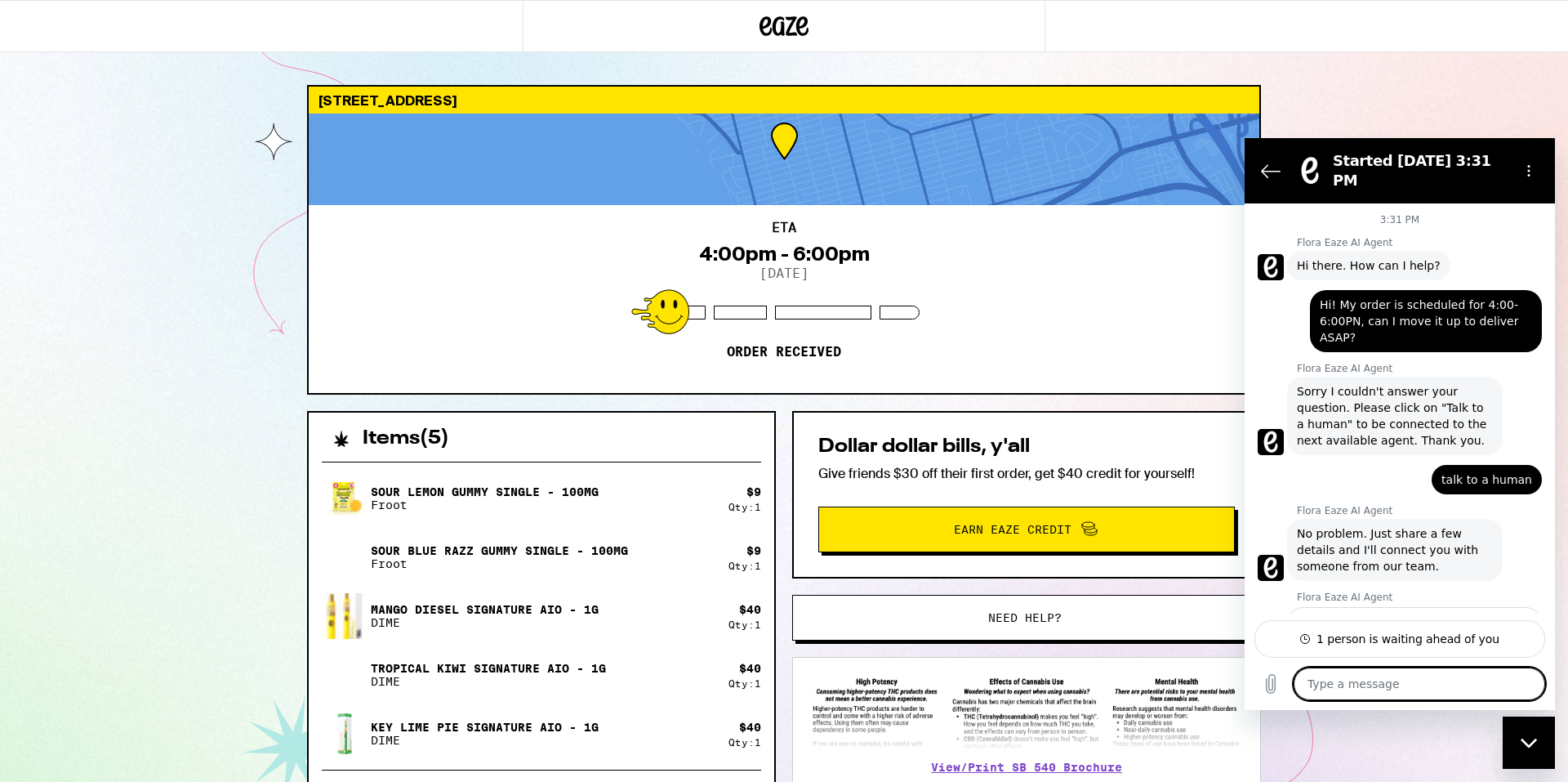
scroll to position [0, 0]
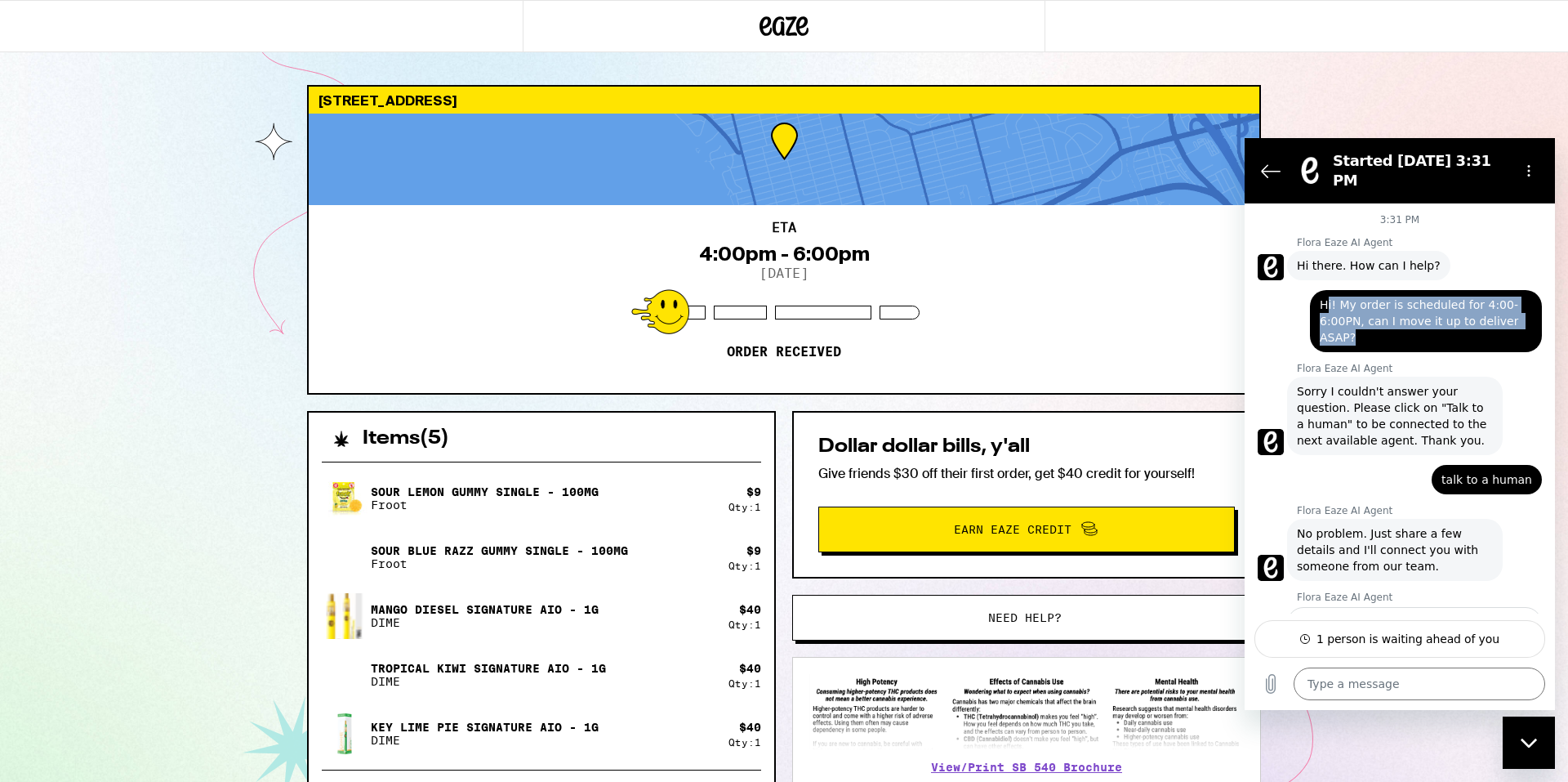
drag, startPoint x: 1324, startPoint y: 306, endPoint x: 1390, endPoint y: 339, distance: 73.8
click at [1176, 339] on span "Hi! My order is scheduled for 4:00-6:00PN, can I move it up to deliver ASAP?" at bounding box center [1426, 321] width 212 height 49
copy span "i! My order is scheduled for 4:00-6:00PN, can I move it up to deliver ASAP?"
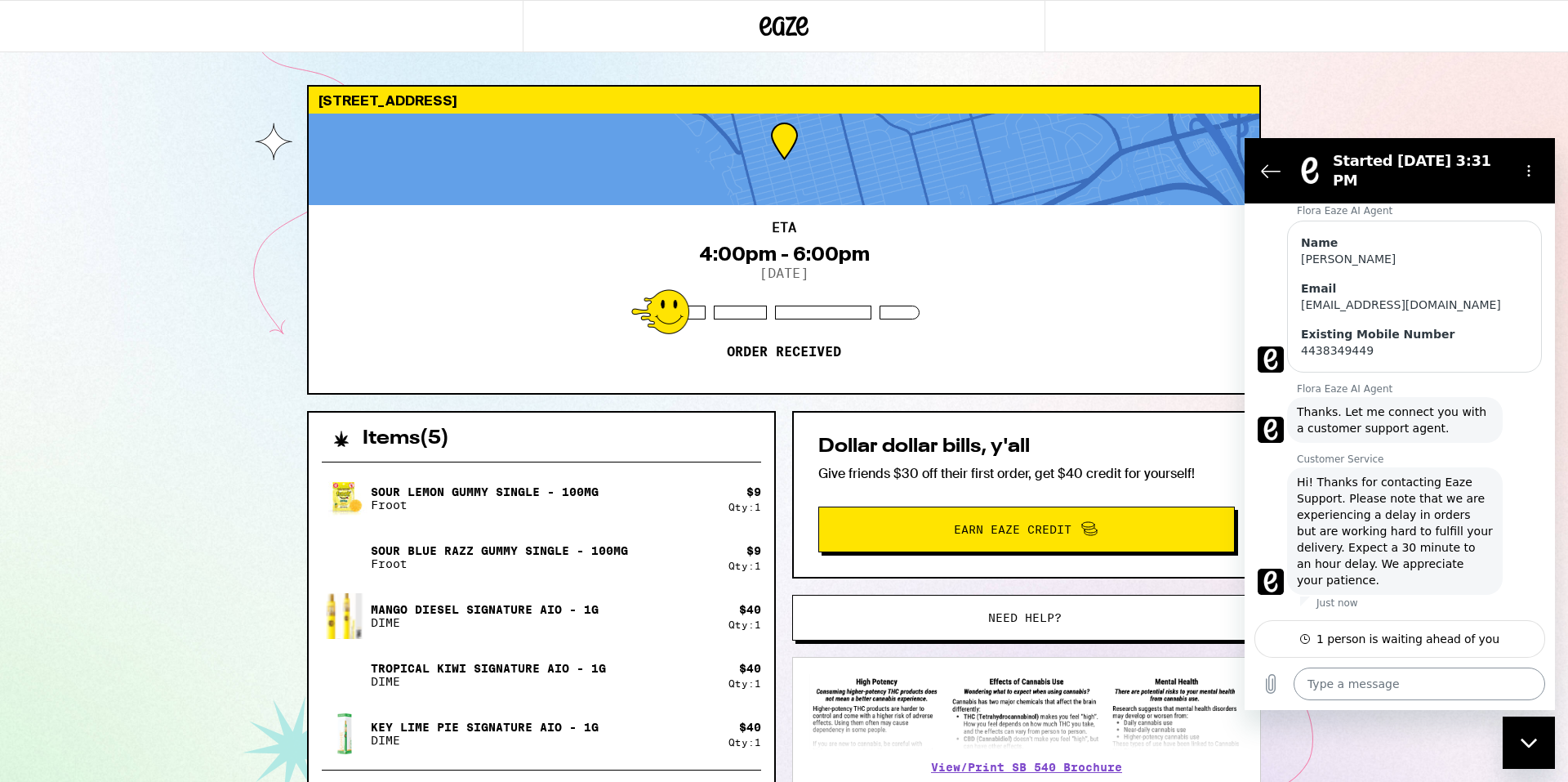
scroll to position [387, 0]
click at [1176, 586] on textarea at bounding box center [1420, 684] width 251 height 33
paste textarea "i! My order is scheduled for 4:00-6:00PN, can I move it up to deliver ASAP?"
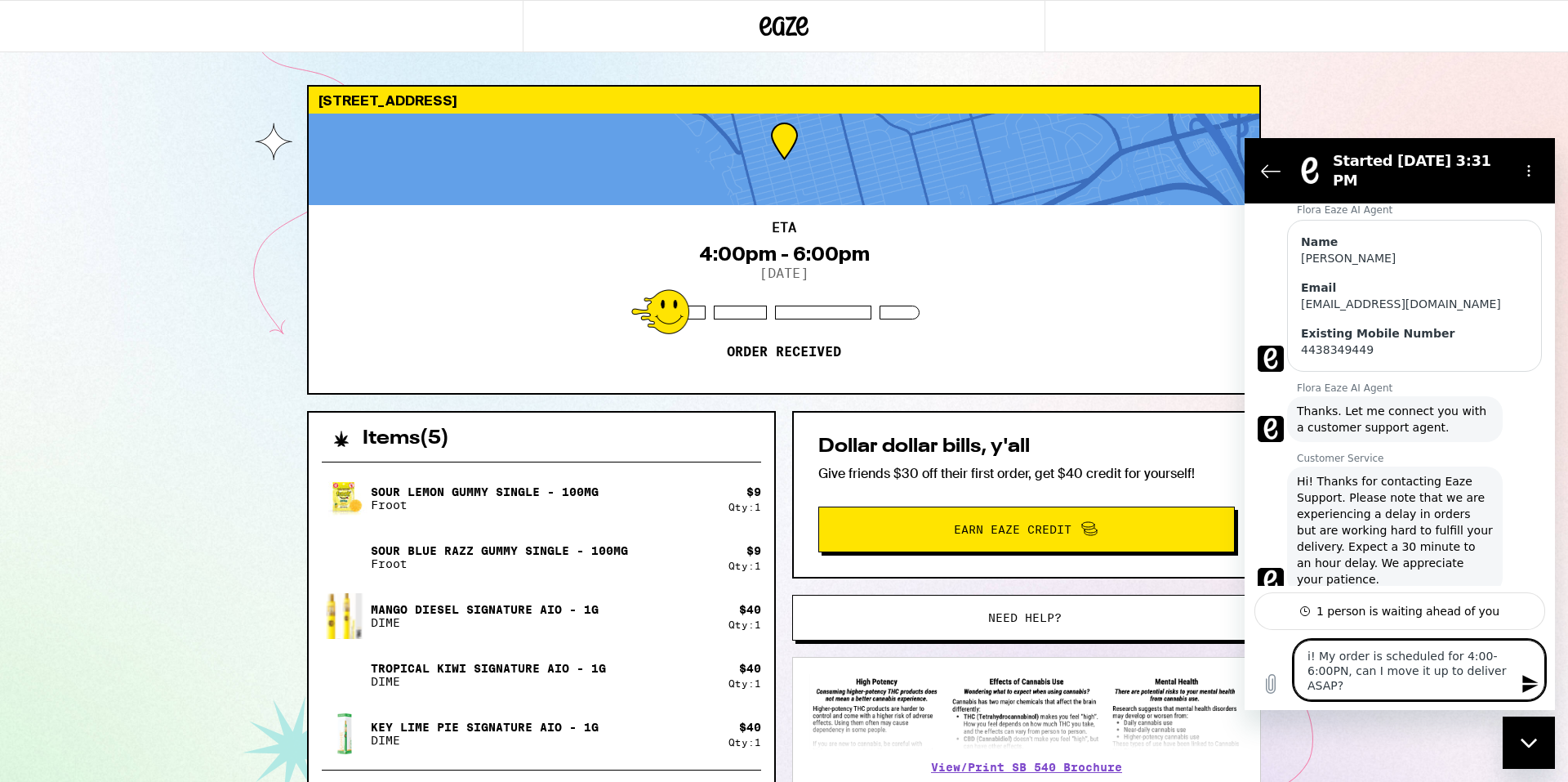
click at [1176, 586] on textarea "i! My order is scheduled for 4:00-6:00PN, can I move it up to deliver ASAP?" at bounding box center [1420, 671] width 251 height 61
click at [1176, 586] on textarea "Hi! My order is scheduled for 4:00-6:00PN, can I move it up to deliver ASAP?" at bounding box center [1420, 671] width 251 height 61
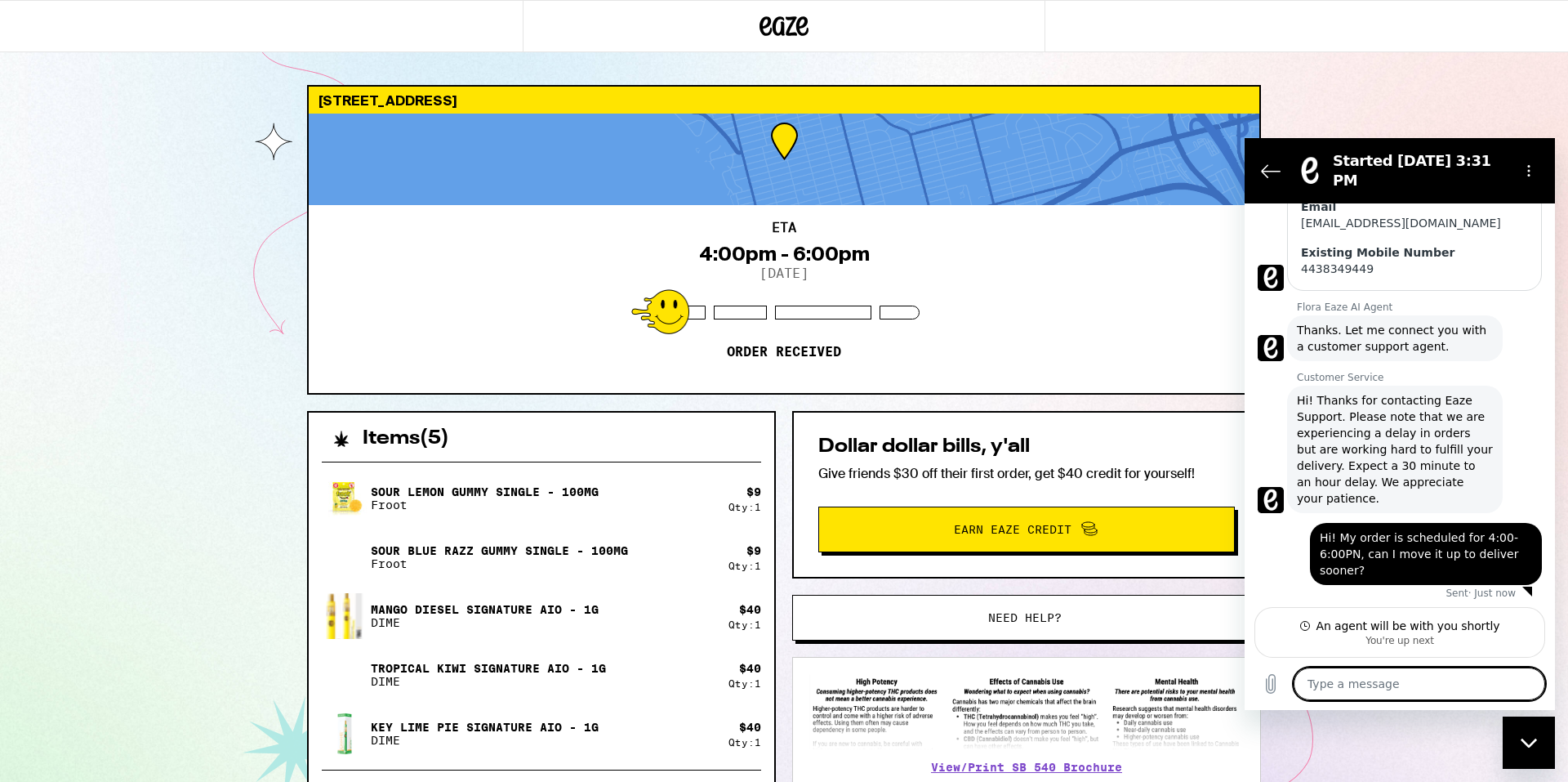
scroll to position [473, 0]
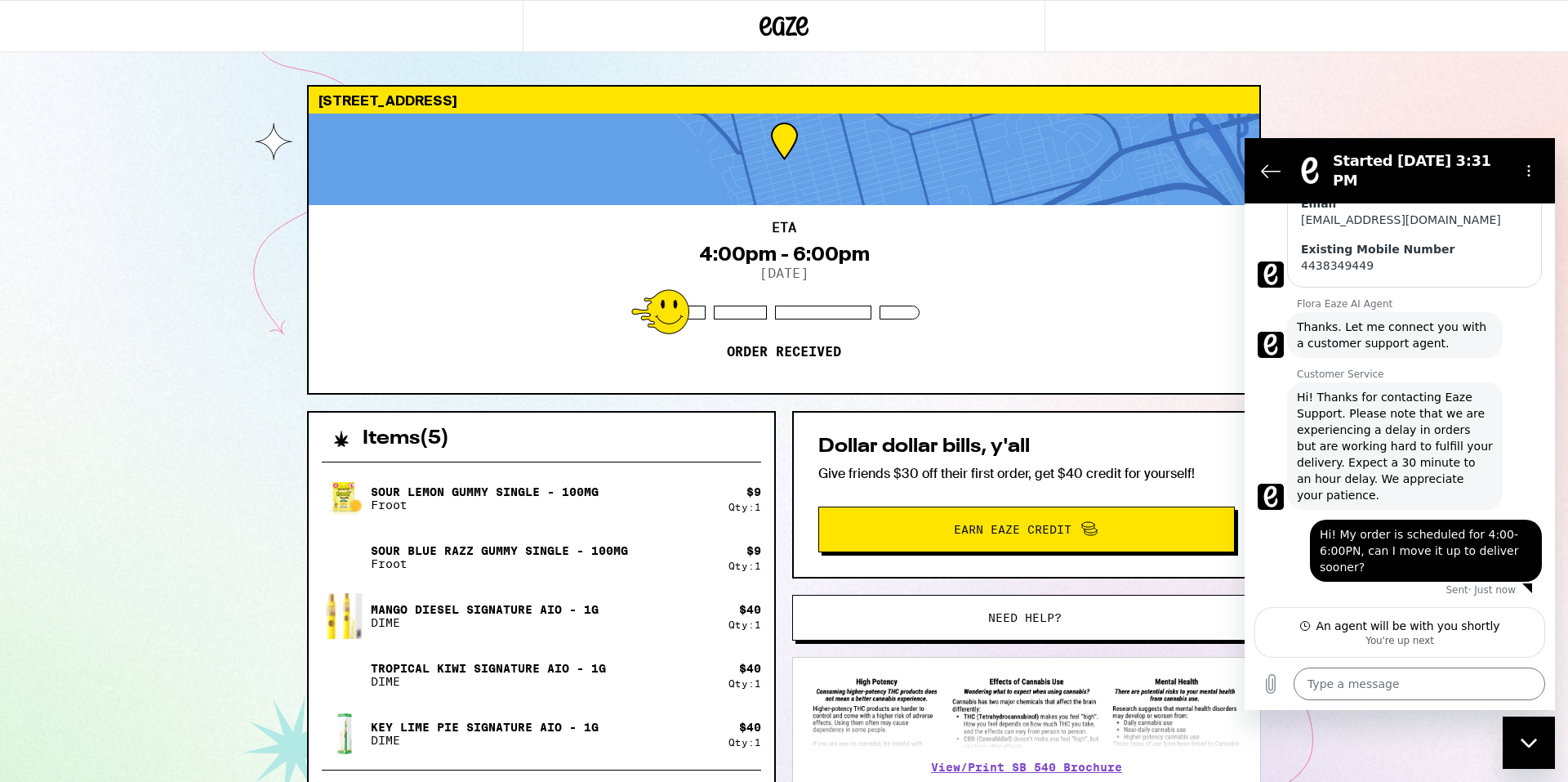
click at [1176, 547] on span "Hi! My order is scheduled for 4:00-6:00PN, can I move it up to deliver sooner?" at bounding box center [1426, 550] width 212 height 49
click at [1176, 586] on textarea at bounding box center [1420, 684] width 251 height 33
click at [1176, 85] on div "[STREET_ADDRESS] ETA 4:00pm - 6:00pm [DATE] Order received Items ( 5 ) Sour Lem…" at bounding box center [784, 502] width 1568 height 1004
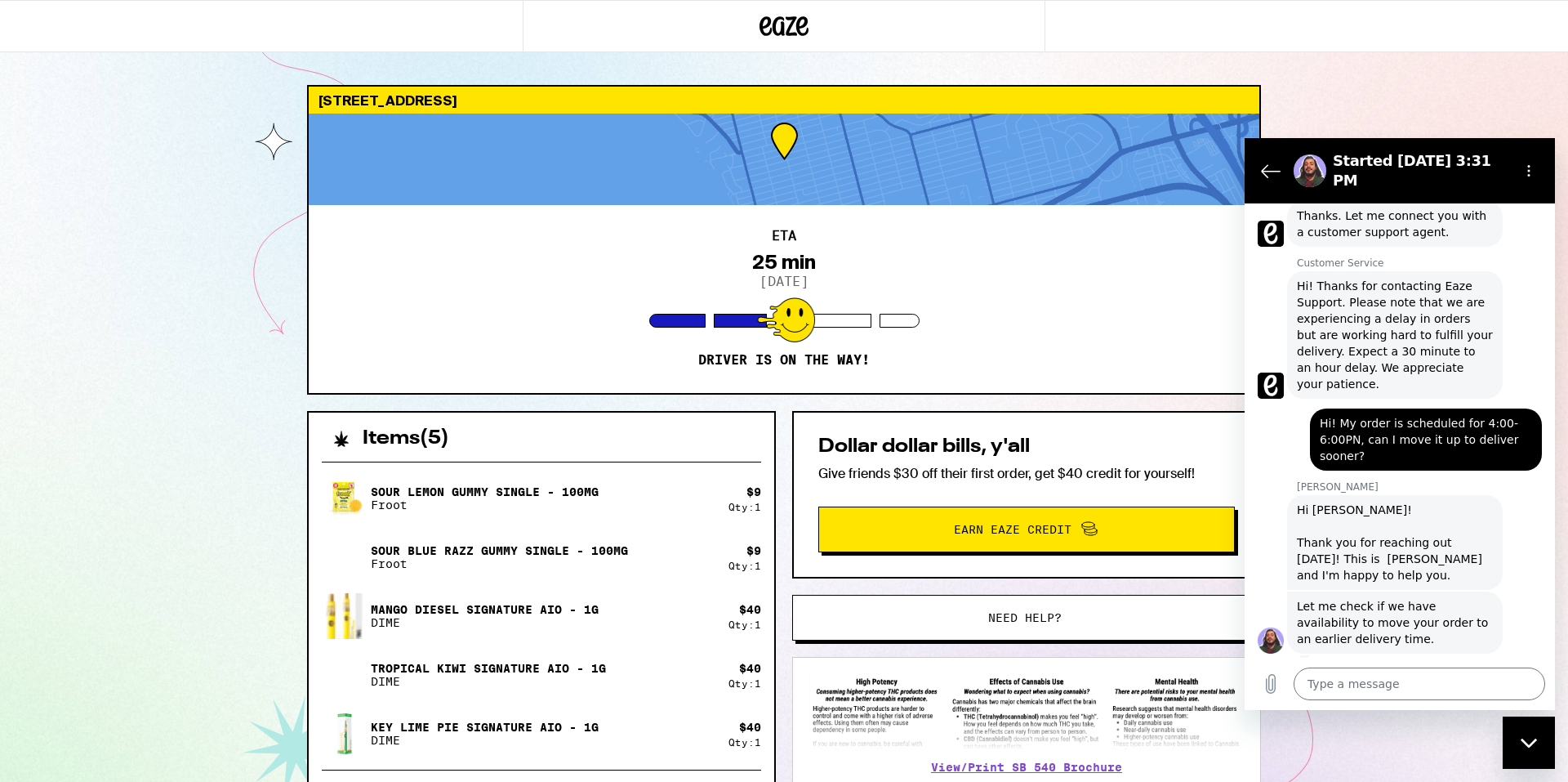
scroll to position [598, 0]
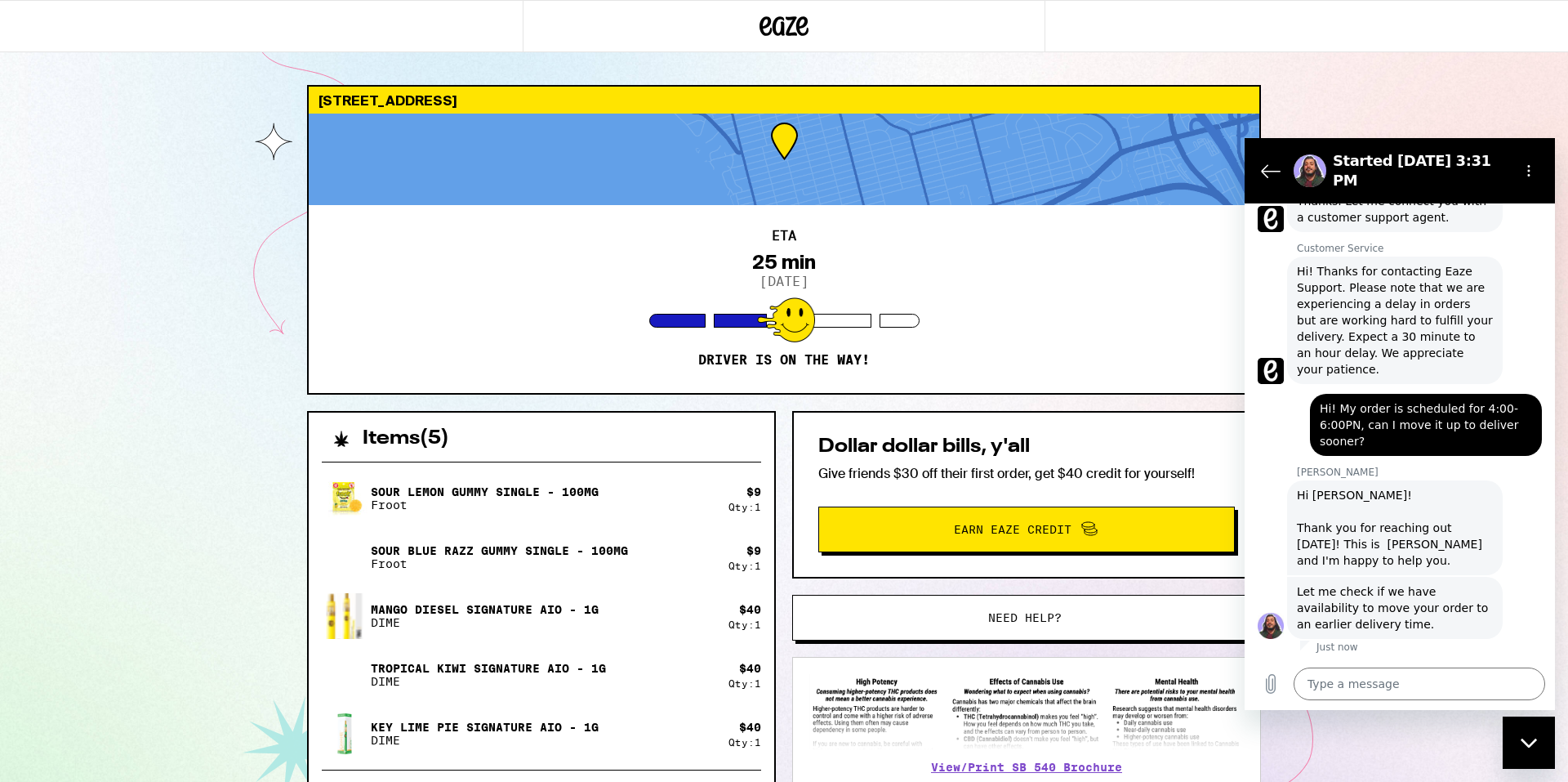
click at [1176, 586] on div "Type a message x" at bounding box center [1400, 684] width 310 height 53
click at [1176, 586] on textarea at bounding box center [1420, 684] width 251 height 33
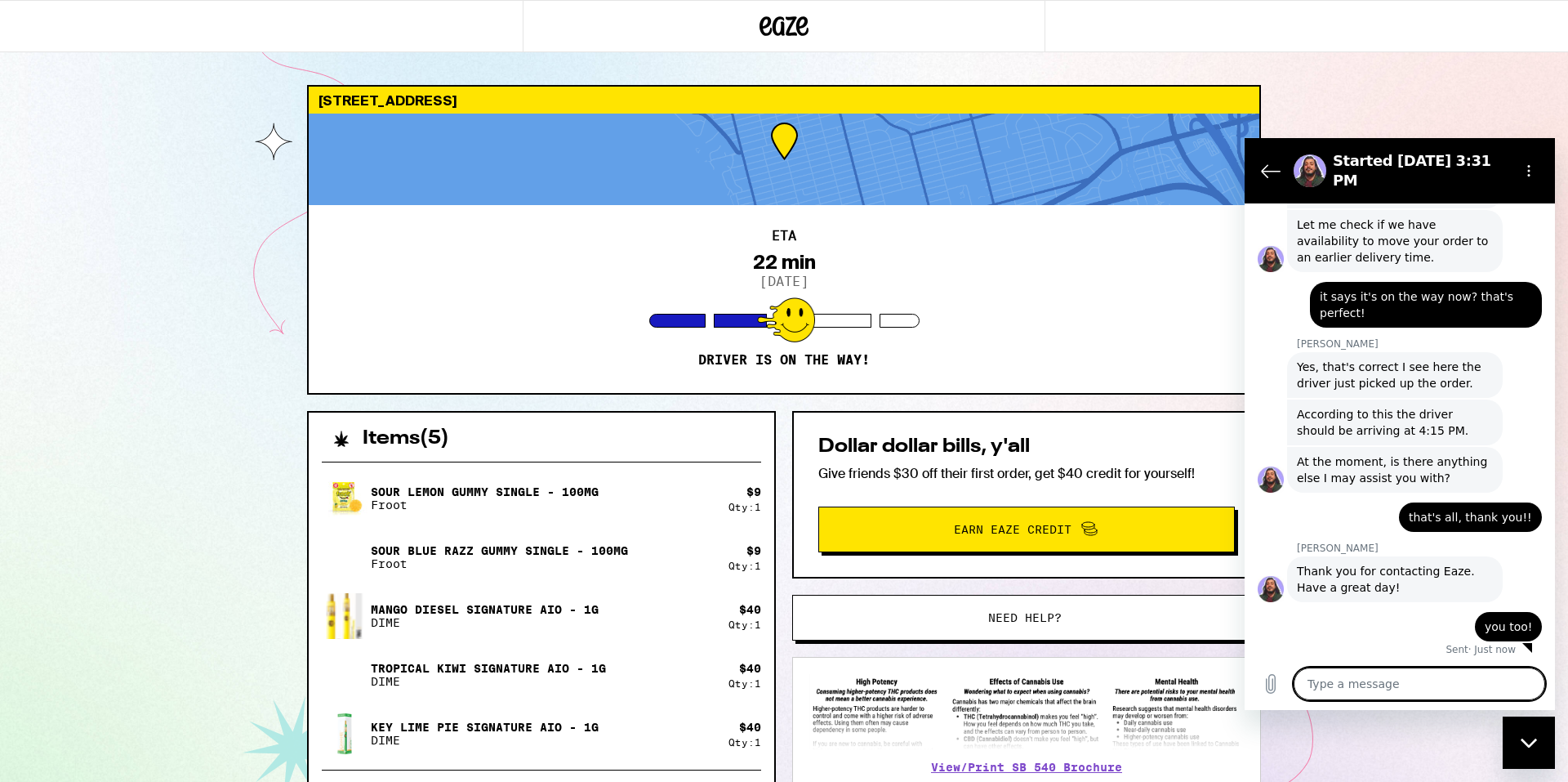
scroll to position [967, 0]
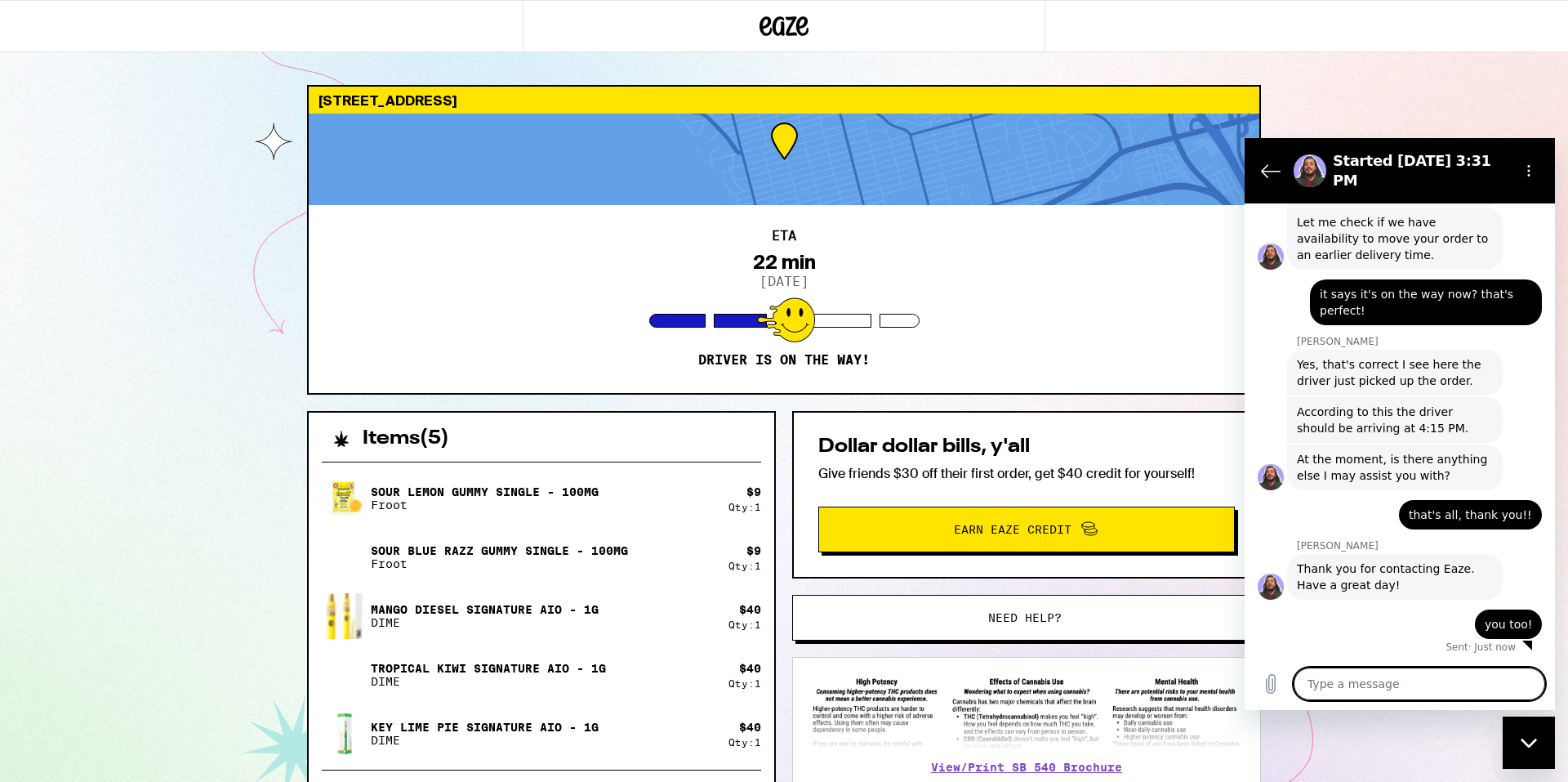
click at [1176, 109] on div "[STREET_ADDRESS] ETA 22 min [DATE] Driver is on the way! Items ( 5 ) Sour Lemon…" at bounding box center [784, 502] width 1568 height 1004
